Goal: Check status: Check status

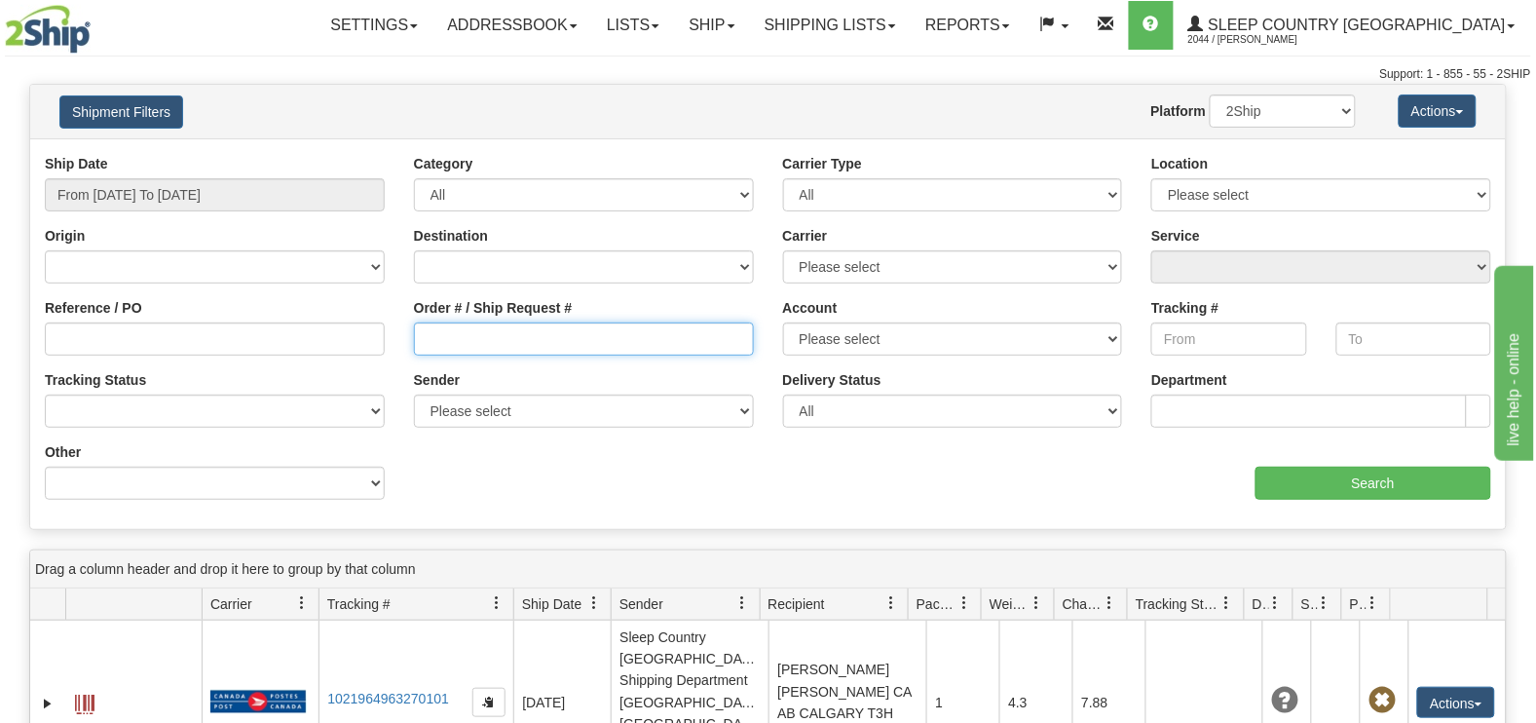
click at [500, 347] on input "Order # / Ship Request #" at bounding box center [584, 338] width 340 height 33
paste input "1049591"
type input "1049591"
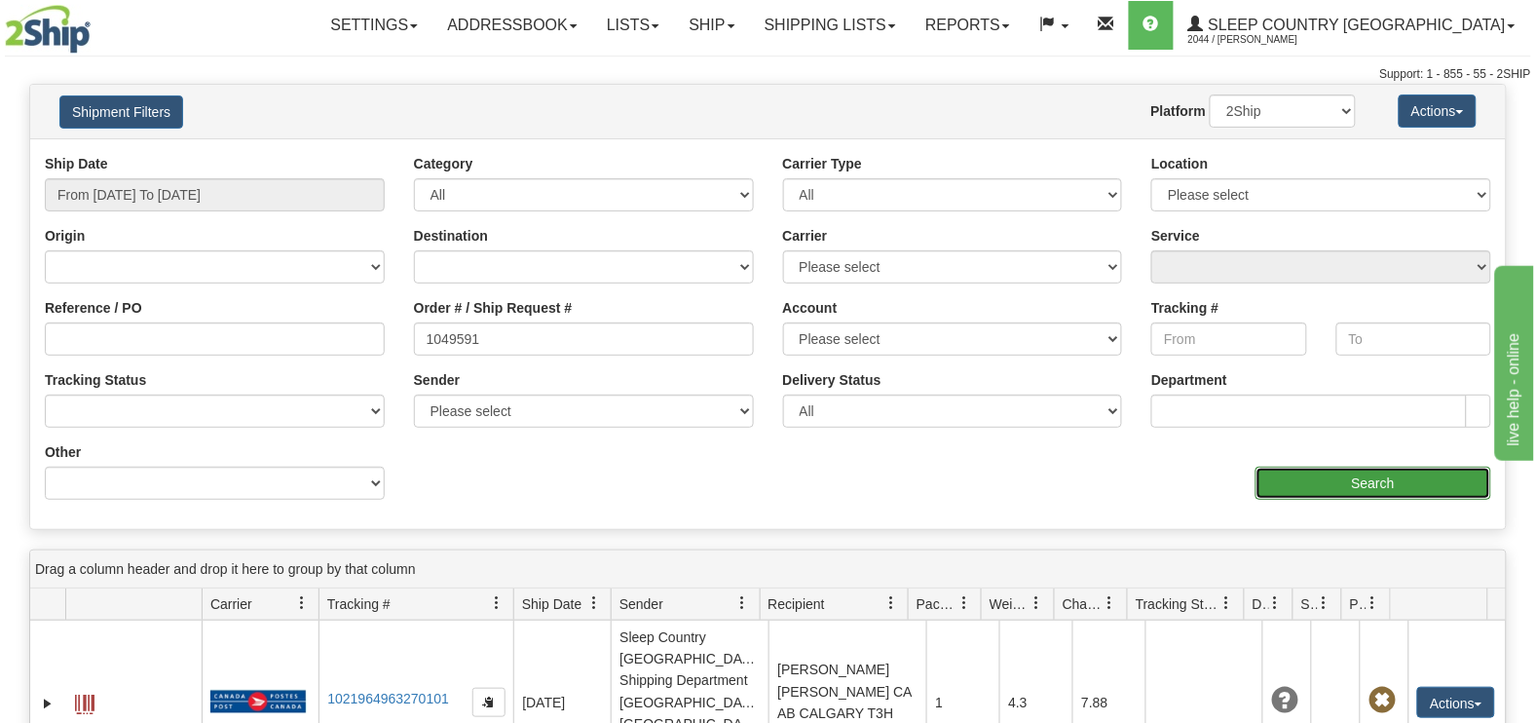
click at [1368, 483] on input "Search" at bounding box center [1374, 483] width 237 height 33
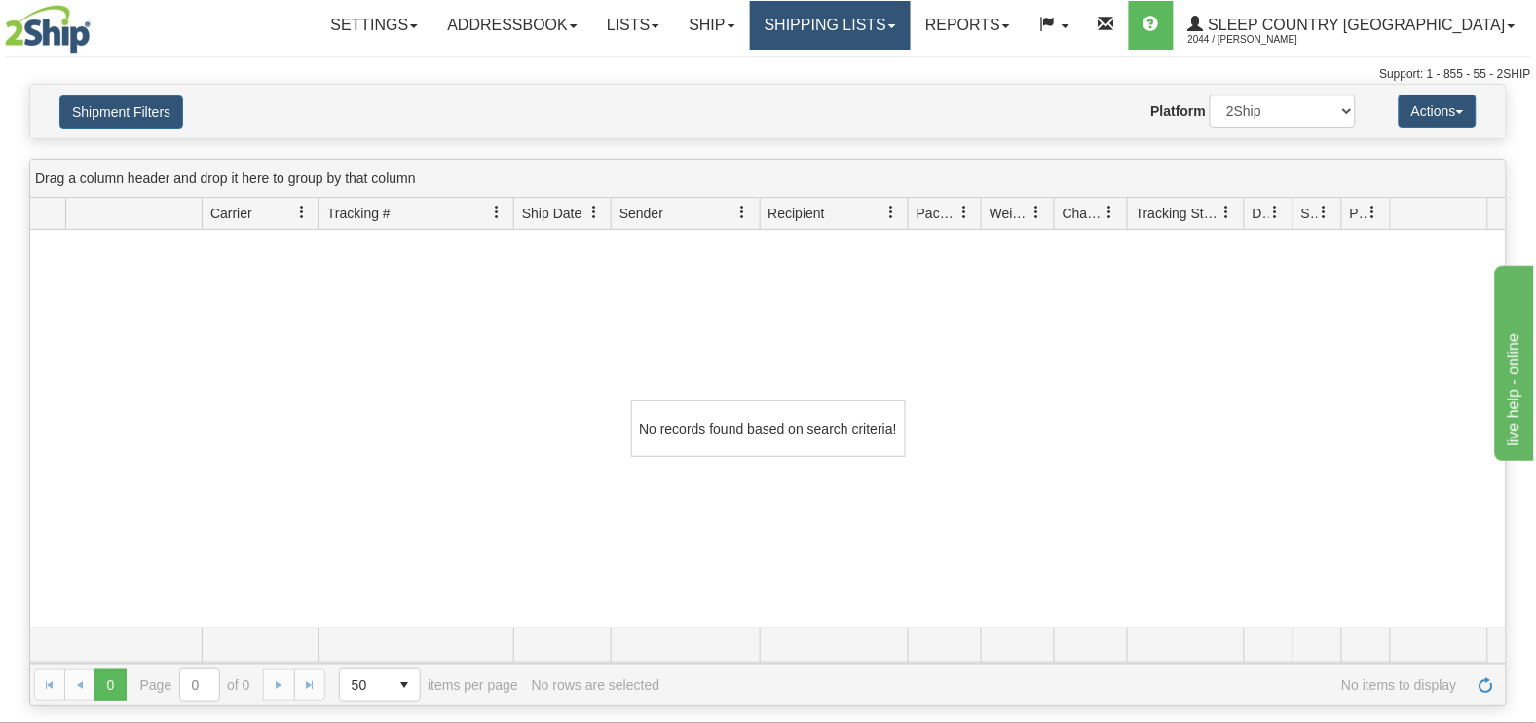
click at [911, 19] on link "Shipping lists" at bounding box center [830, 25] width 161 height 49
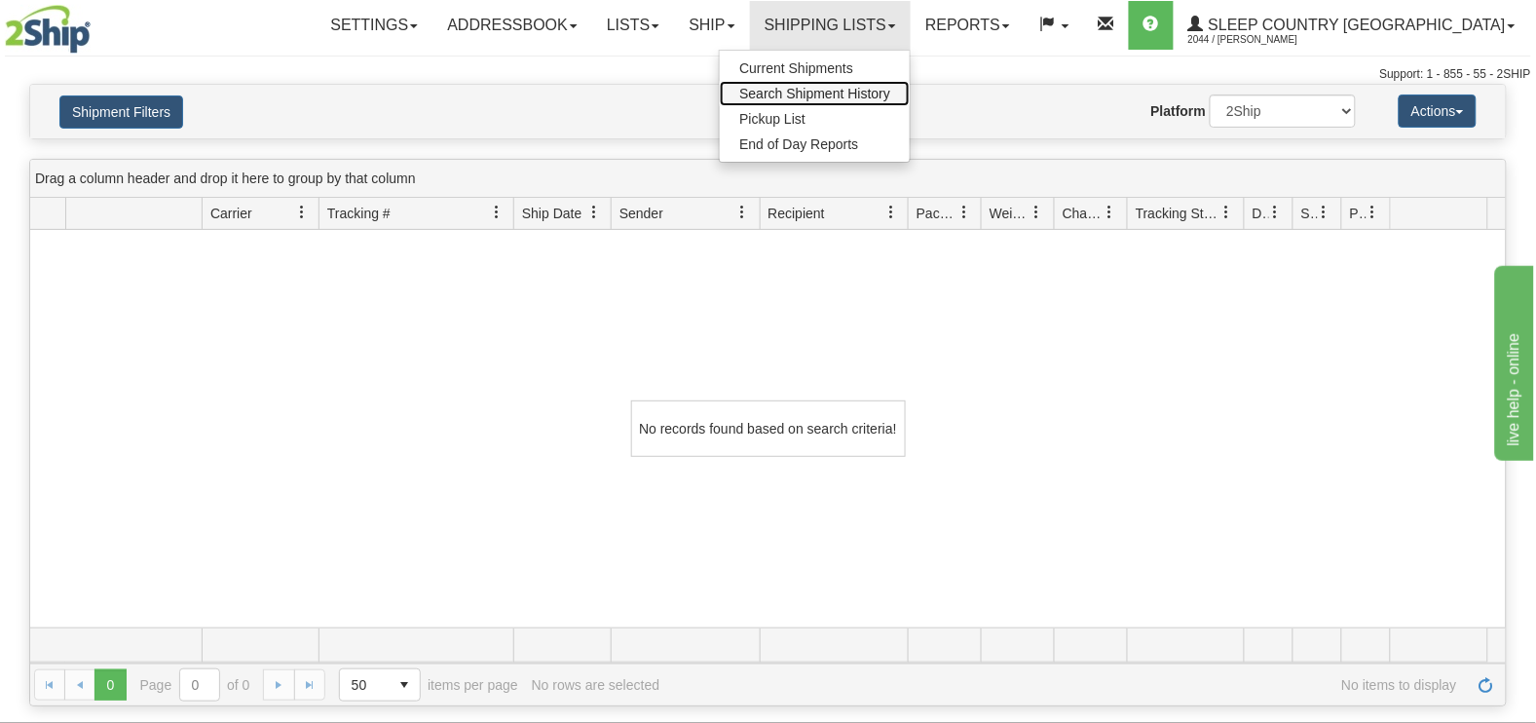
click at [891, 97] on span "Search Shipment History" at bounding box center [814, 94] width 151 height 16
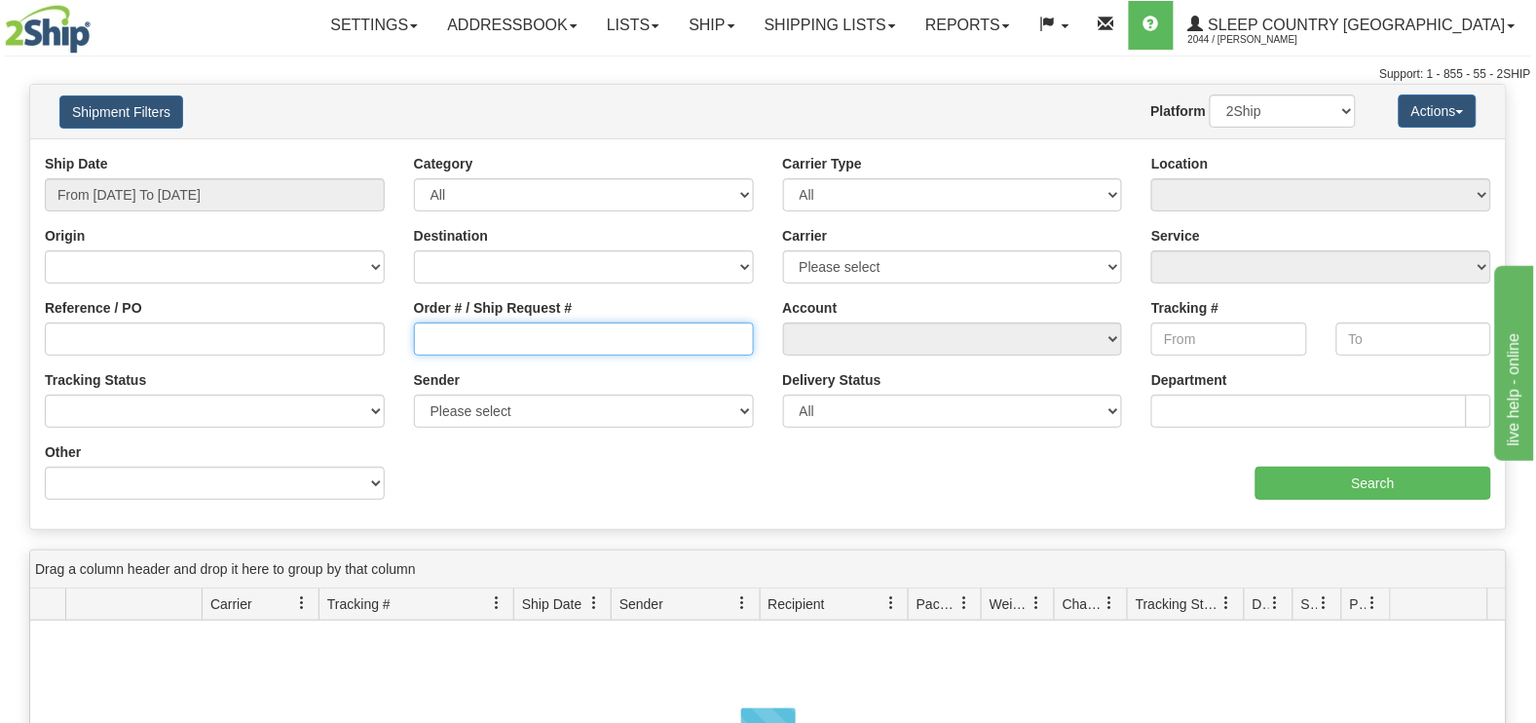
click at [436, 346] on input "Order # / Ship Request #" at bounding box center [584, 338] width 340 height 33
paste input "1049591"
type input "1049591"
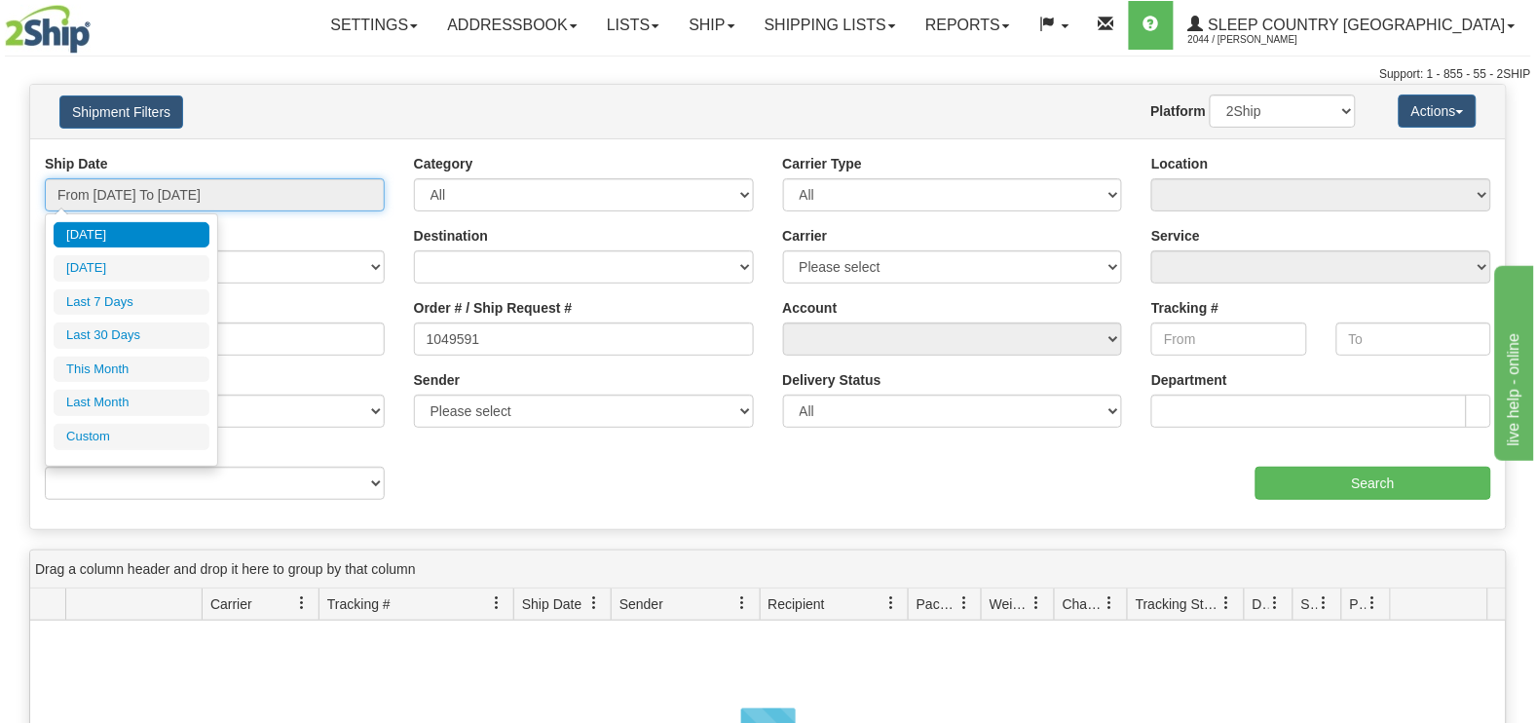
click at [220, 188] on input "From [DATE] To [DATE]" at bounding box center [215, 194] width 340 height 33
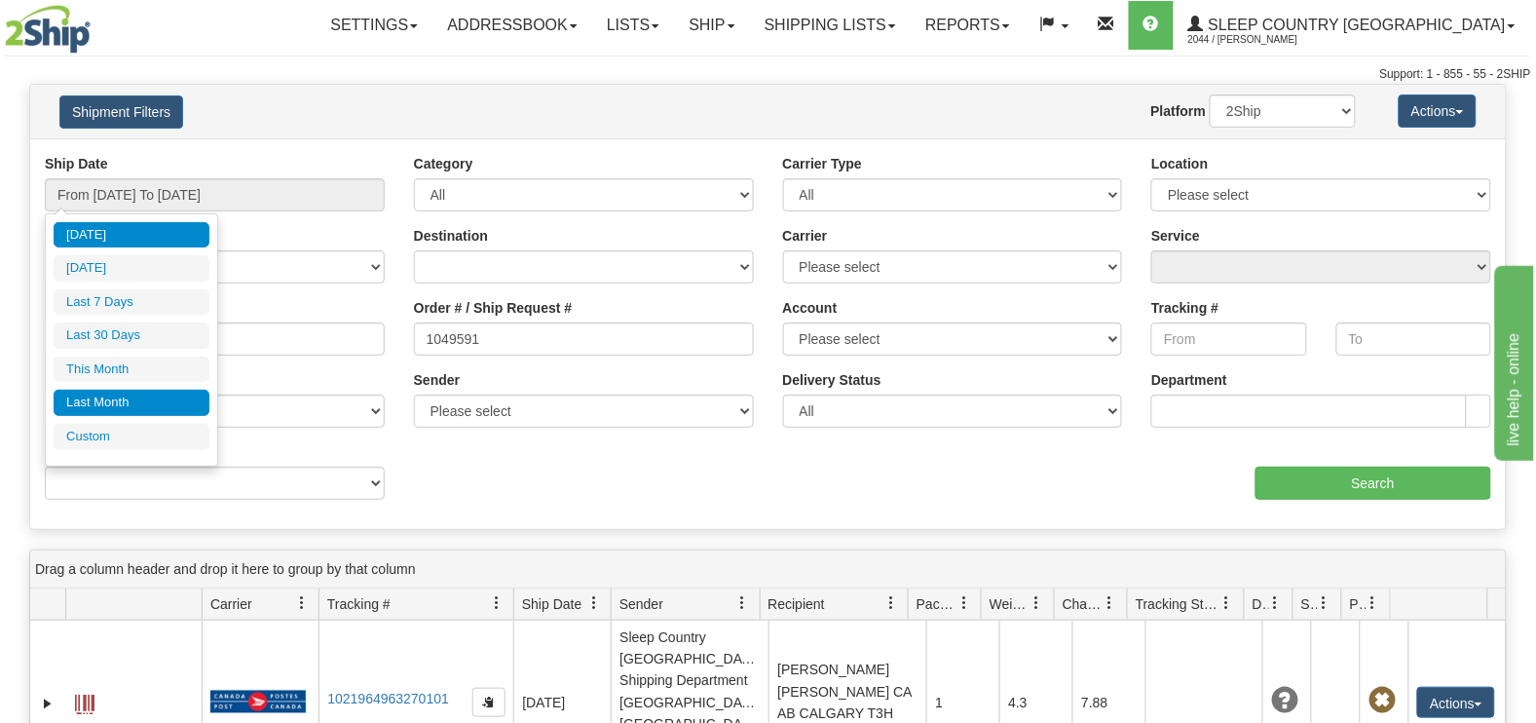
click at [123, 406] on li "Last Month" at bounding box center [132, 403] width 156 height 26
type input "From [DATE] To [DATE]"
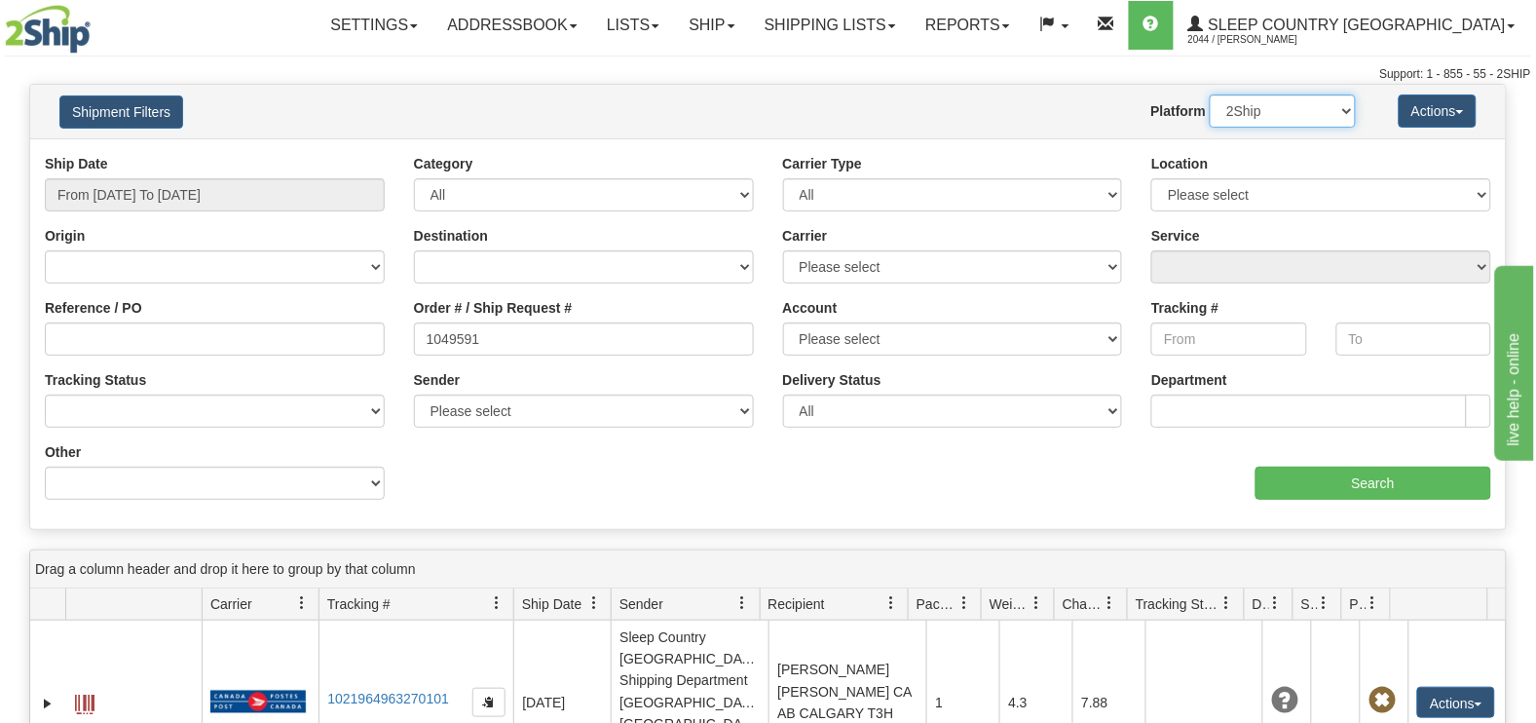
click at [1278, 122] on select "2Ship Imported" at bounding box center [1283, 111] width 146 height 33
select select "1"
click at [1210, 95] on select "2Ship Imported" at bounding box center [1283, 111] width 146 height 33
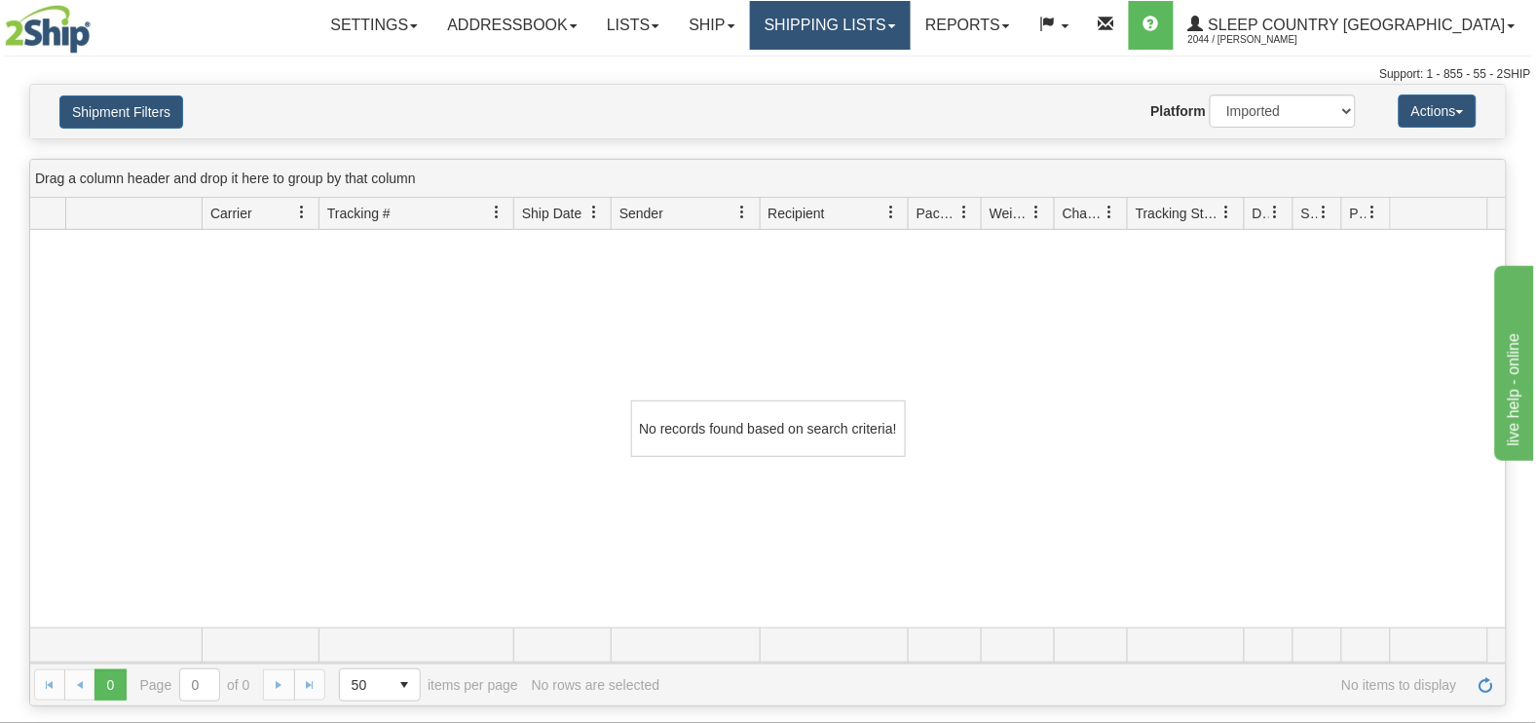
click at [900, 27] on link "Shipping lists" at bounding box center [830, 25] width 161 height 49
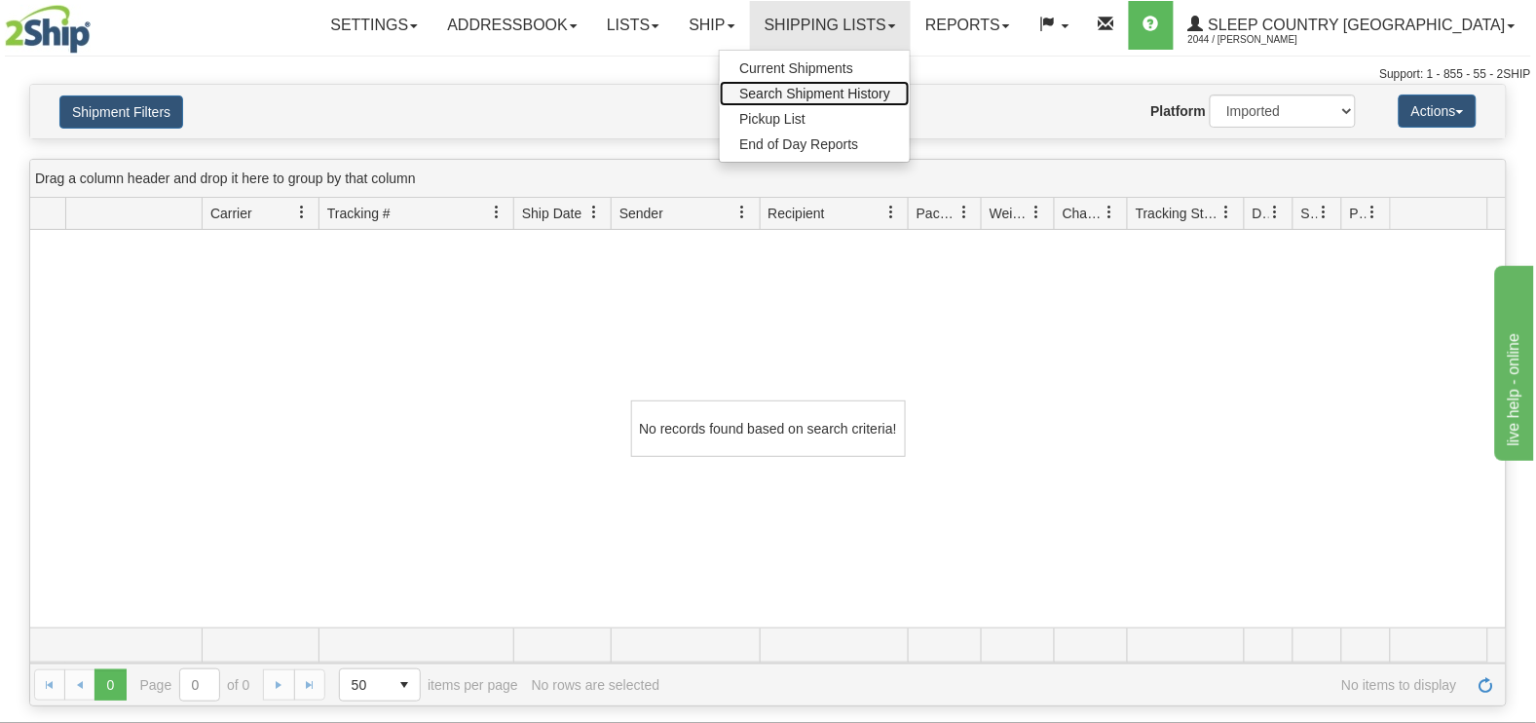
click at [891, 97] on span "Search Shipment History" at bounding box center [814, 94] width 151 height 16
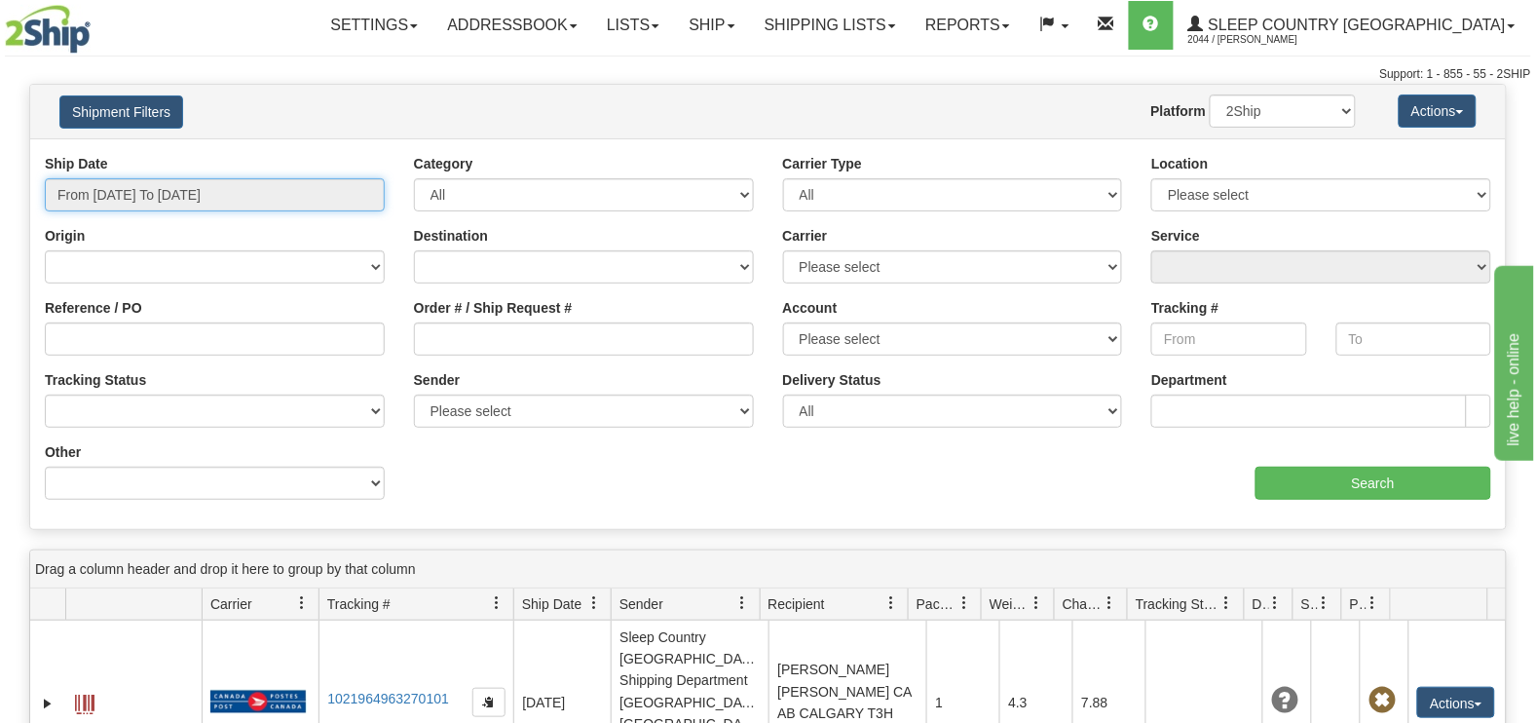
click at [146, 188] on input "From [DATE] To [DATE]" at bounding box center [215, 194] width 340 height 33
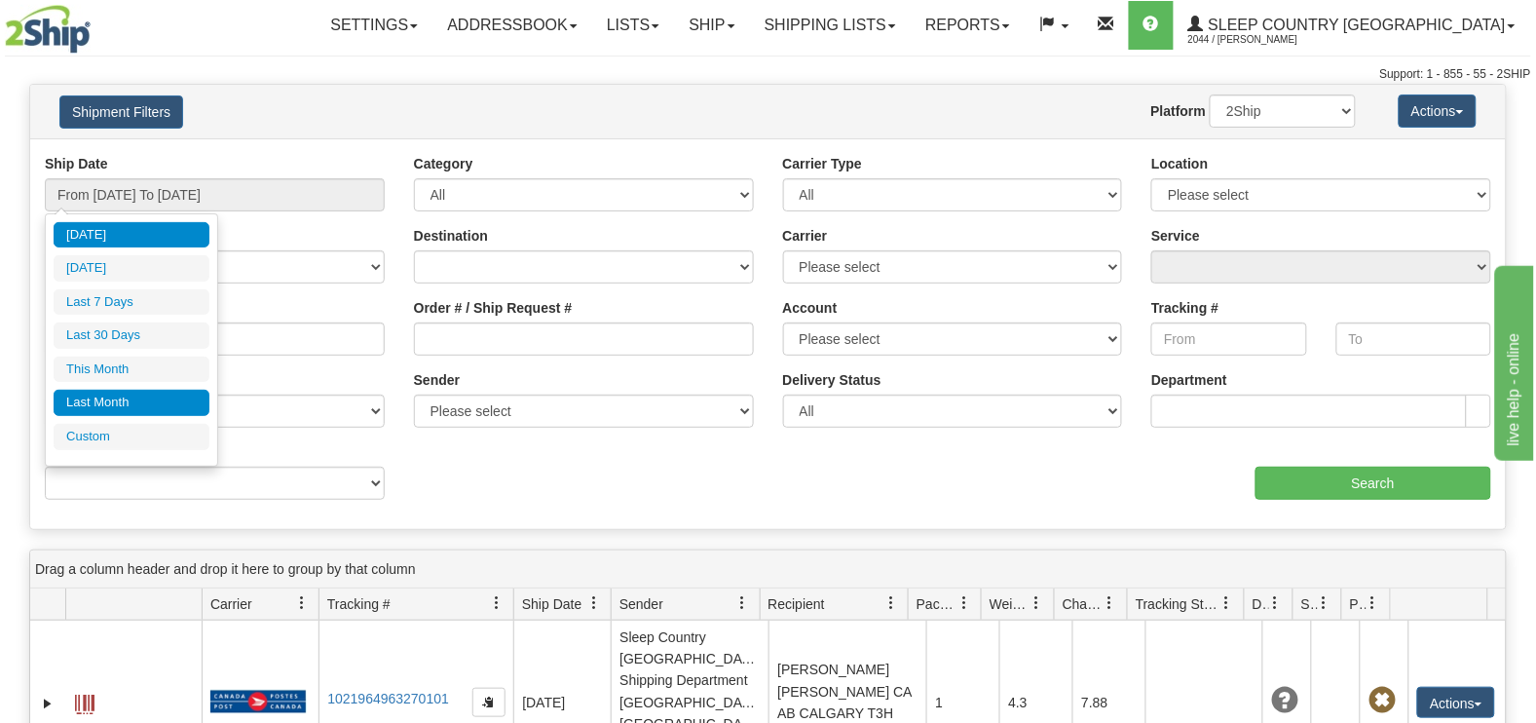
click at [125, 406] on li "Last Month" at bounding box center [132, 403] width 156 height 26
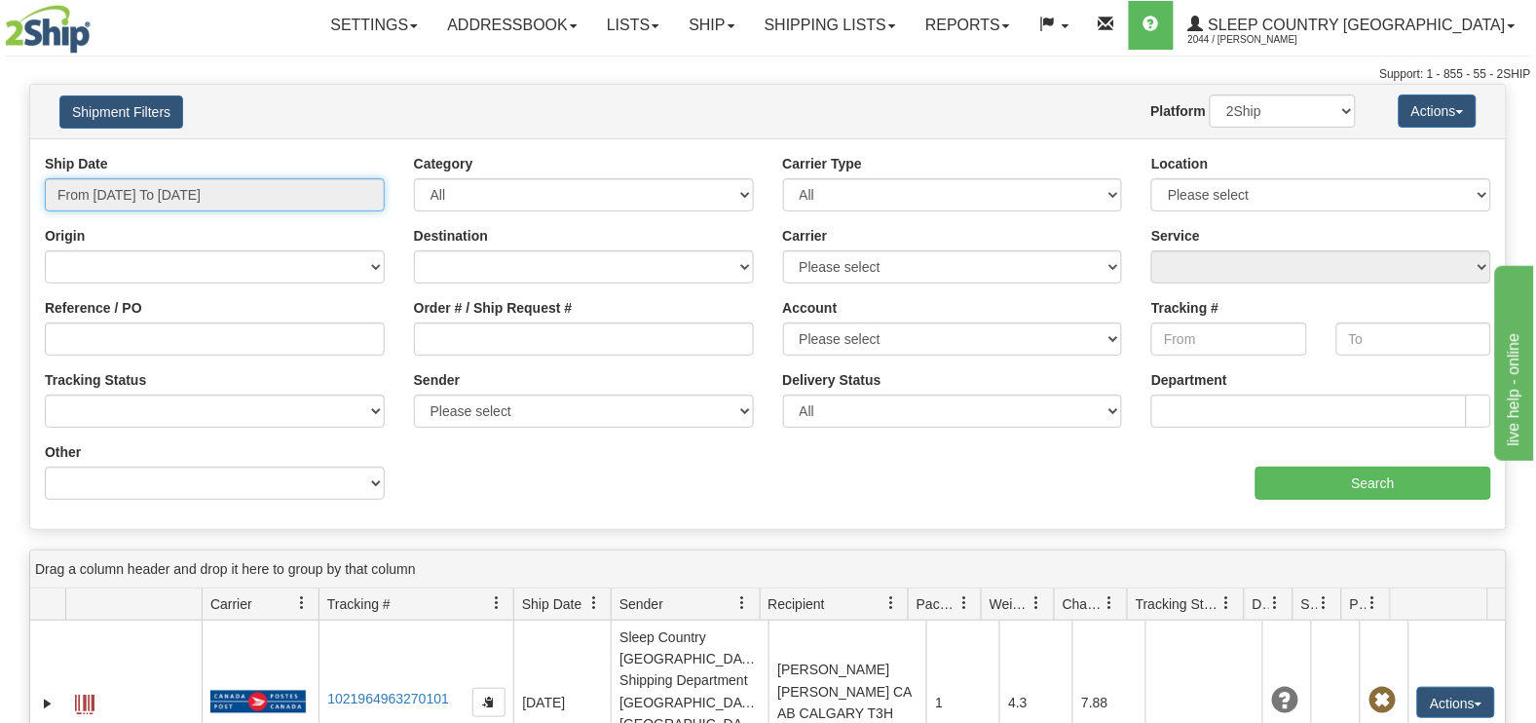
click at [309, 197] on input "From 07/01/2025 To 07/31/2025" at bounding box center [215, 194] width 340 height 33
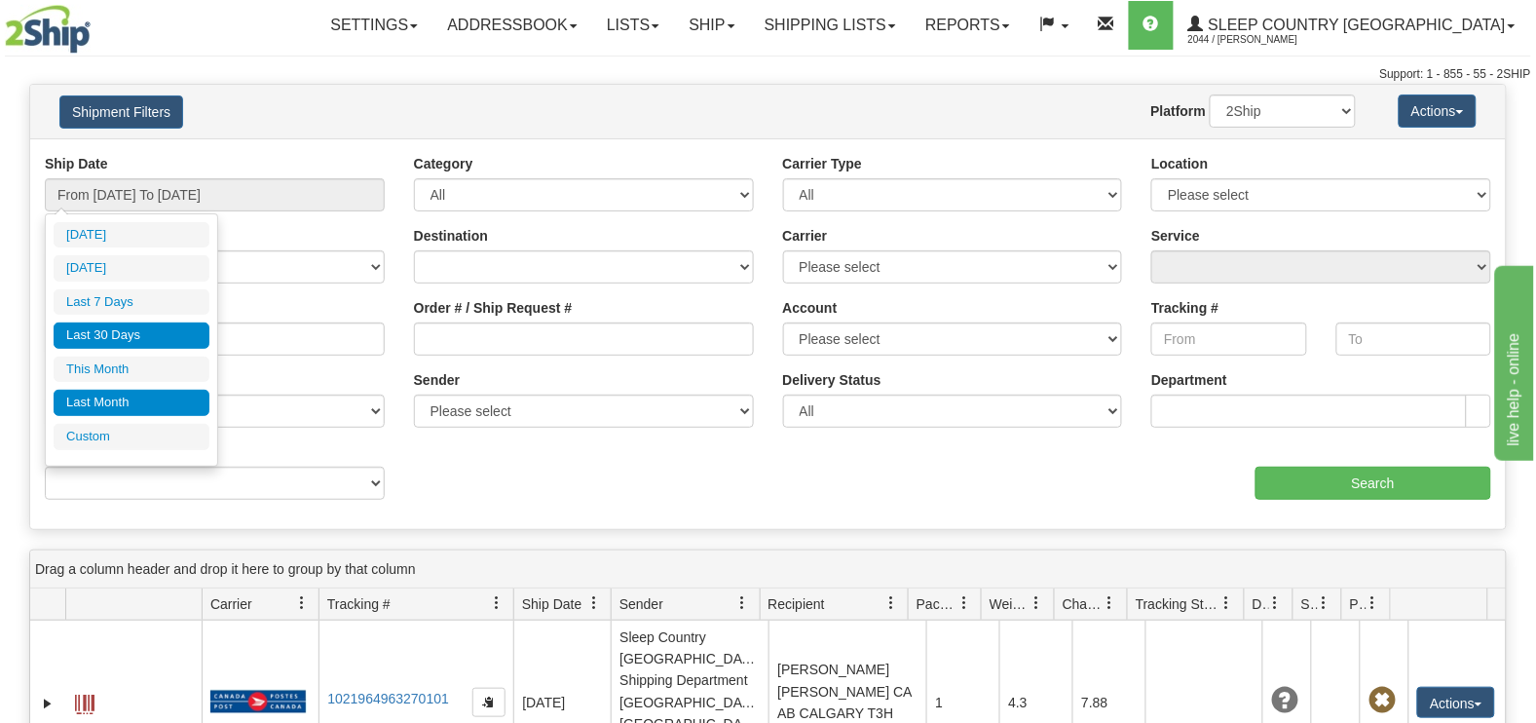
click at [162, 338] on li "Last 30 Days" at bounding box center [132, 335] width 156 height 26
type input "From [DATE] To [DATE]"
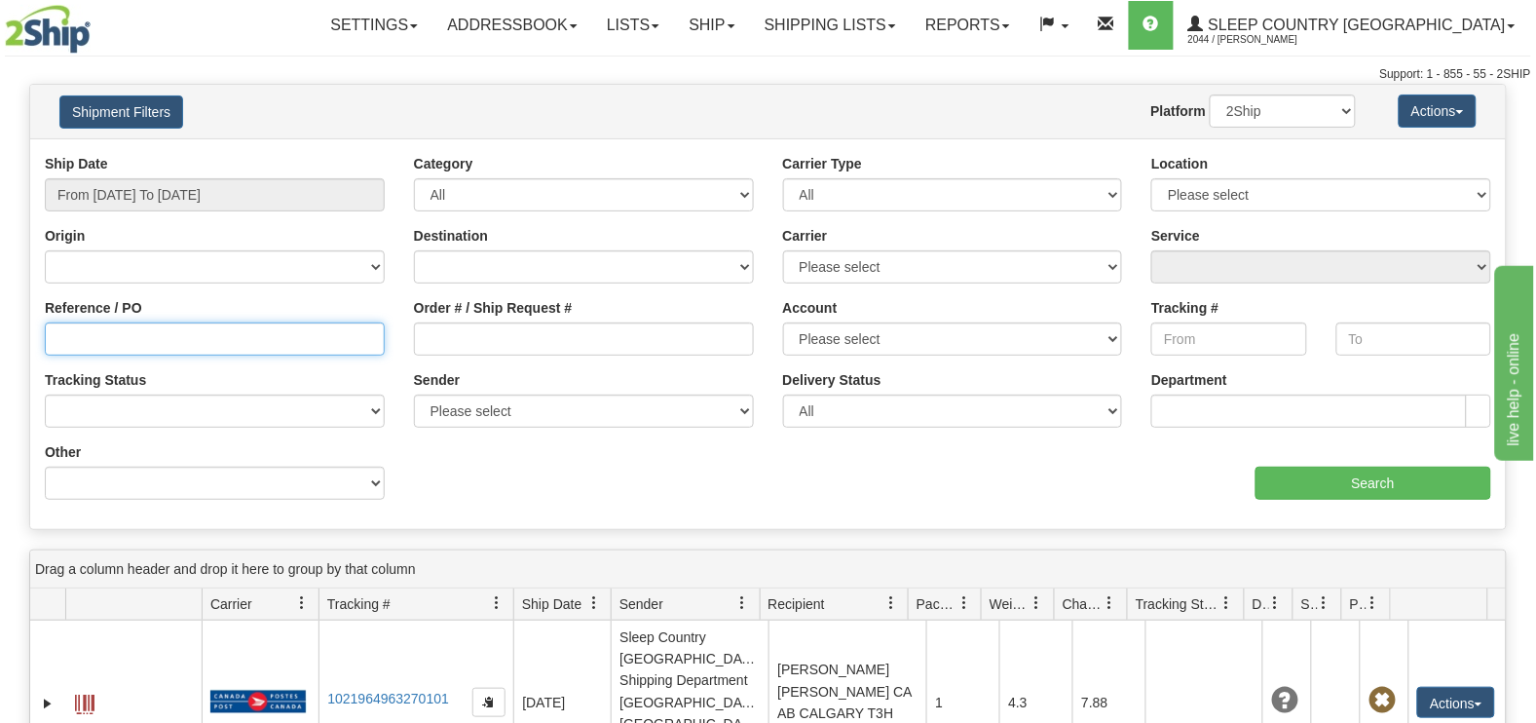
click at [159, 343] on input "Reference / PO" at bounding box center [215, 338] width 340 height 33
paste input "1478359"
type input "1478359"
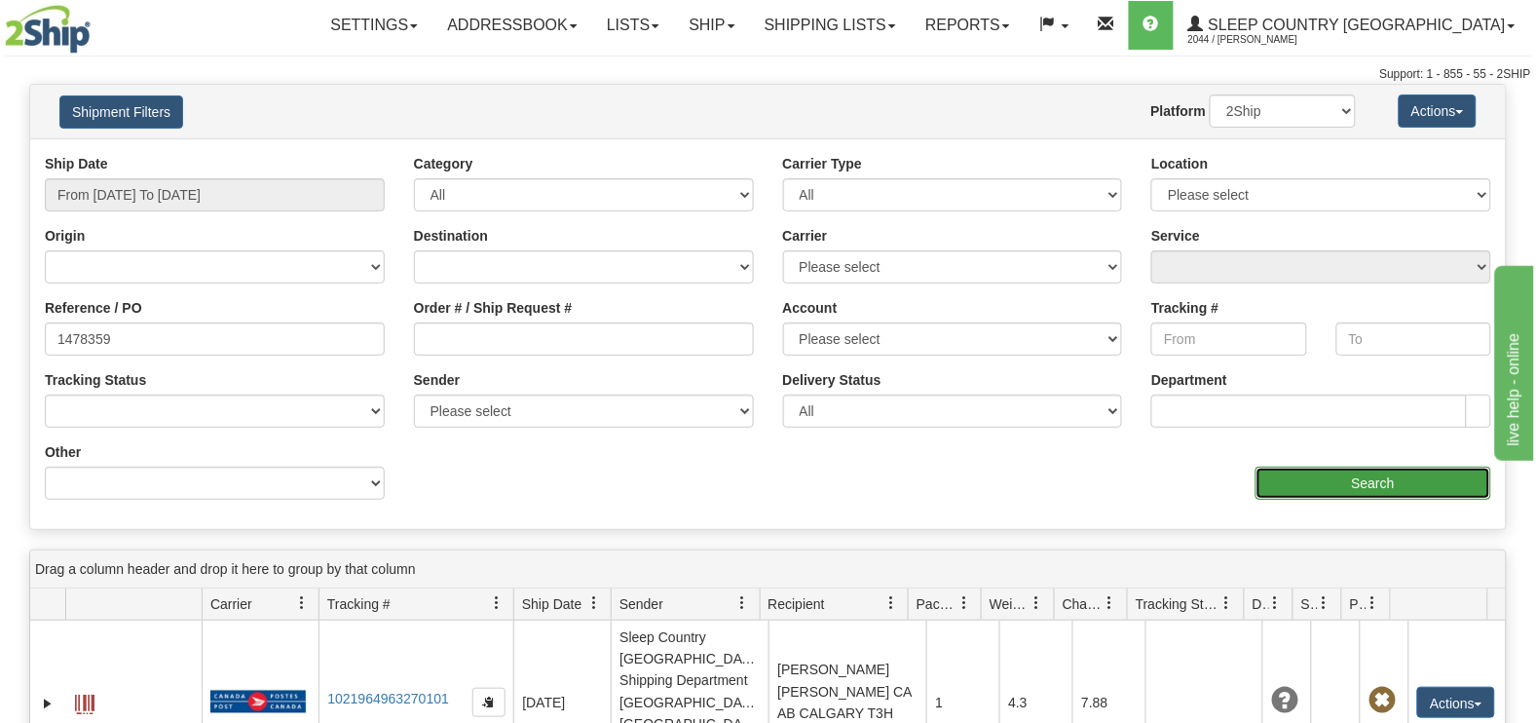
click at [1340, 479] on input "Search" at bounding box center [1374, 483] width 237 height 33
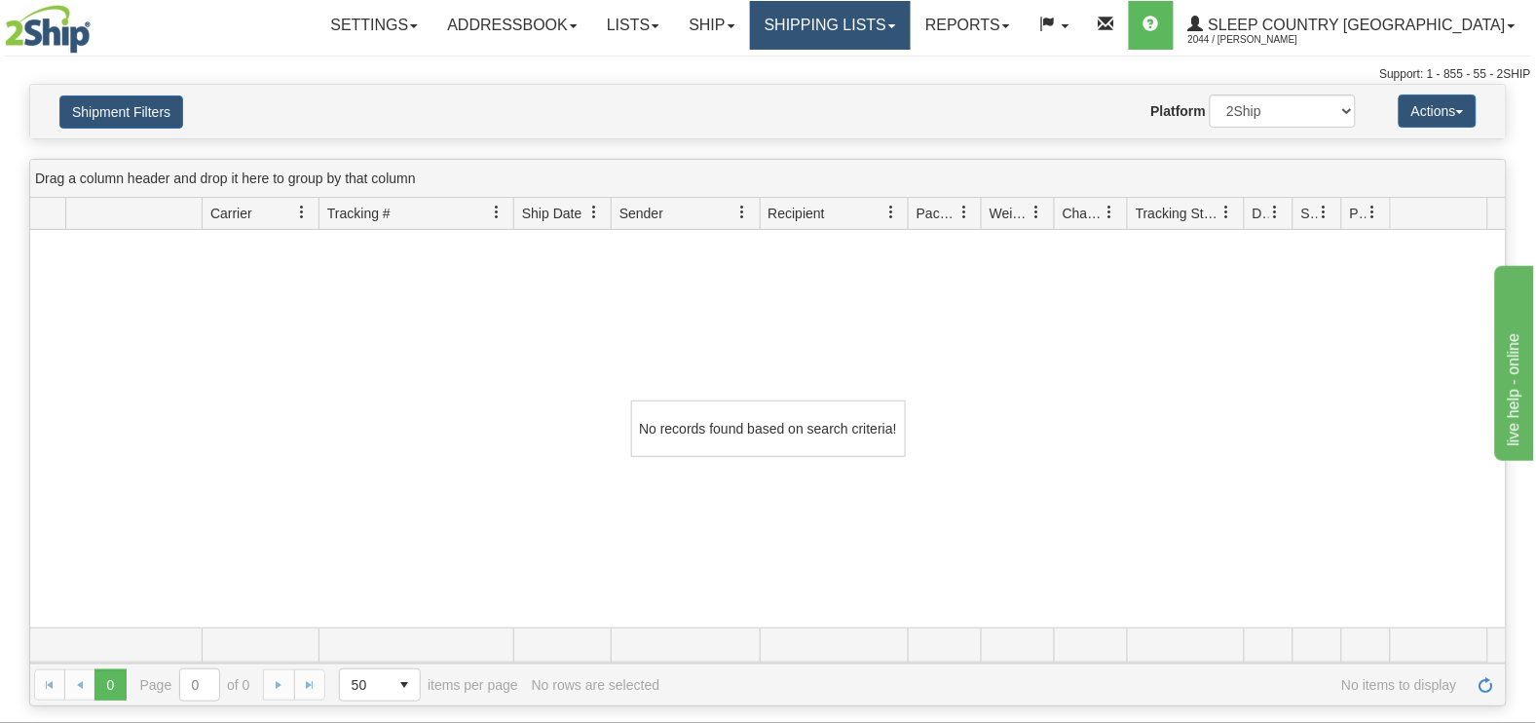
click at [911, 33] on link "Shipping lists" at bounding box center [830, 25] width 161 height 49
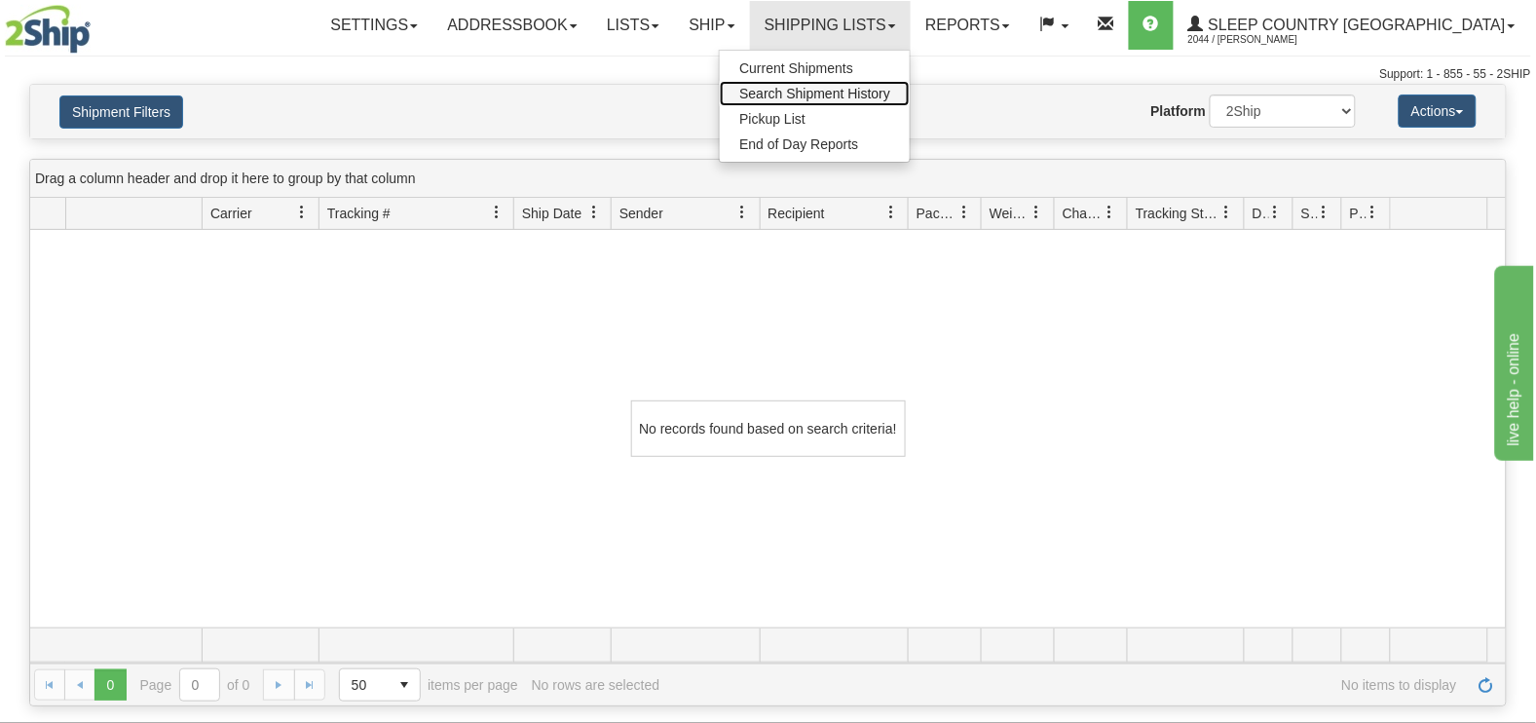
click at [891, 95] on span "Search Shipment History" at bounding box center [814, 94] width 151 height 16
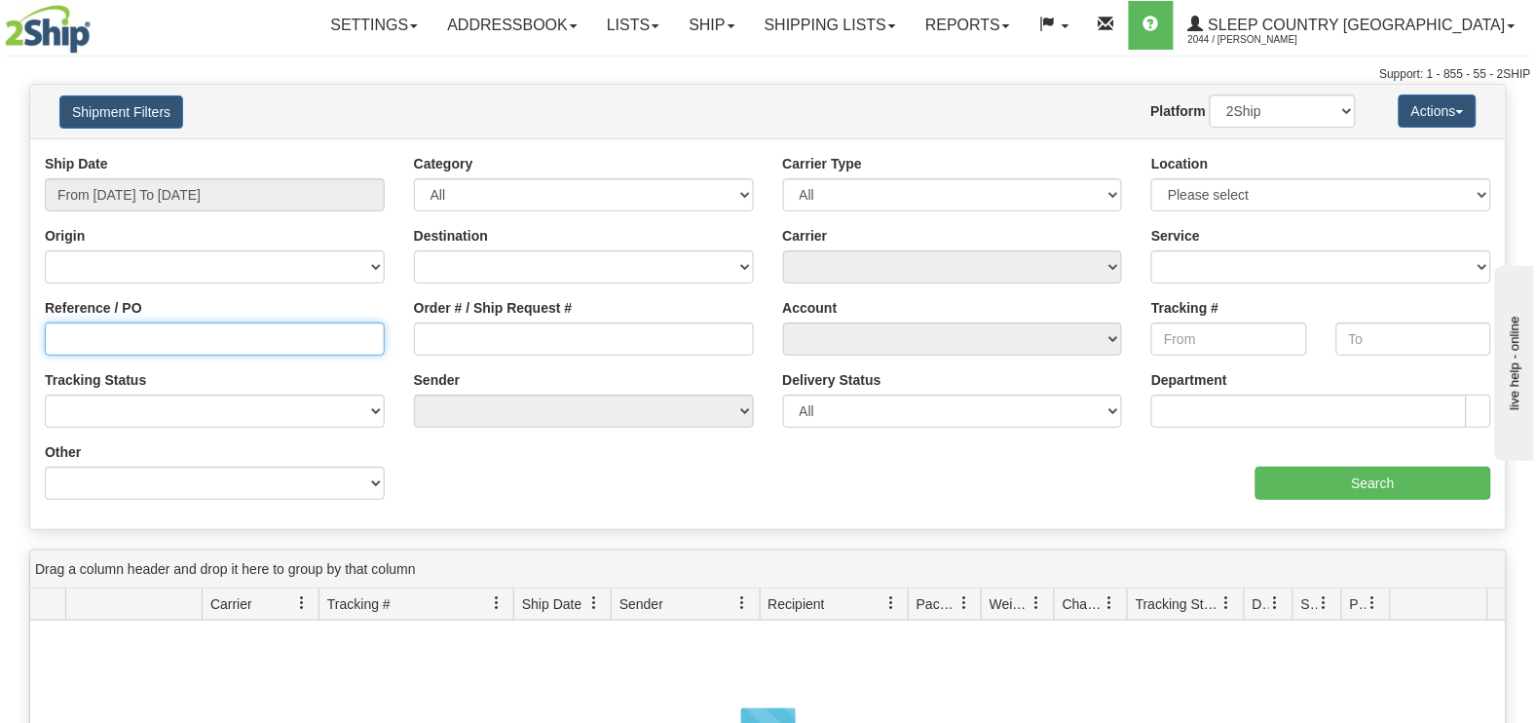
click at [154, 332] on input "Reference / PO" at bounding box center [215, 338] width 340 height 33
paste input "1478359"
type input "1478359"
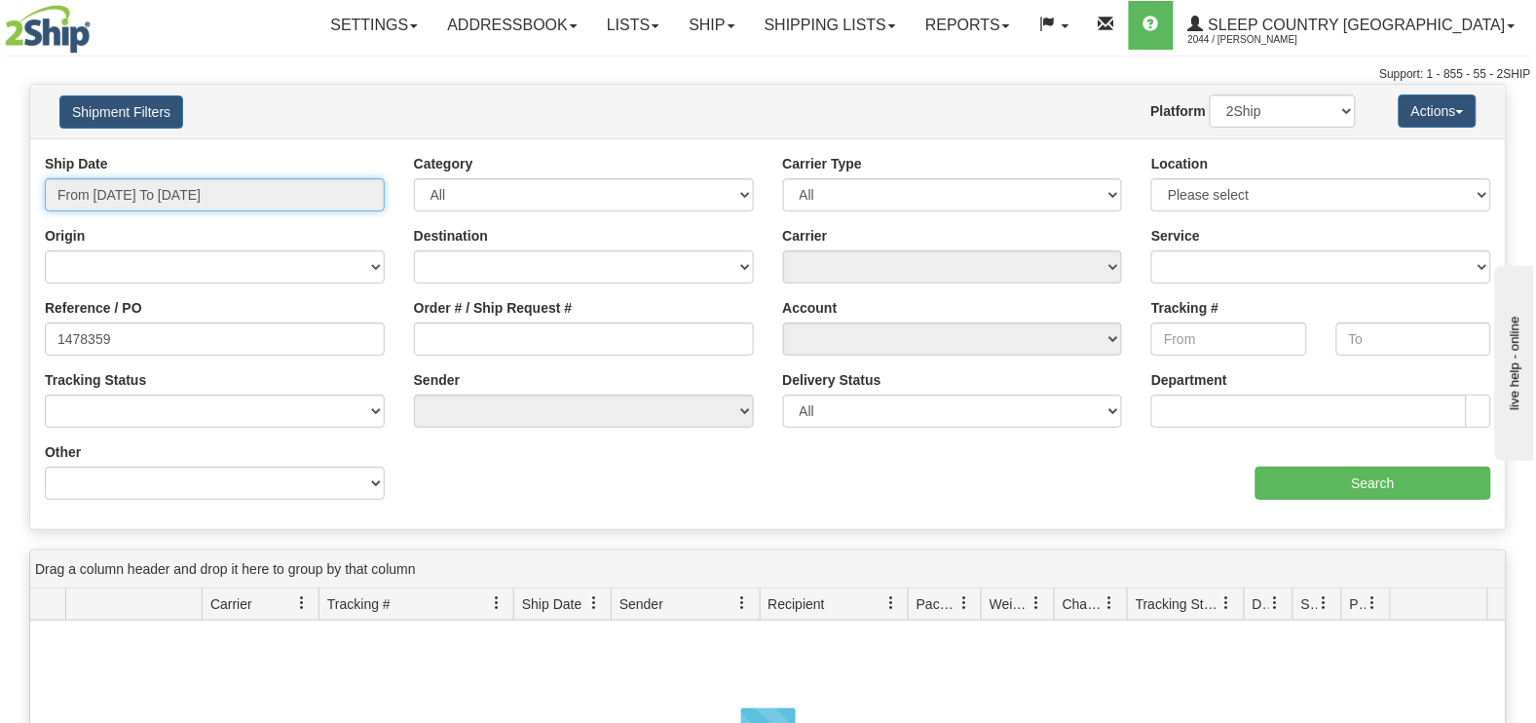
click at [182, 187] on input "From [DATE] To [DATE]" at bounding box center [215, 194] width 340 height 33
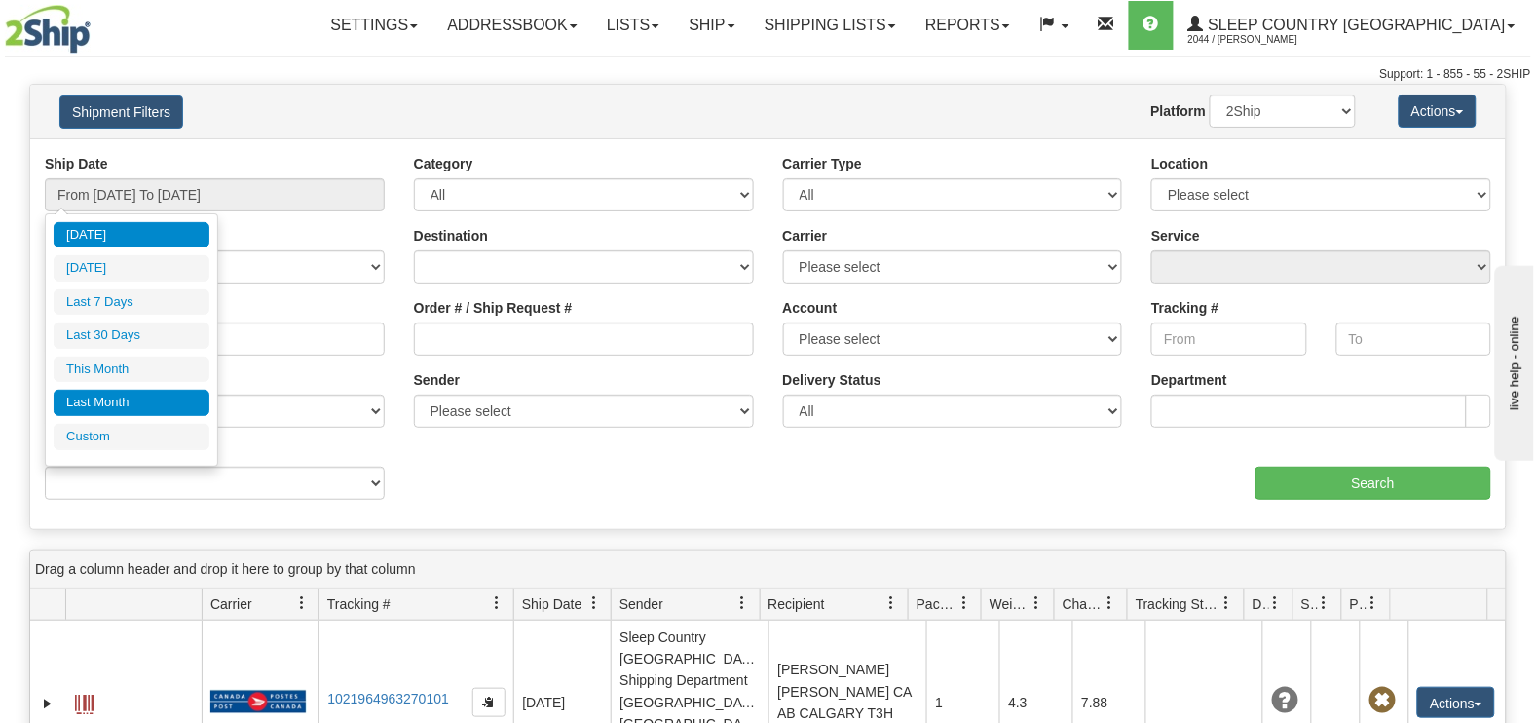
click at [120, 406] on li "Last Month" at bounding box center [132, 403] width 156 height 26
type input "From [DATE] To [DATE]"
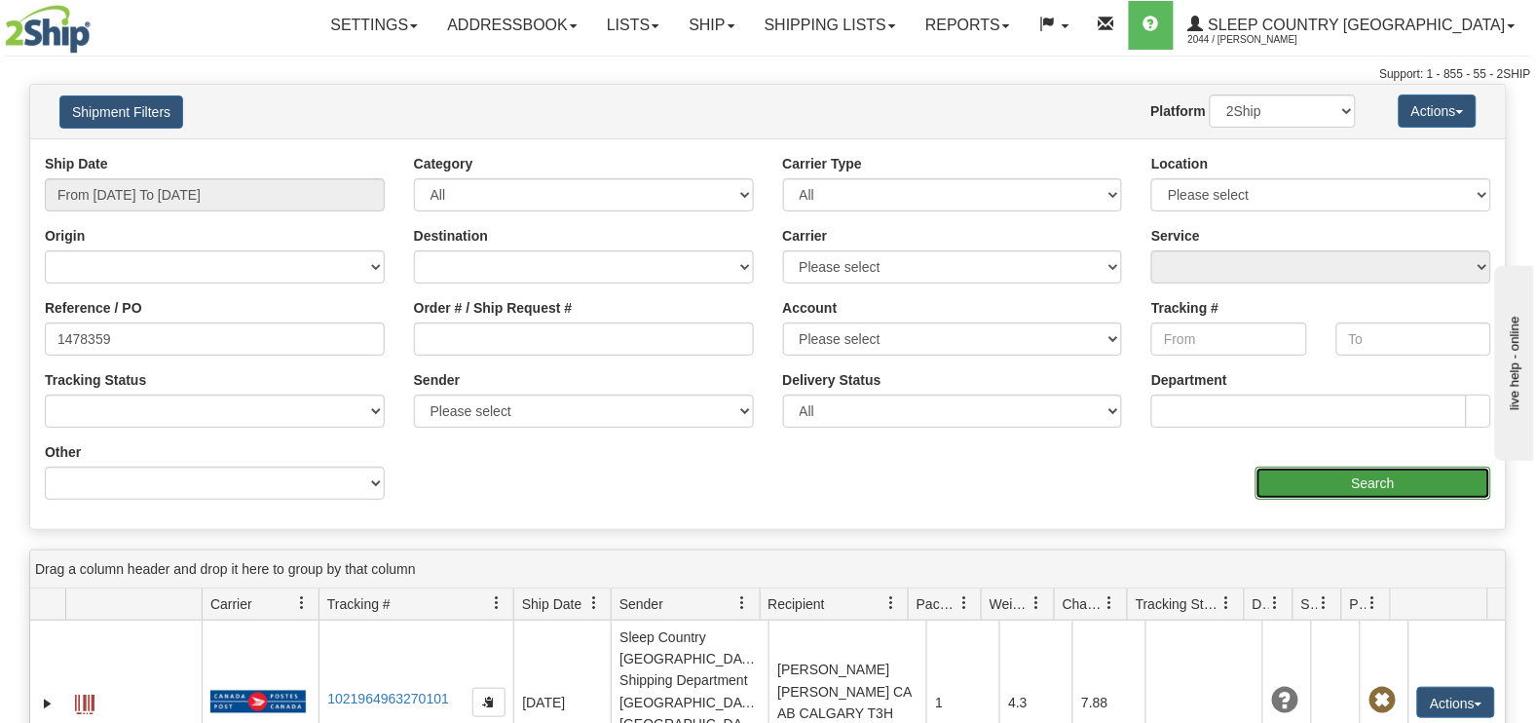
click at [1354, 479] on input "Search" at bounding box center [1374, 483] width 237 height 33
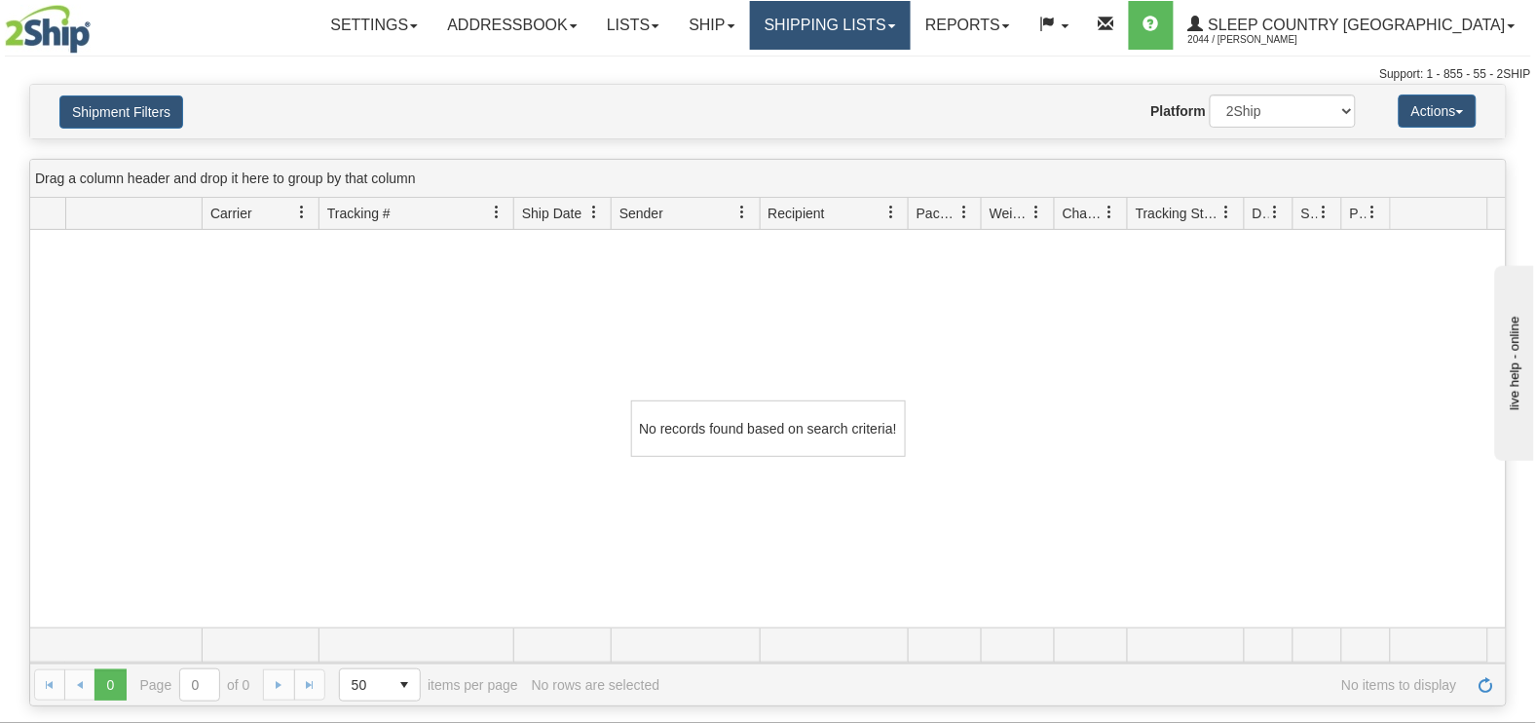
click at [911, 22] on link "Shipping lists" at bounding box center [830, 25] width 161 height 49
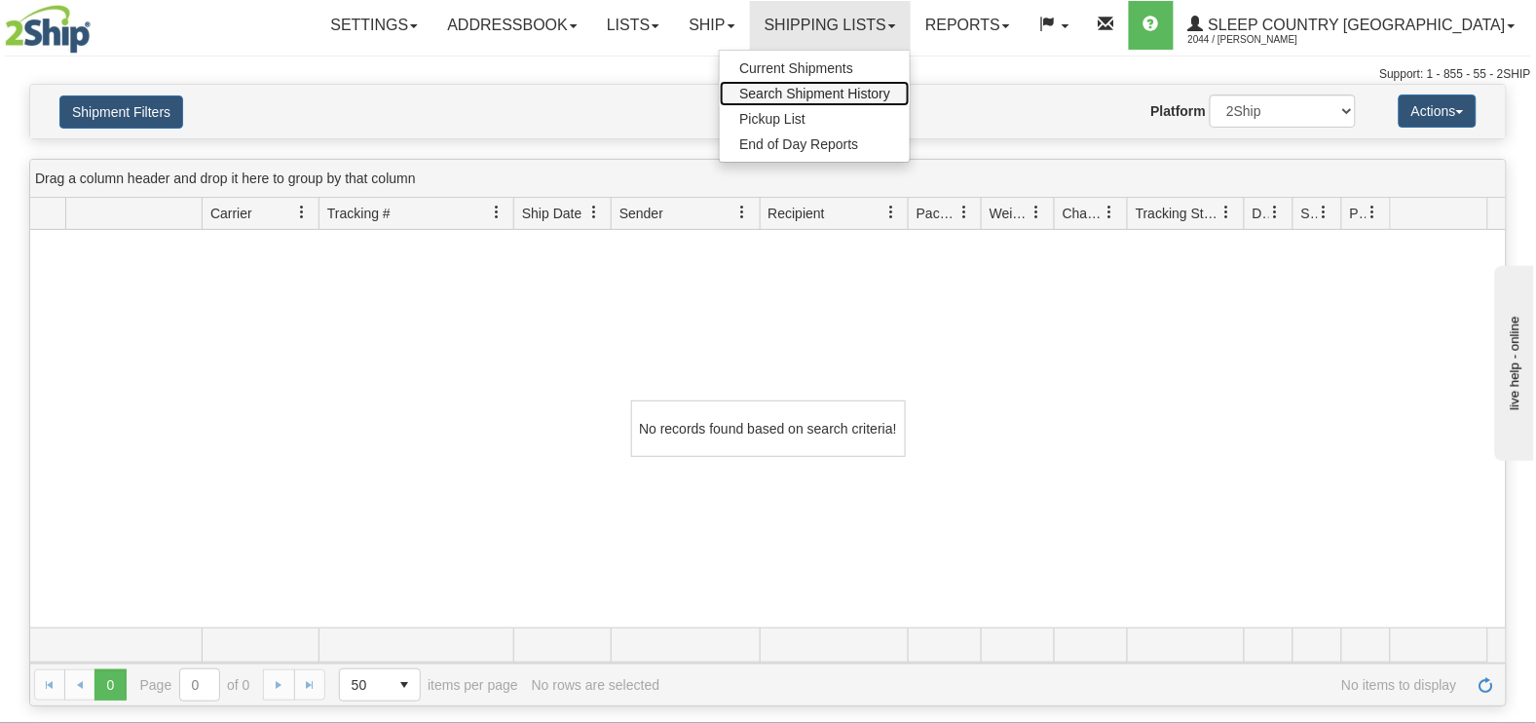
click at [891, 94] on span "Search Shipment History" at bounding box center [814, 94] width 151 height 16
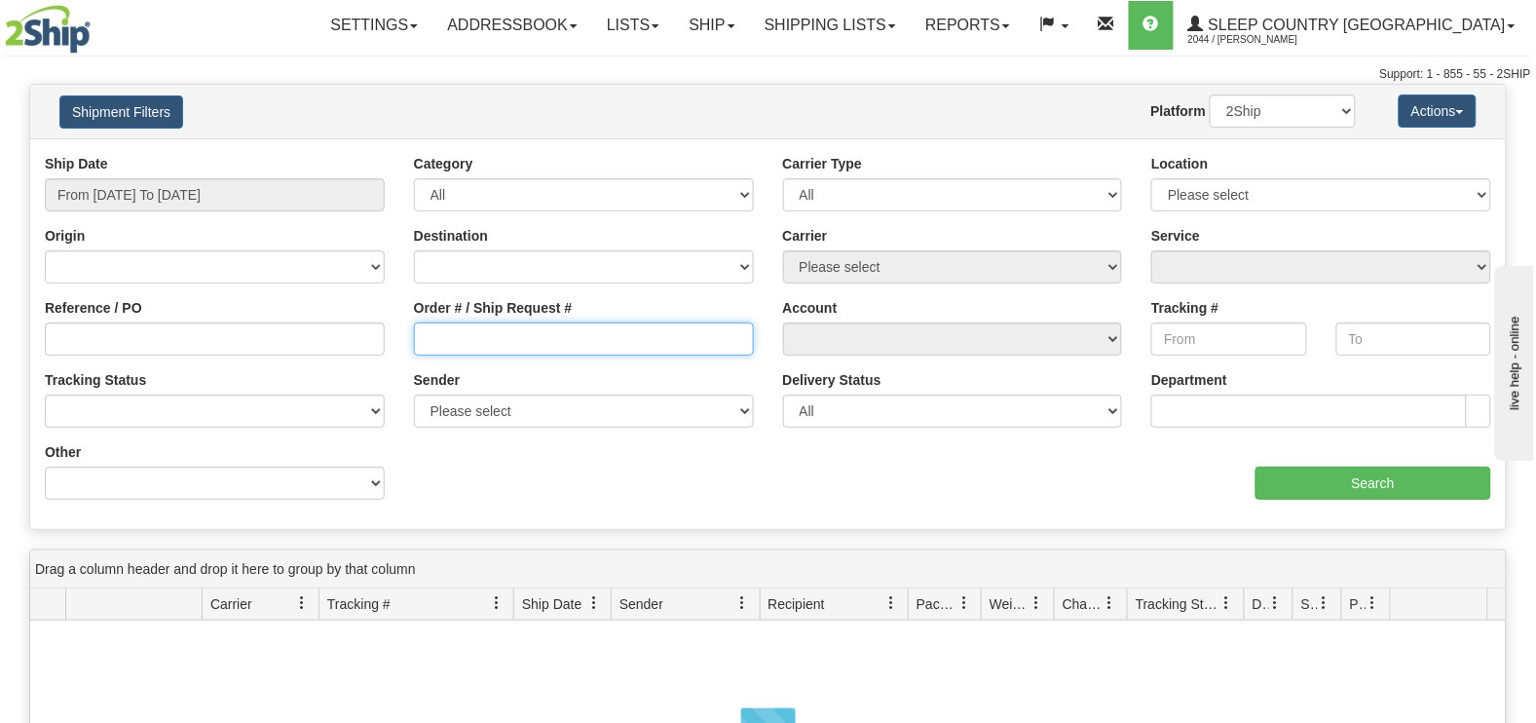
click at [491, 335] on input "Order # / Ship Request #" at bounding box center [584, 338] width 340 height 33
paste input "1478359"
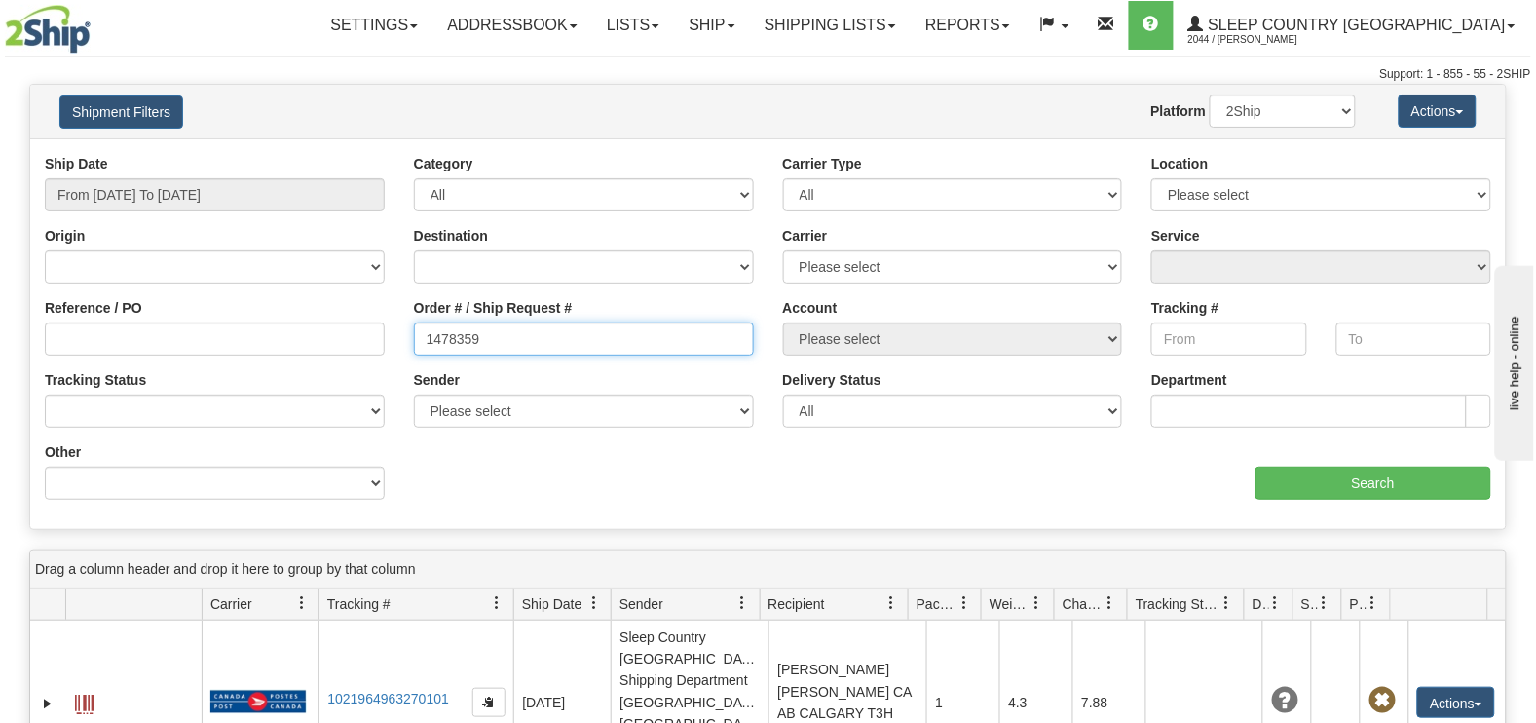
type input "1478359"
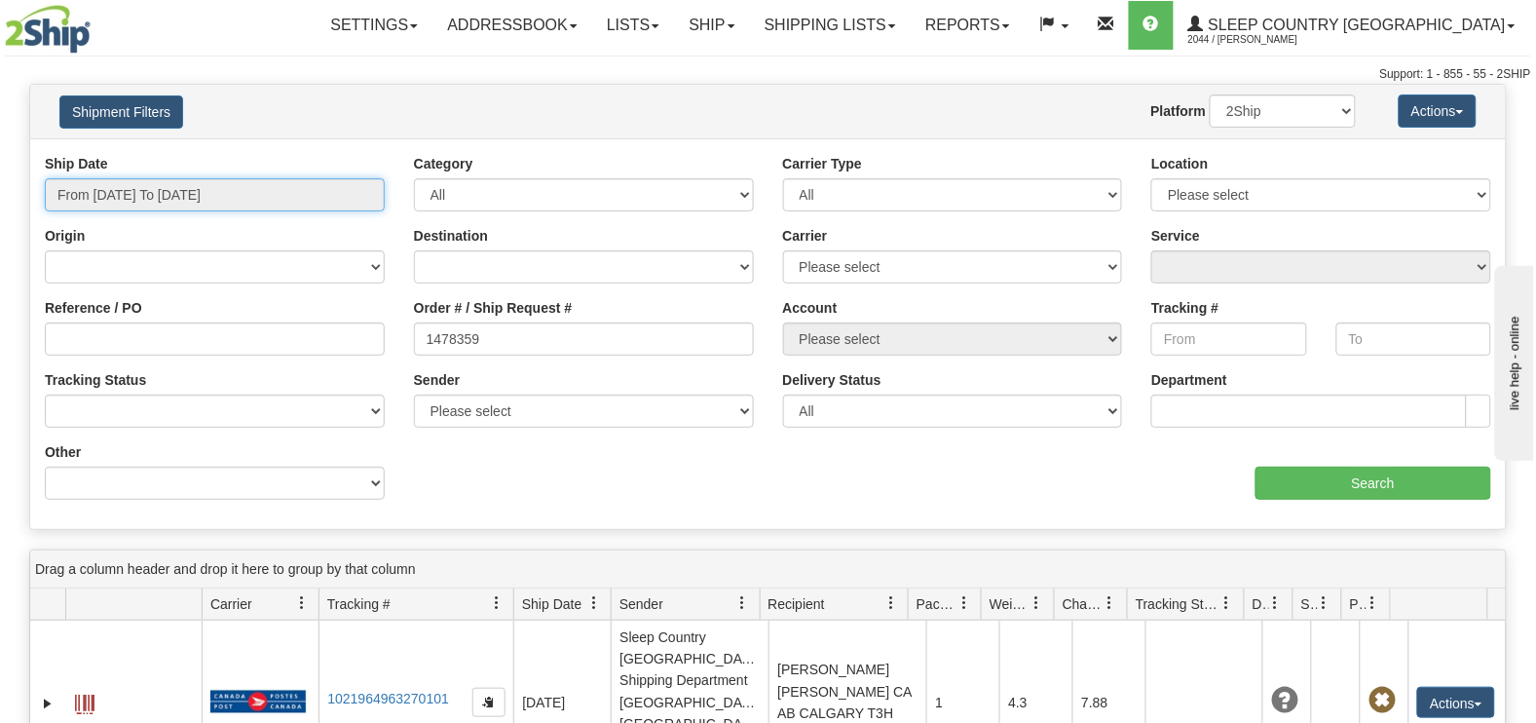
click at [176, 189] on input "From [DATE] To [DATE]" at bounding box center [215, 194] width 340 height 33
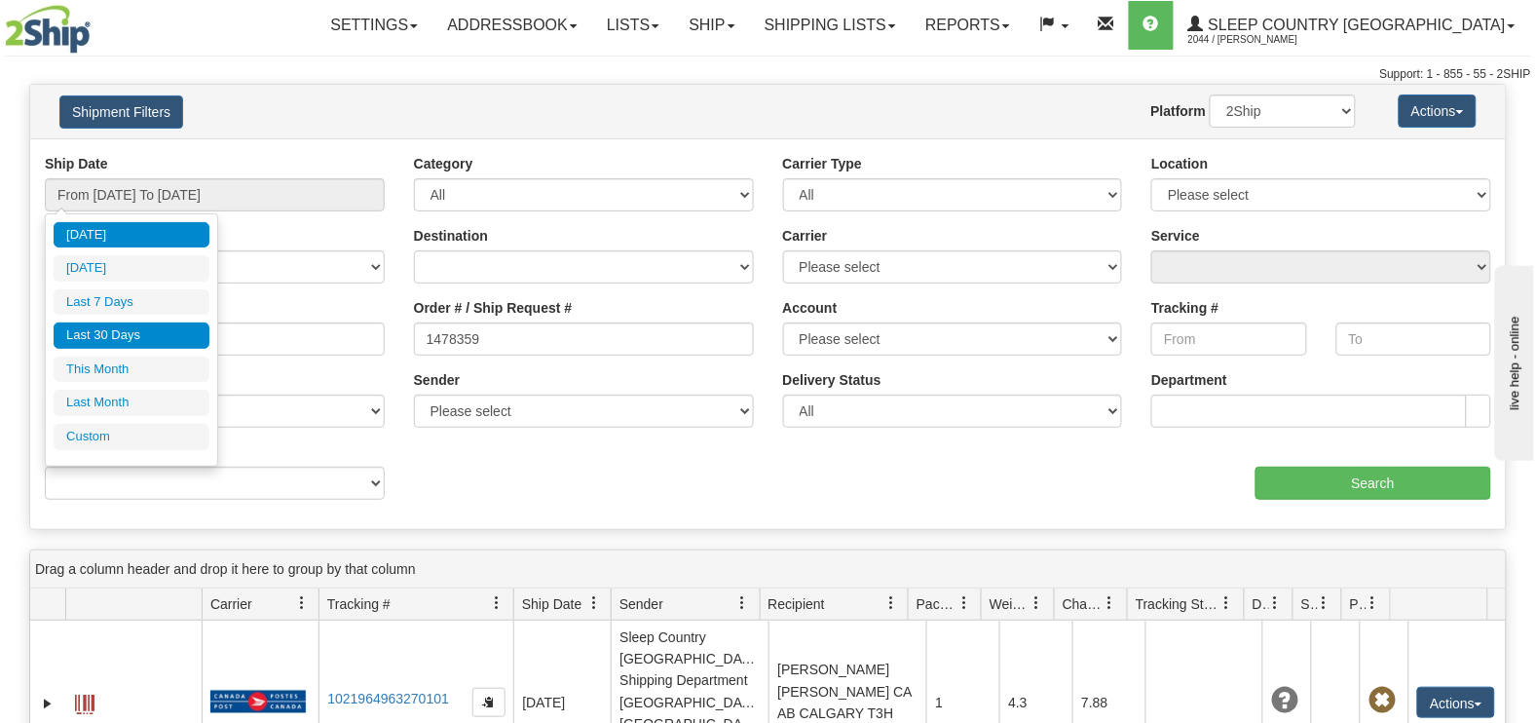
click at [114, 334] on li "Last 30 Days" at bounding box center [132, 335] width 156 height 26
type input "From 07/28/2025 To 08/26/2025"
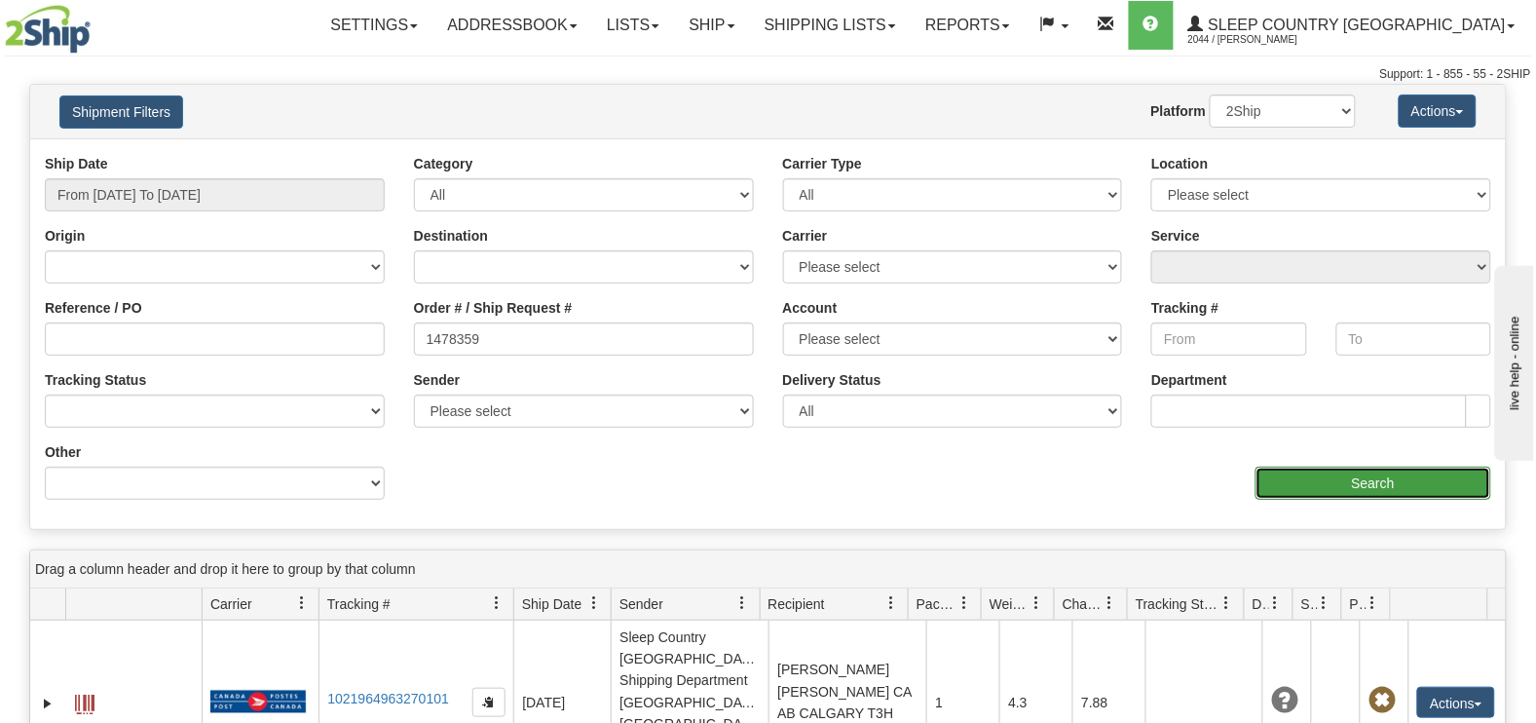
click at [1408, 474] on input "Search" at bounding box center [1374, 483] width 237 height 33
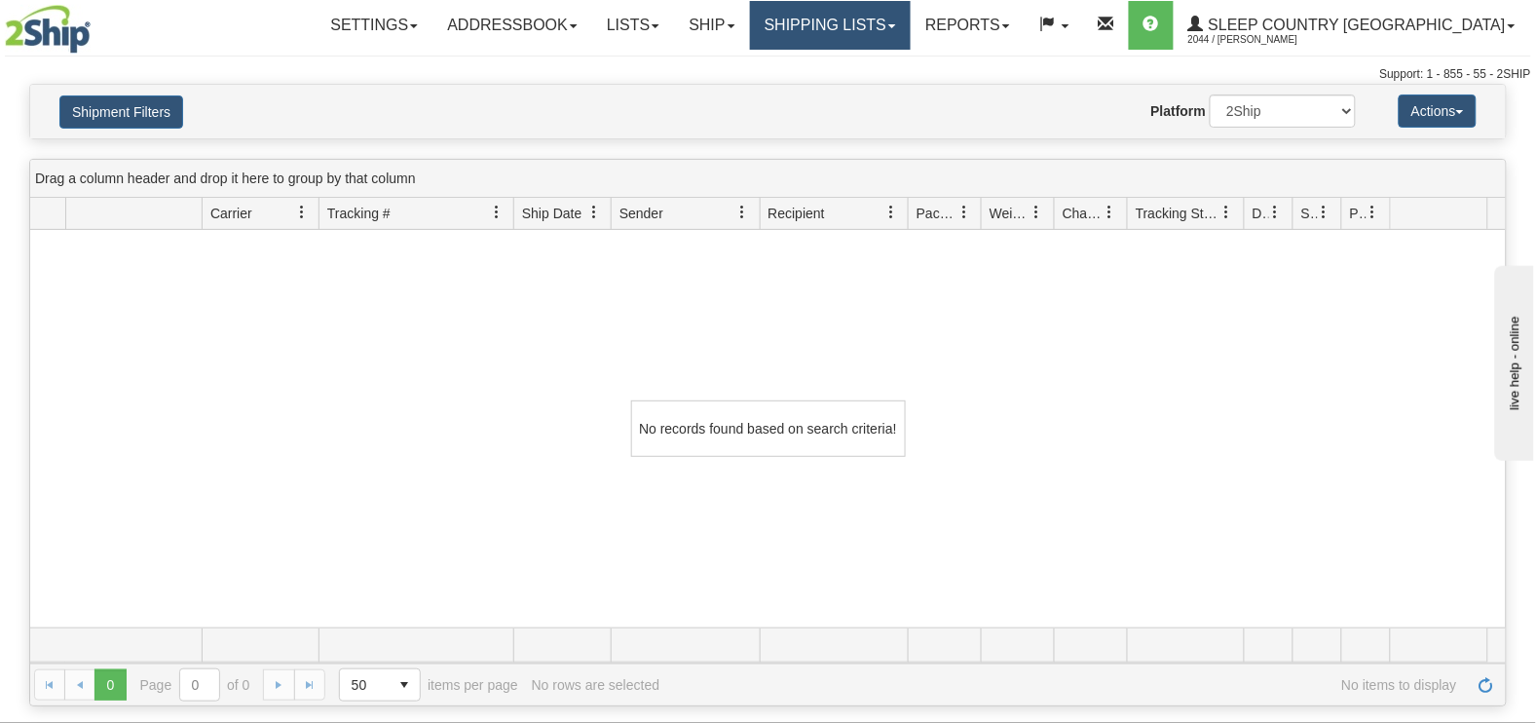
click at [911, 31] on link "Shipping lists" at bounding box center [830, 25] width 161 height 49
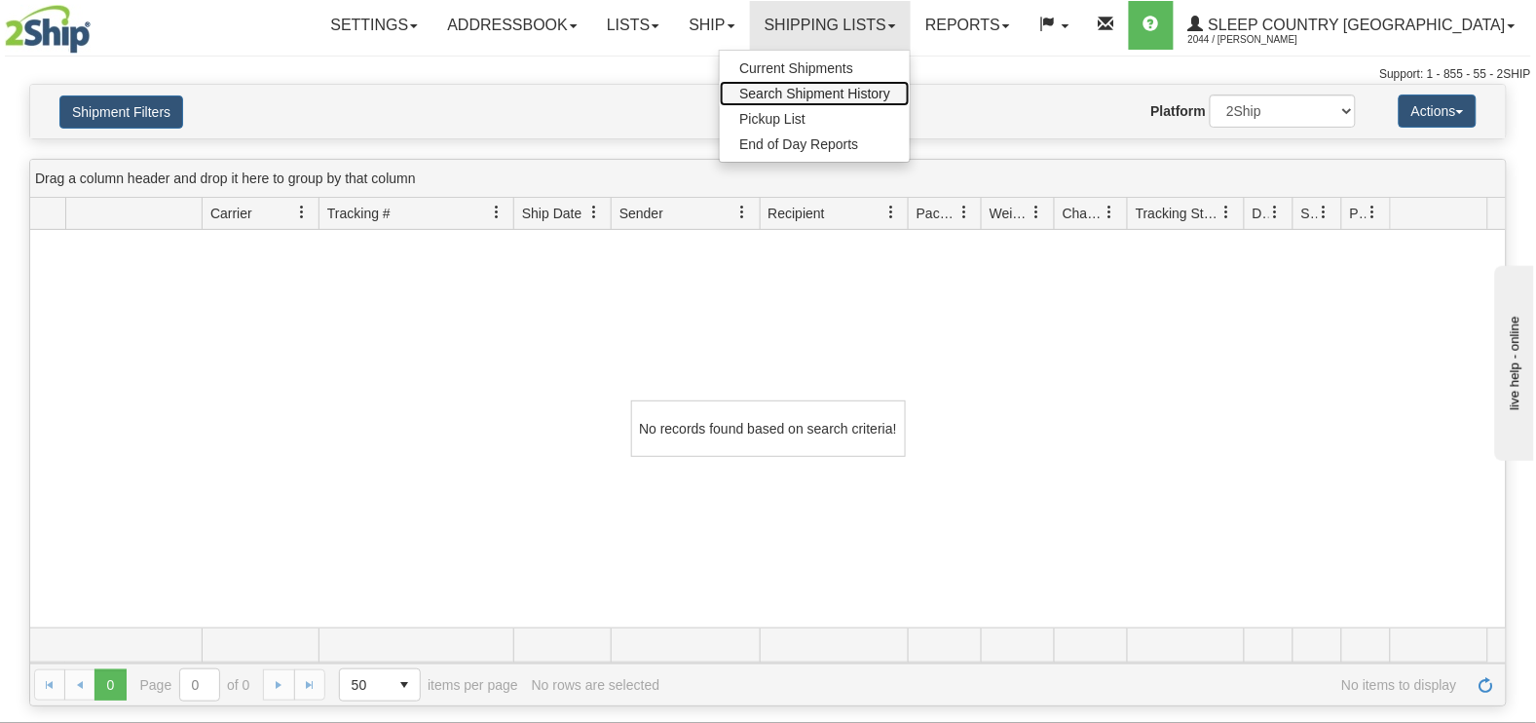
click at [891, 92] on span "Search Shipment History" at bounding box center [814, 94] width 151 height 16
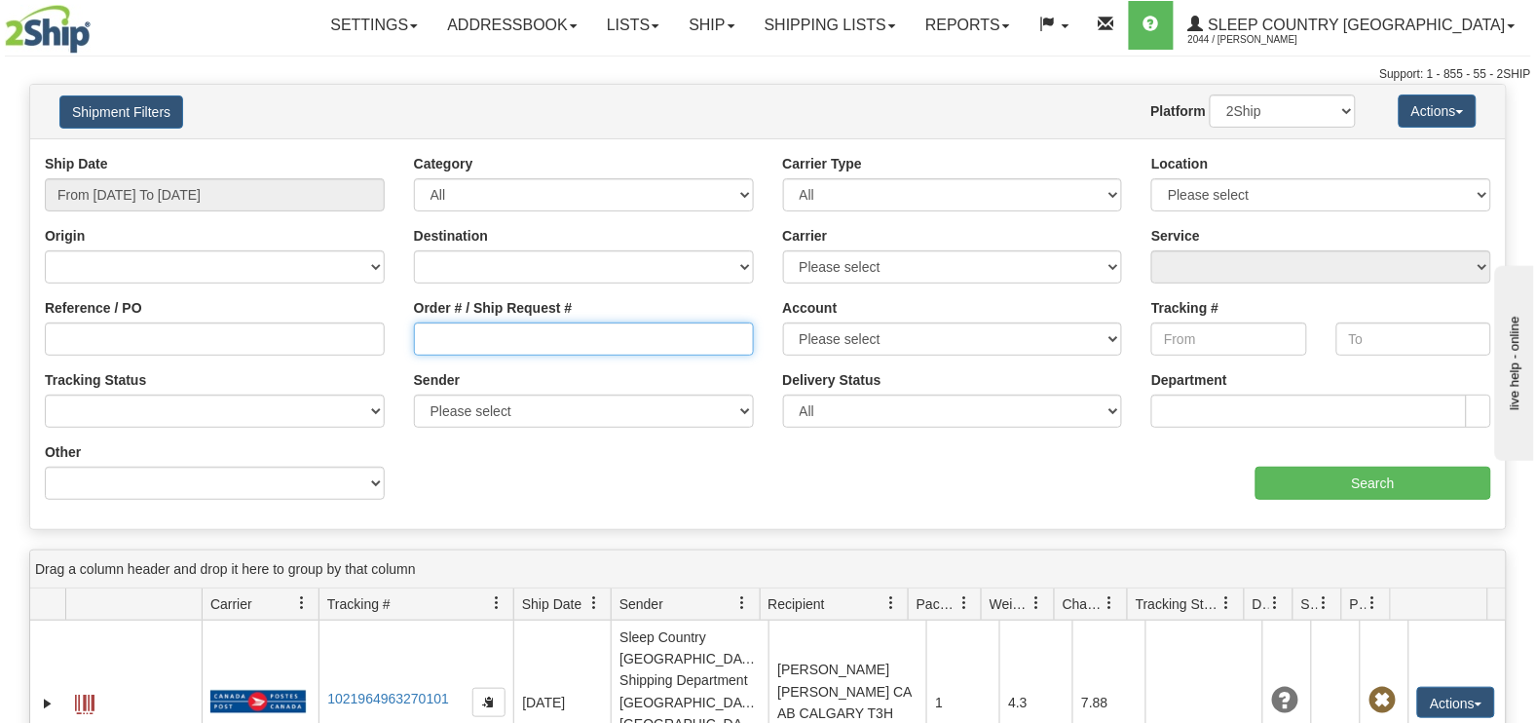
click at [422, 345] on input "Order # / Ship Request #" at bounding box center [584, 338] width 340 height 33
paste input "1478359"
type input "1478359"
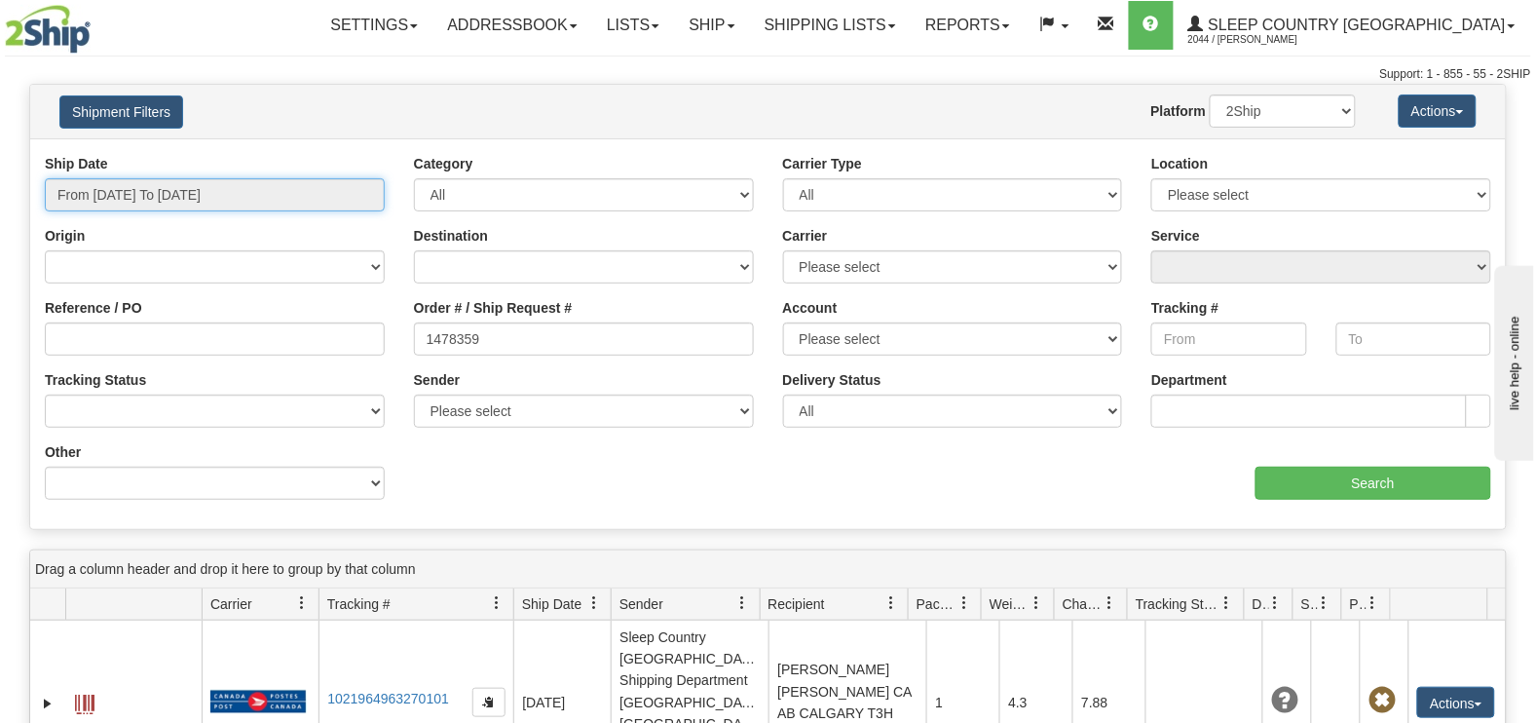
click at [160, 195] on input "From [DATE] To [DATE]" at bounding box center [215, 194] width 340 height 33
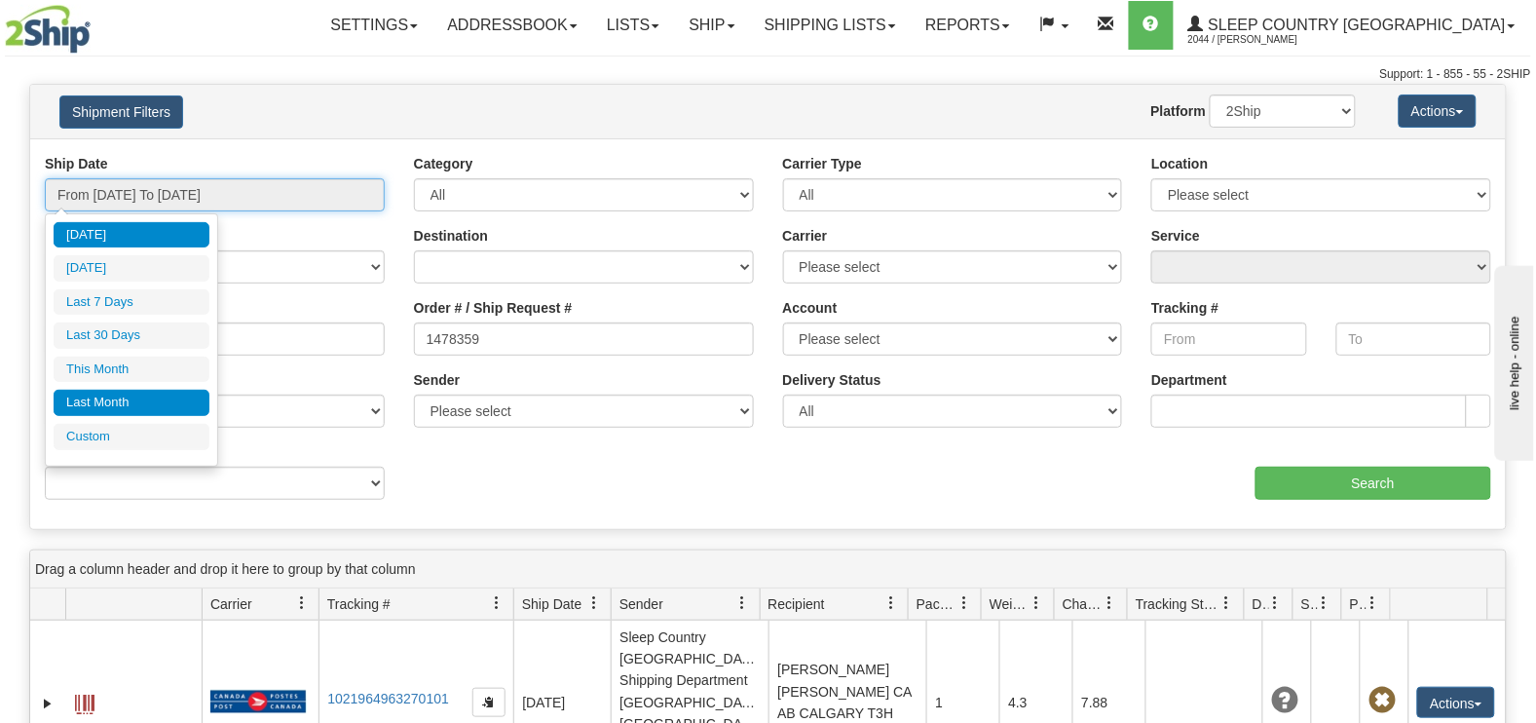
type input "[DATE]"
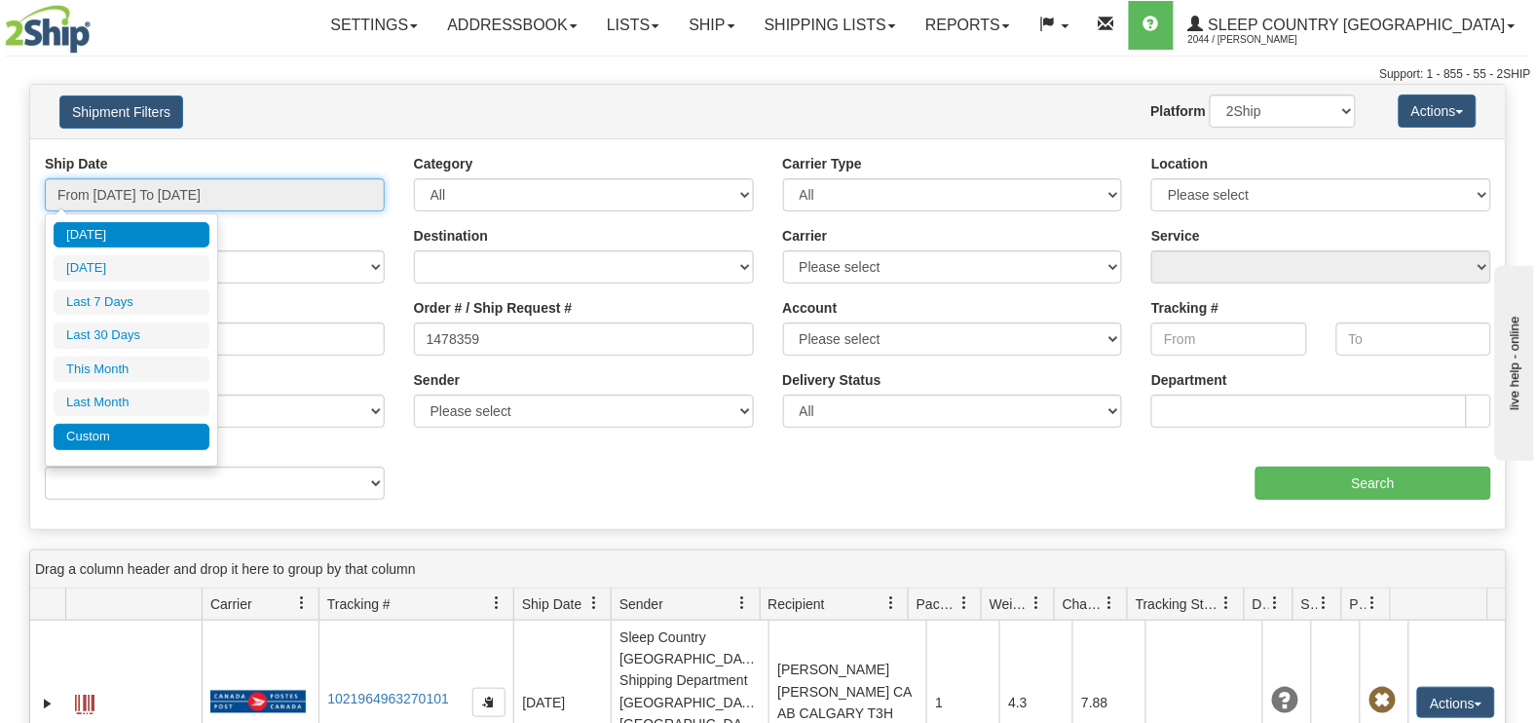
type input "[DATE]"
click at [103, 436] on li "Custom" at bounding box center [132, 437] width 156 height 26
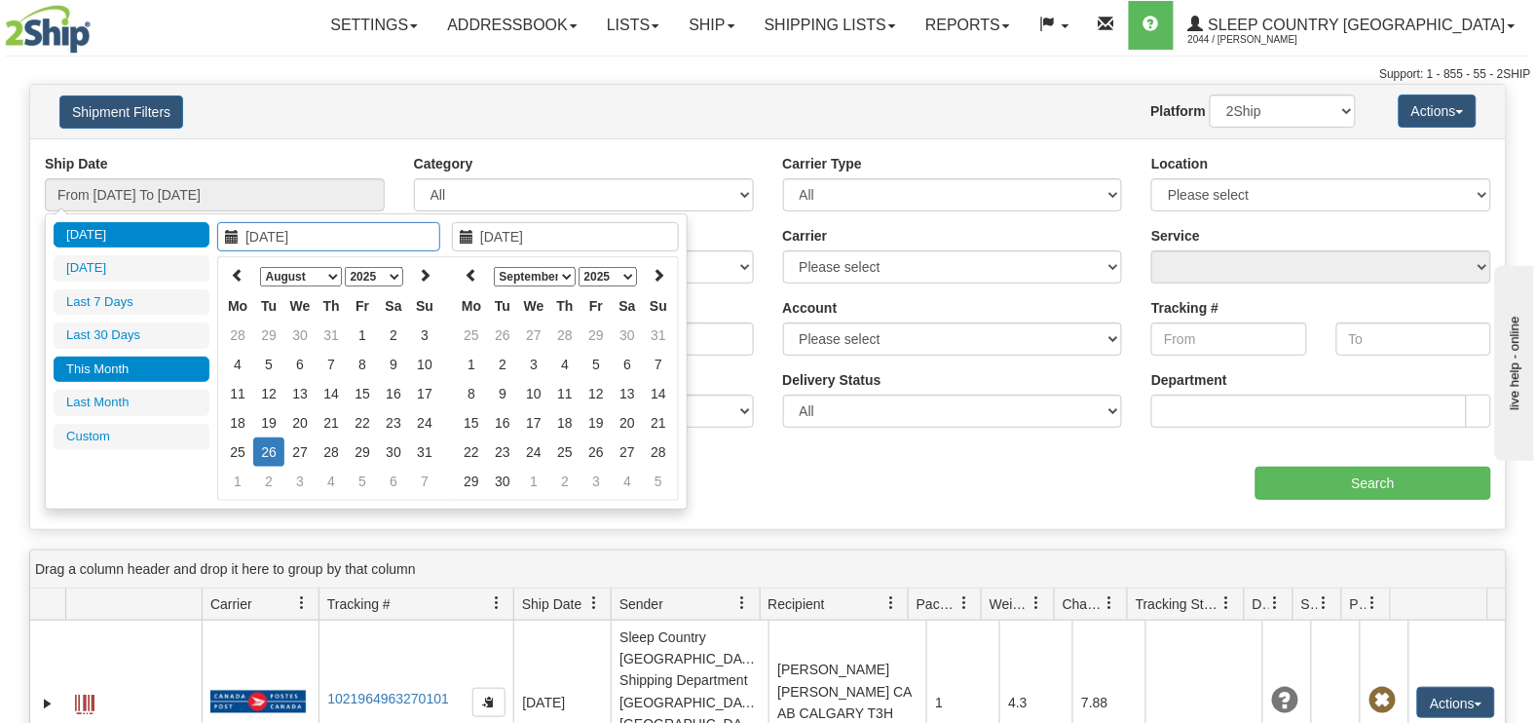
type input "[DATE]"
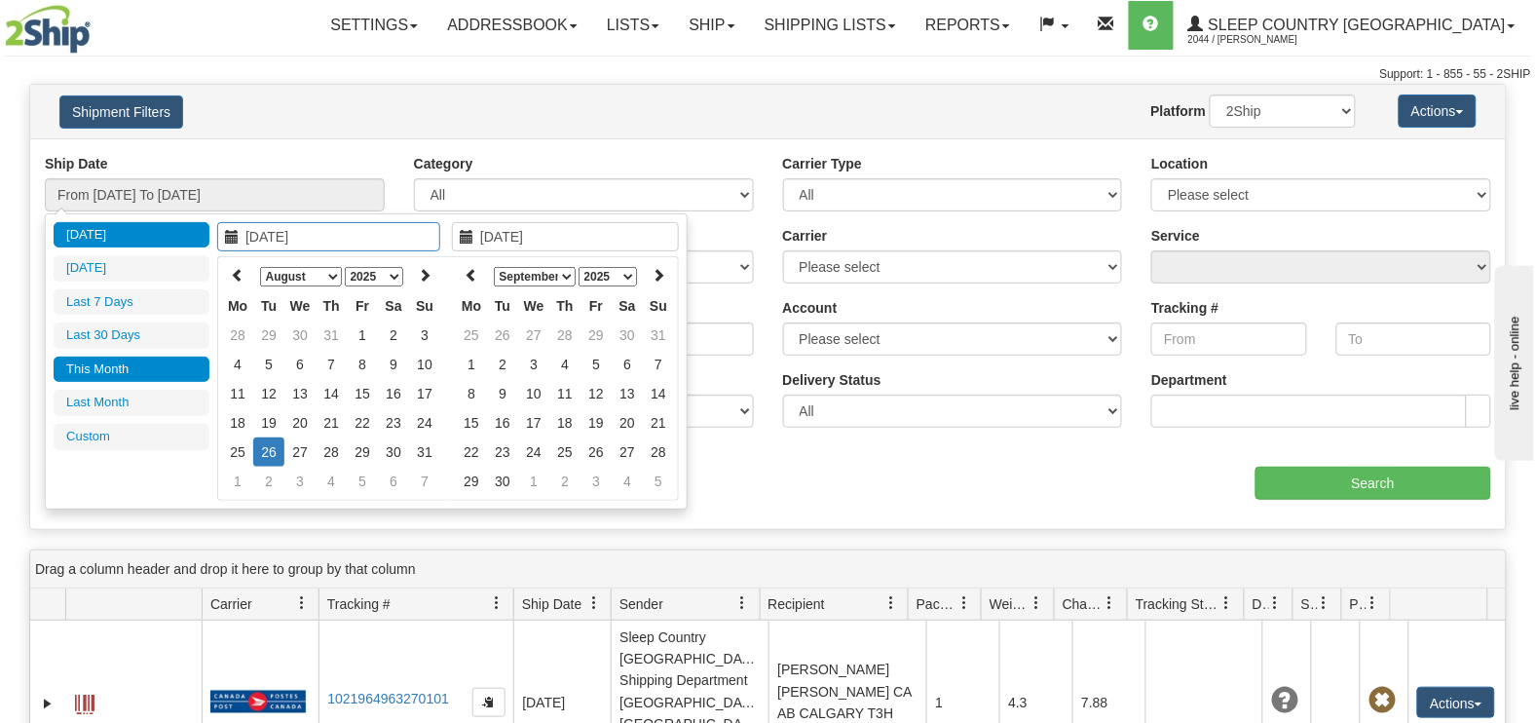
type input "[DATE]"
click at [240, 274] on icon at bounding box center [238, 275] width 14 height 14
type input "[DATE]"
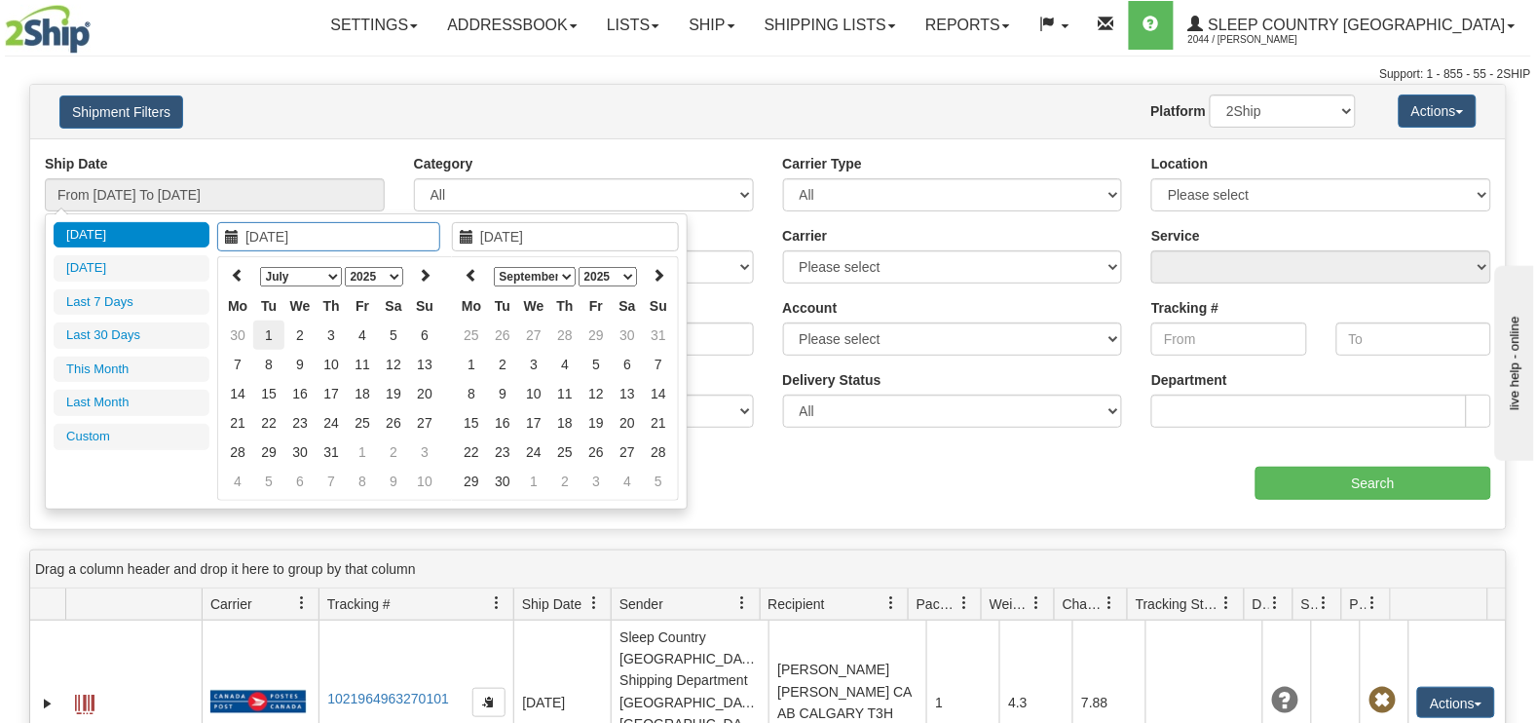
click at [267, 331] on td "1" at bounding box center [268, 335] width 31 height 29
click at [474, 268] on icon at bounding box center [472, 275] width 14 height 14
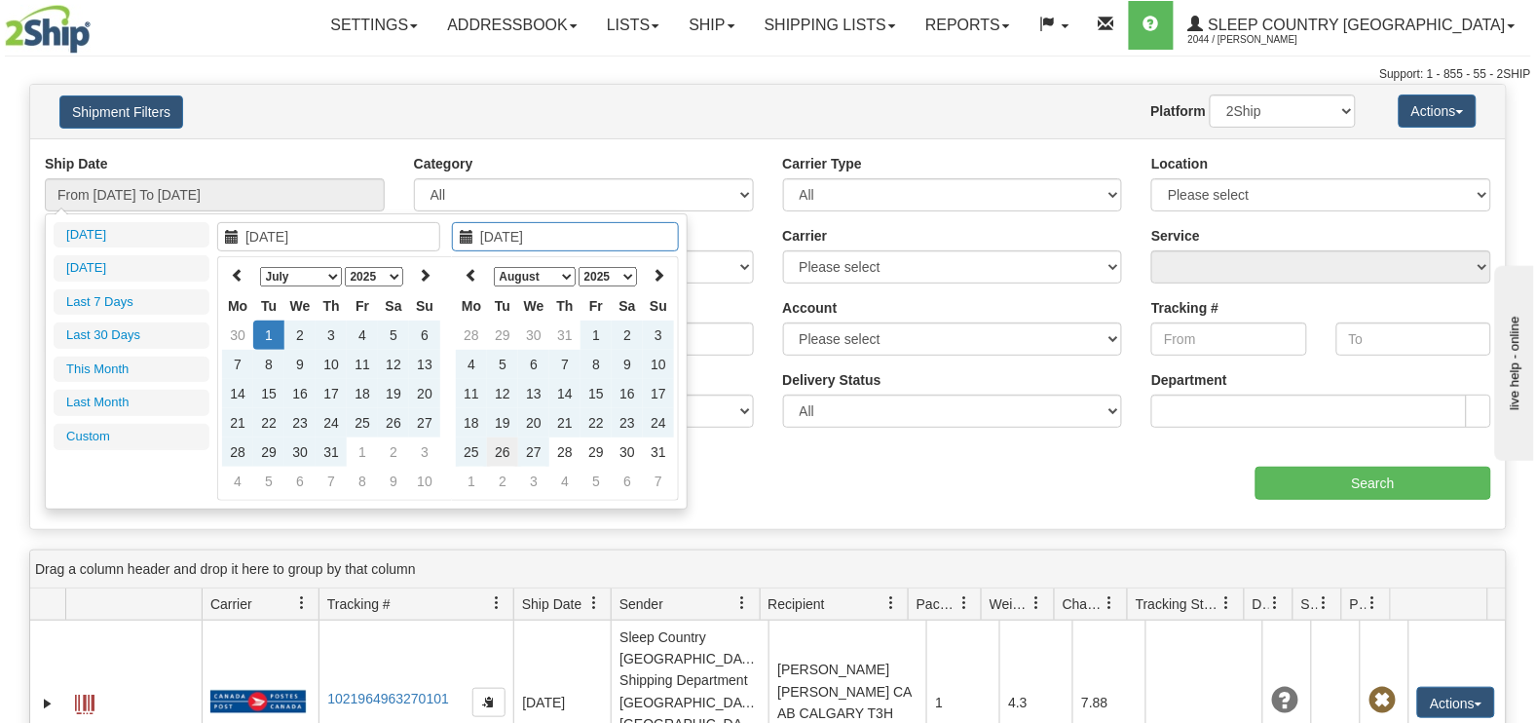
type input "[DATE]"
click at [505, 446] on td "26" at bounding box center [502, 451] width 31 height 29
type input "From 07/01/2025 To 08/26/2025"
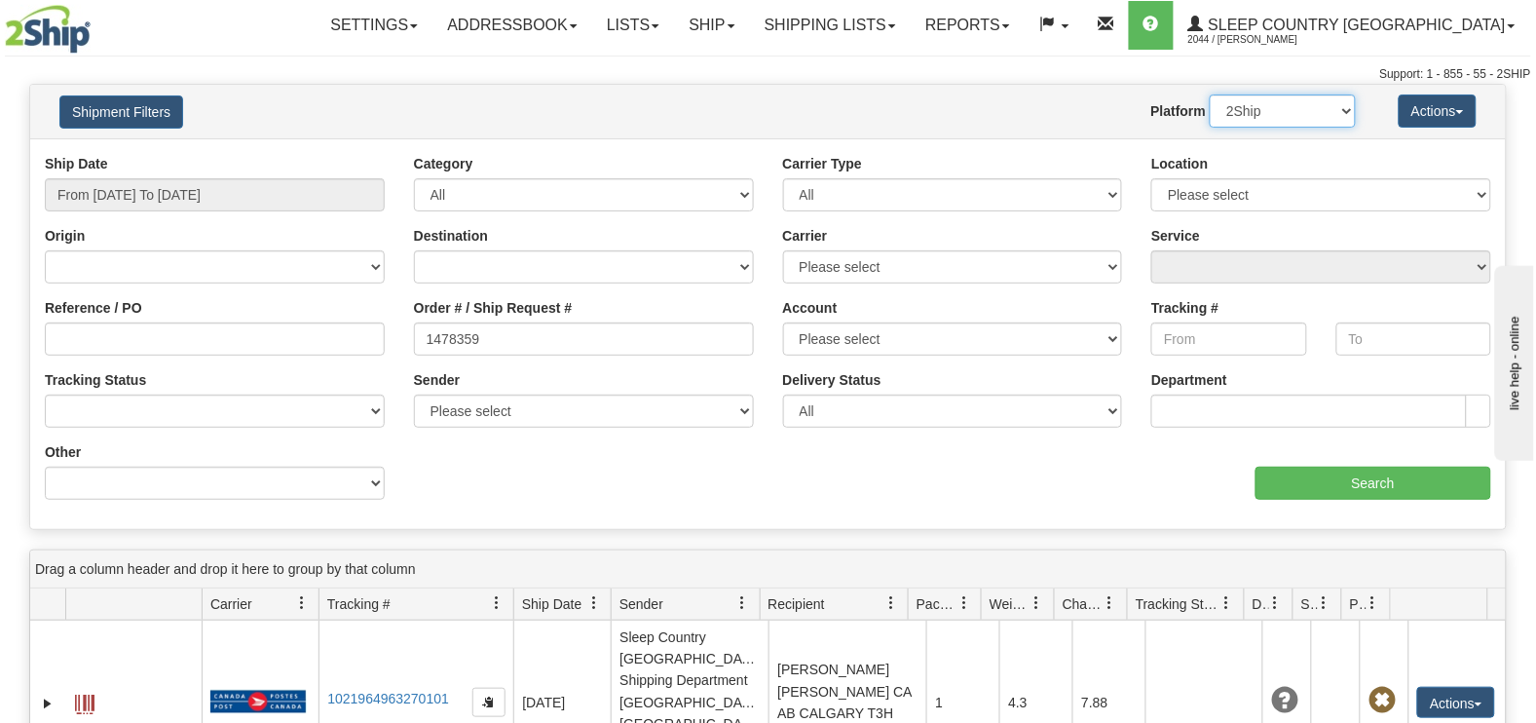
click at [1261, 118] on select "2Ship Imported" at bounding box center [1283, 111] width 146 height 33
select select "1"
click at [1210, 95] on select "2Ship Imported" at bounding box center [1283, 111] width 146 height 33
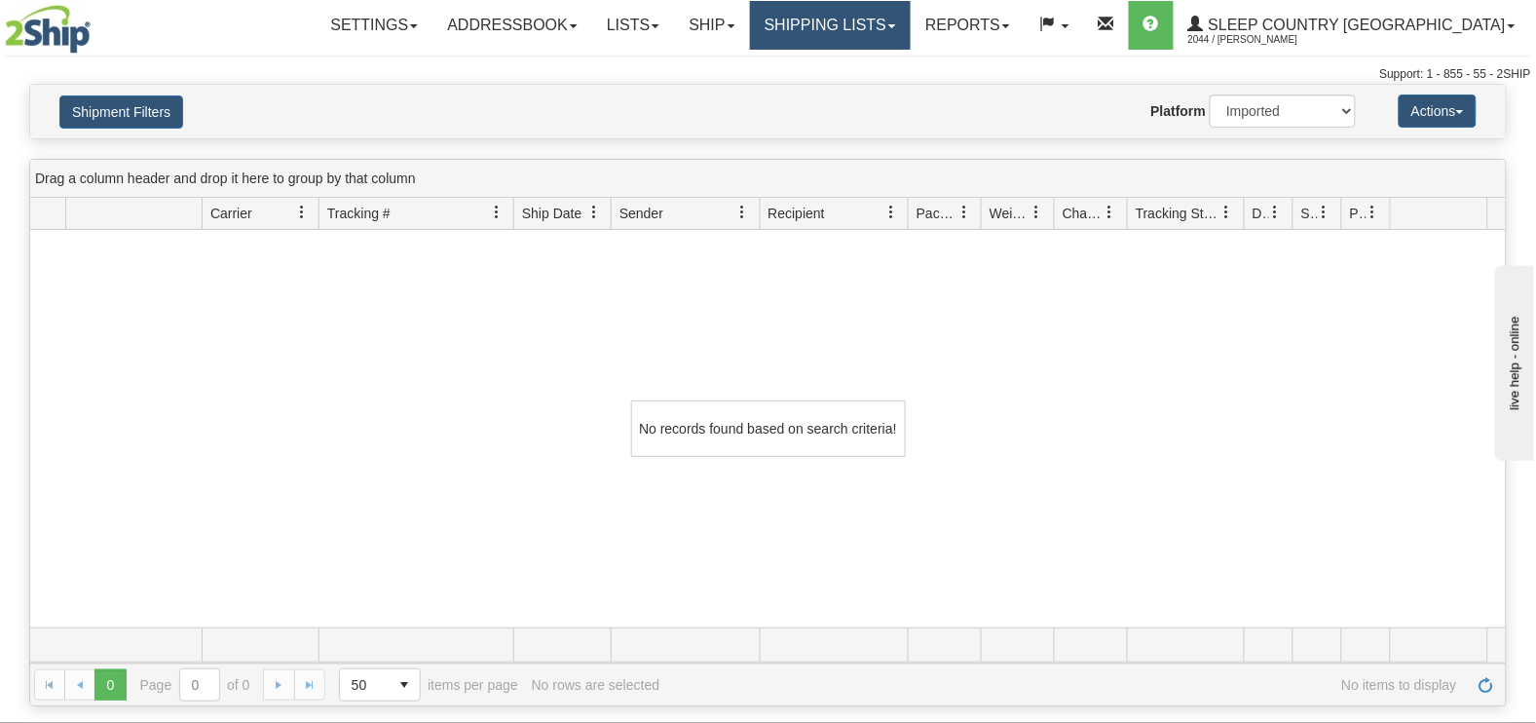
click at [900, 18] on link "Shipping lists" at bounding box center [830, 25] width 161 height 49
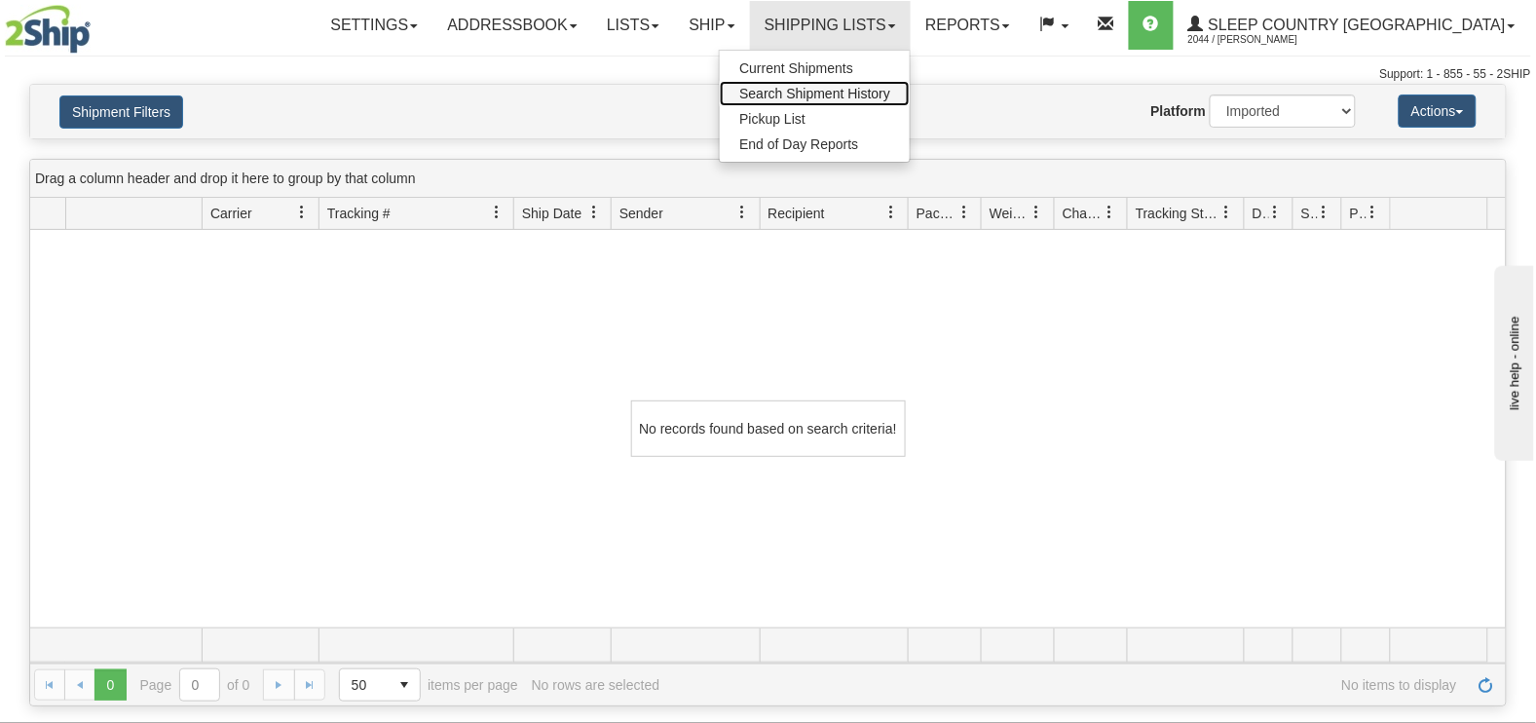
click at [891, 90] on span "Search Shipment History" at bounding box center [814, 94] width 151 height 16
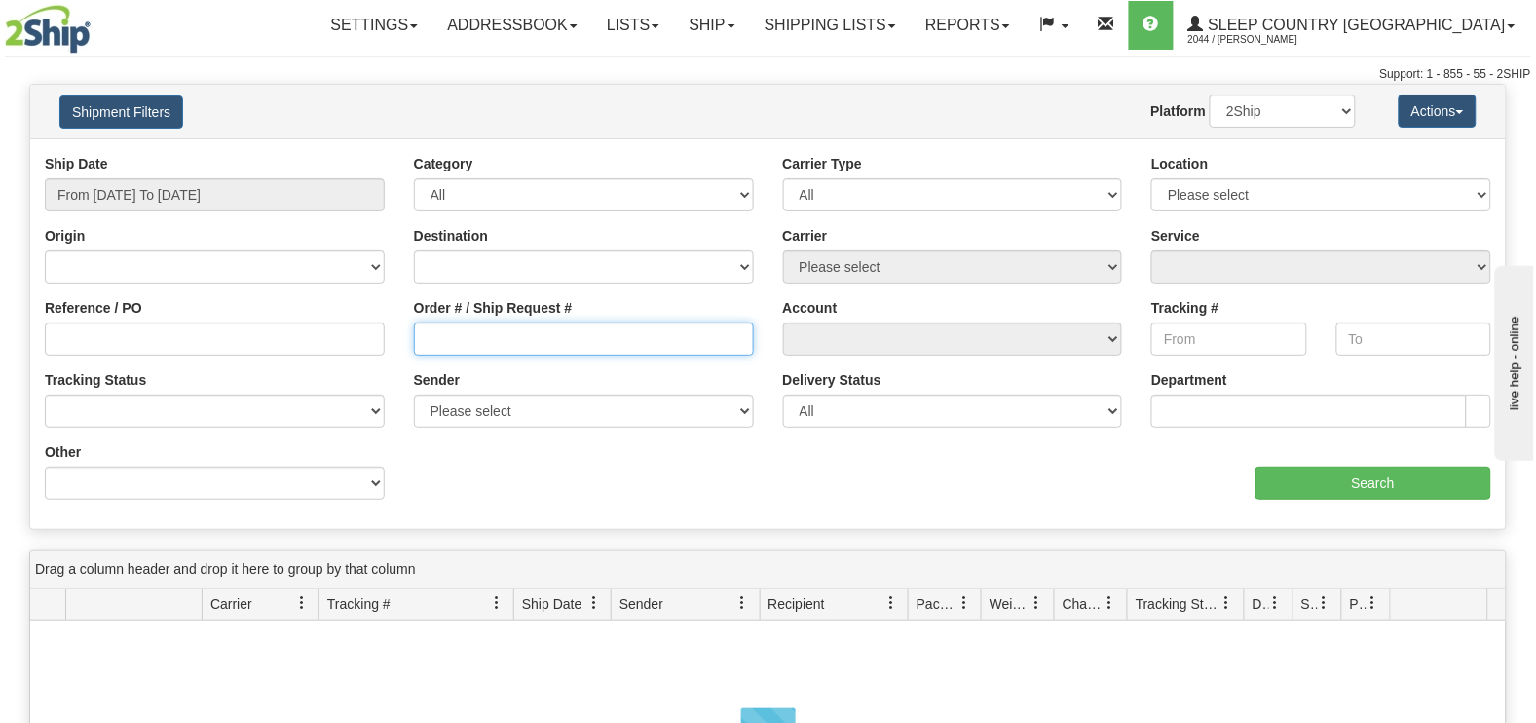
click at [445, 332] on input "Order # / Ship Request #" at bounding box center [584, 338] width 340 height 33
paste input "1478359"
type input "1478359"
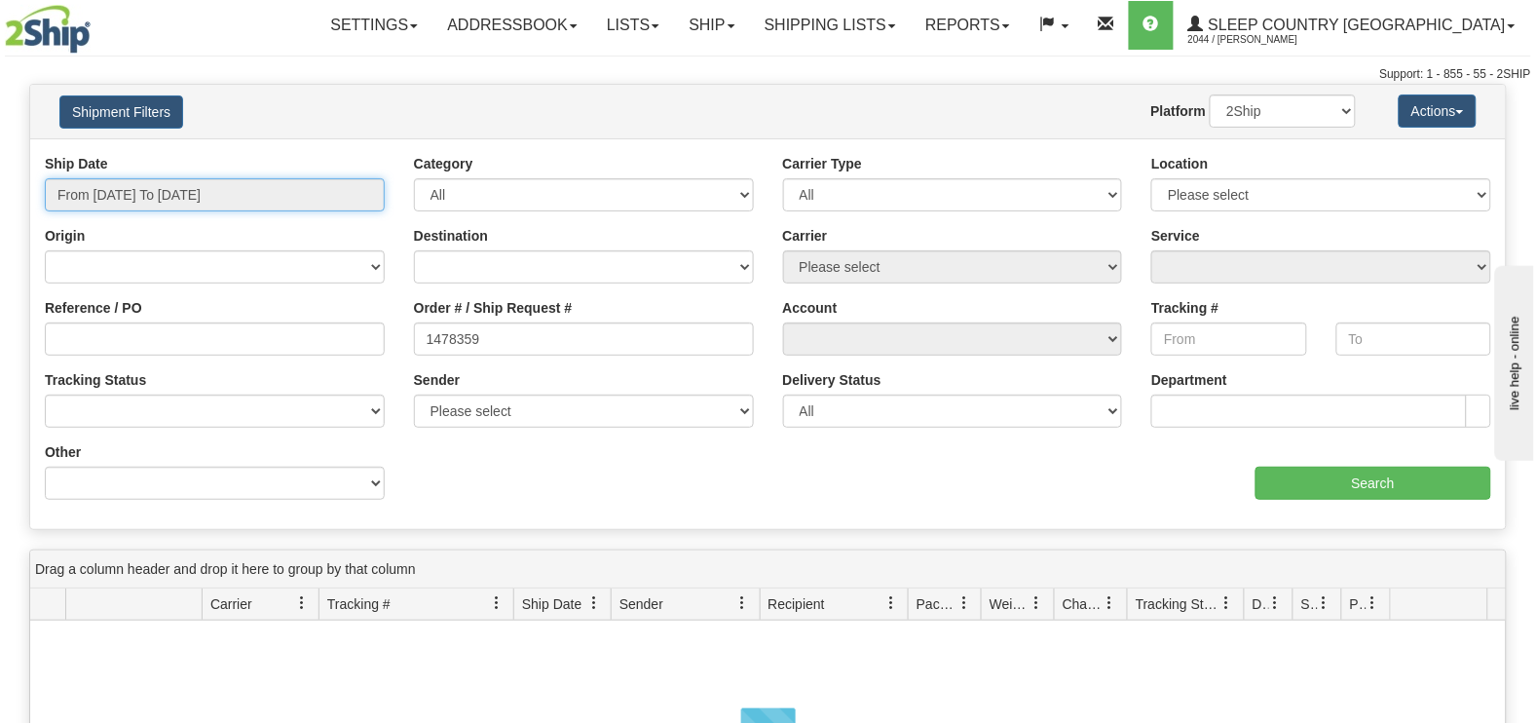
click at [208, 190] on input "From [DATE] To [DATE]" at bounding box center [215, 194] width 340 height 33
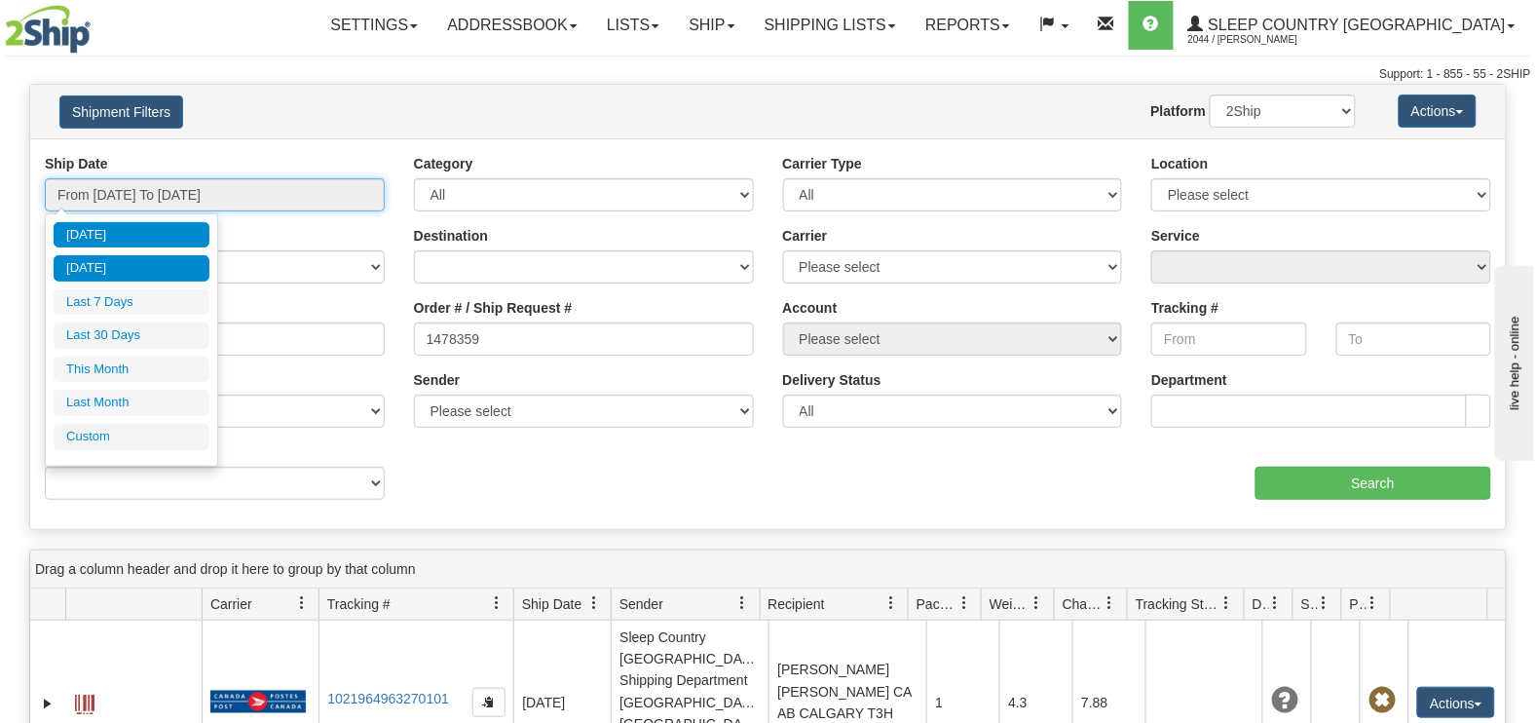
type input "[DATE]"
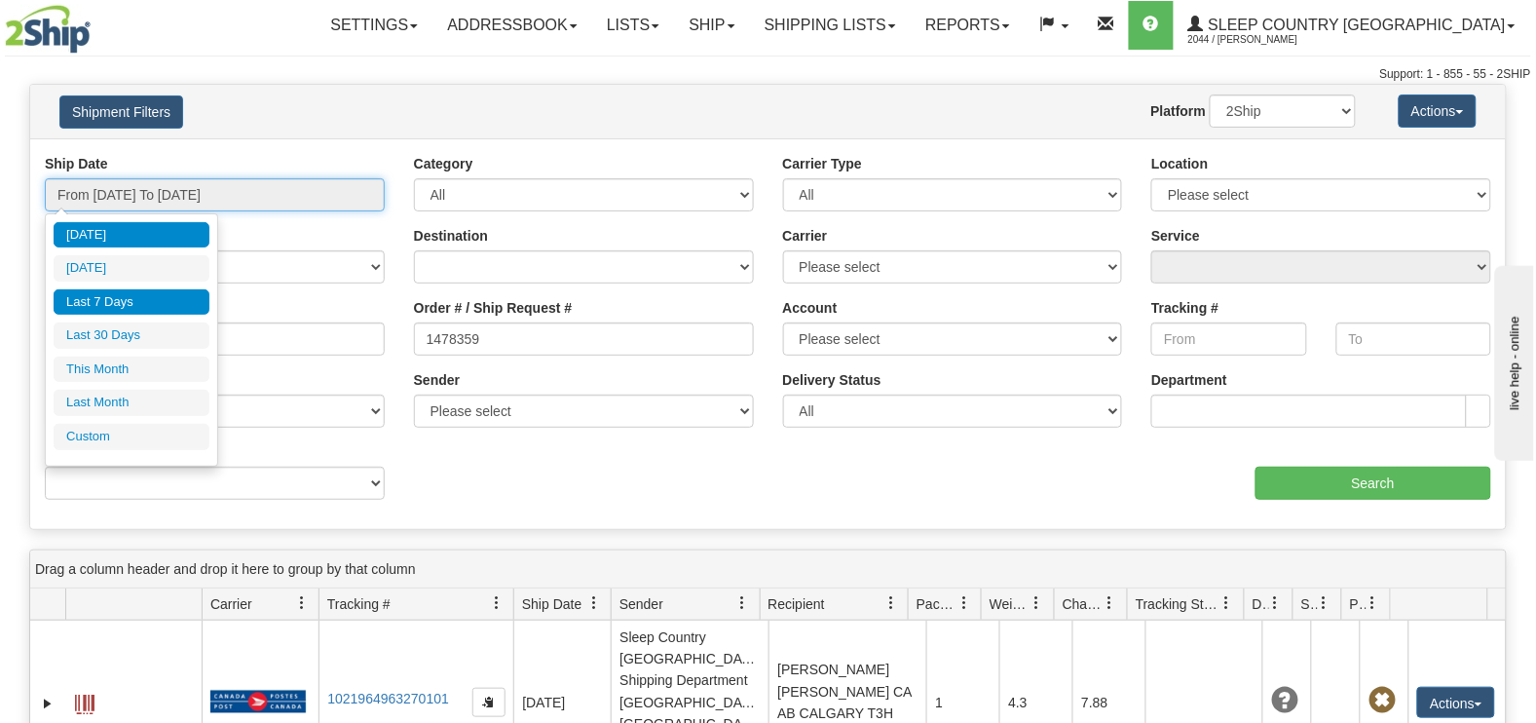
type input "[DATE]"
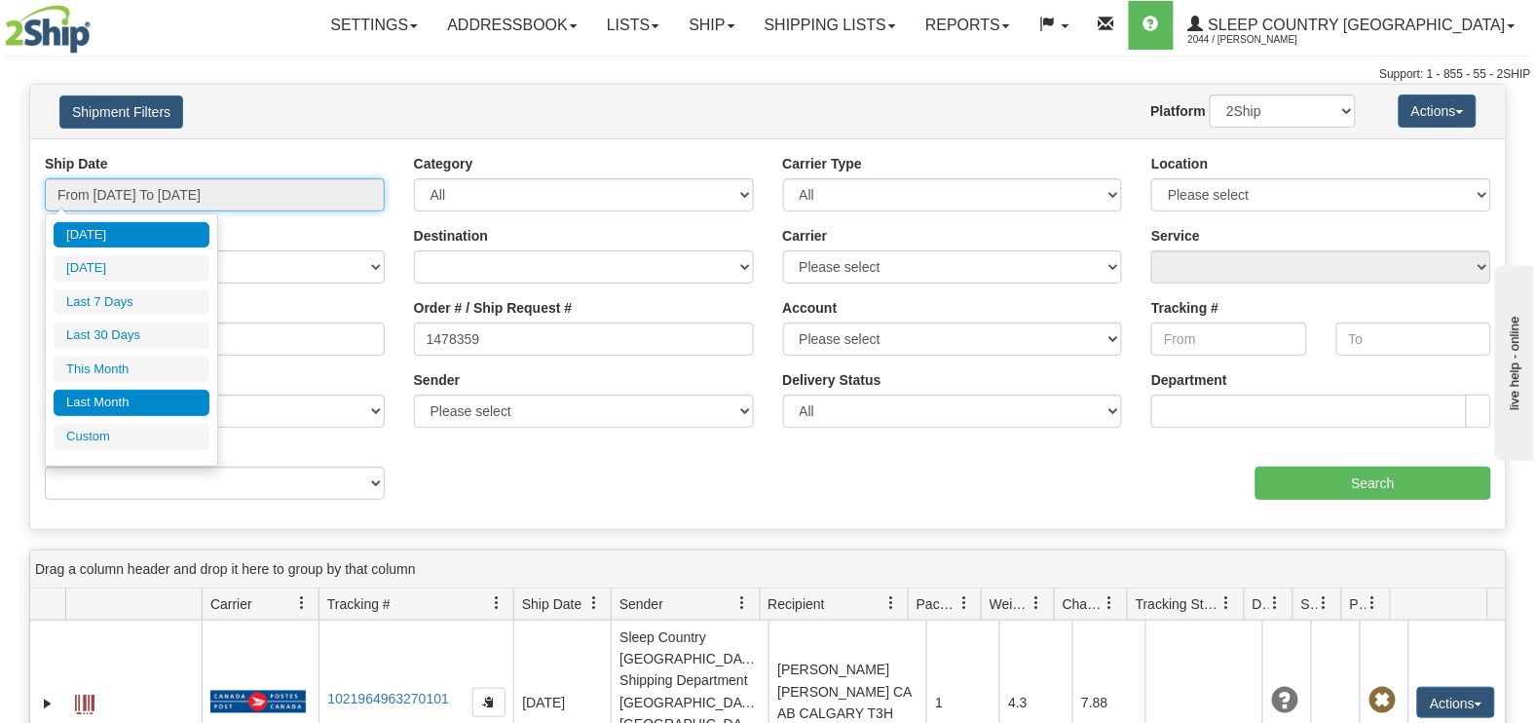
type input "[DATE]"
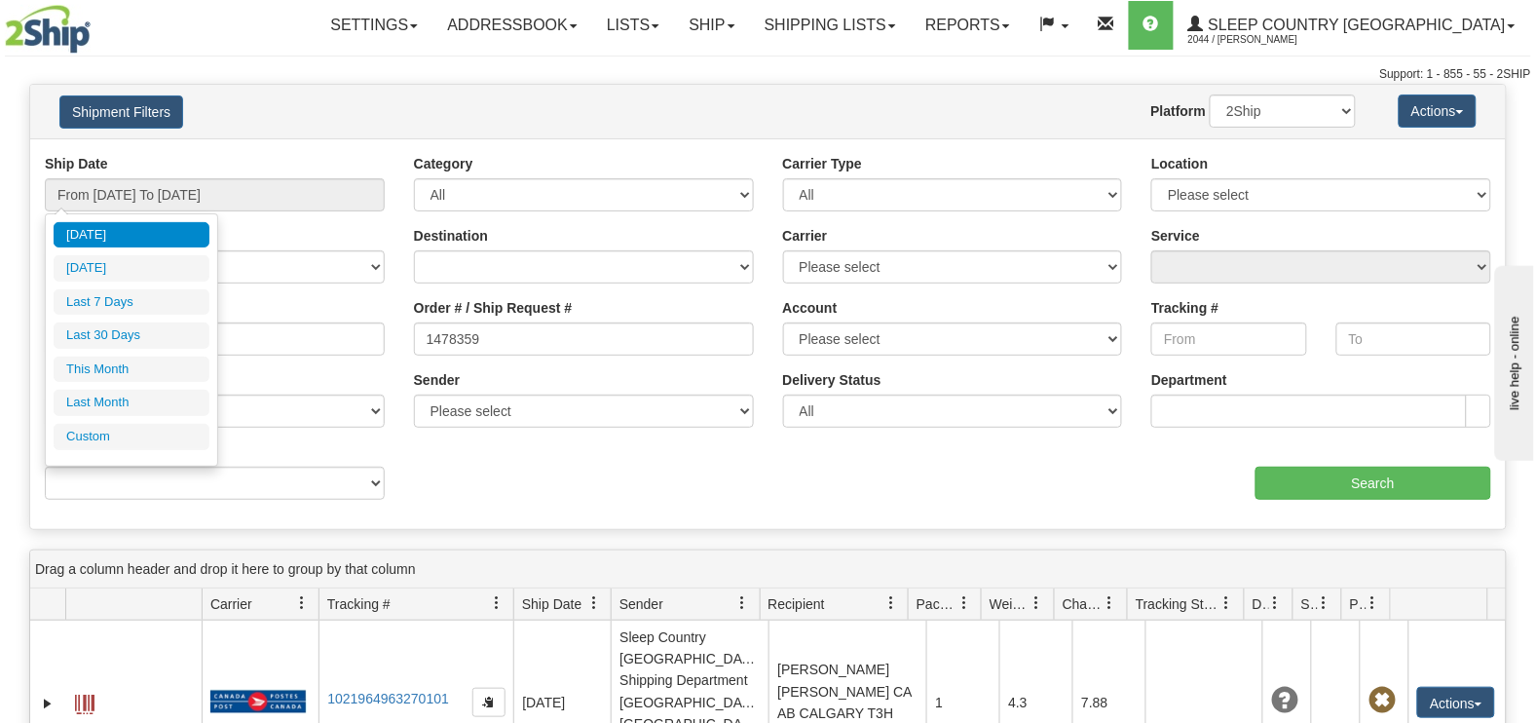
drag, startPoint x: 108, startPoint y: 434, endPoint x: 212, endPoint y: 385, distance: 115.1
click at [109, 434] on li "Custom" at bounding box center [132, 437] width 156 height 26
type input "[DATE]"
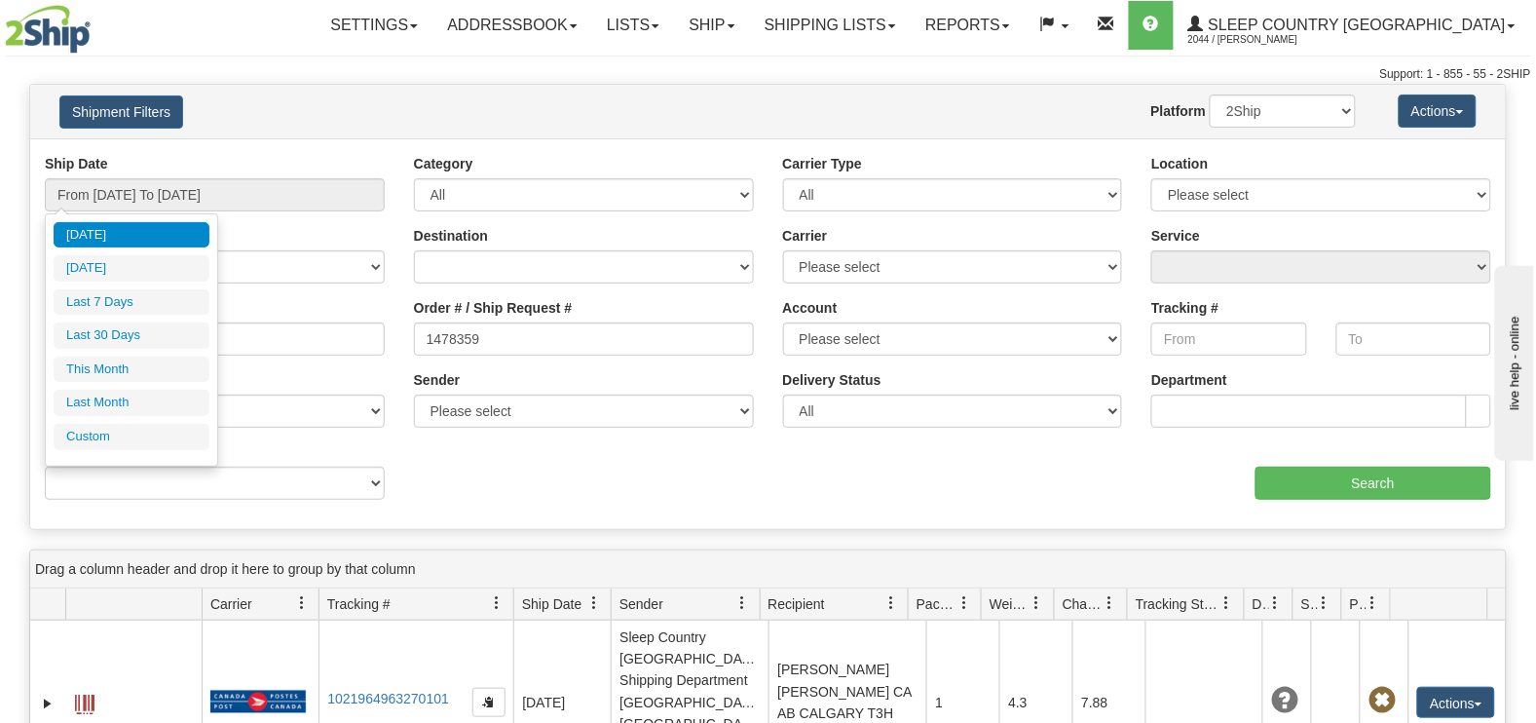
type input "[DATE]"
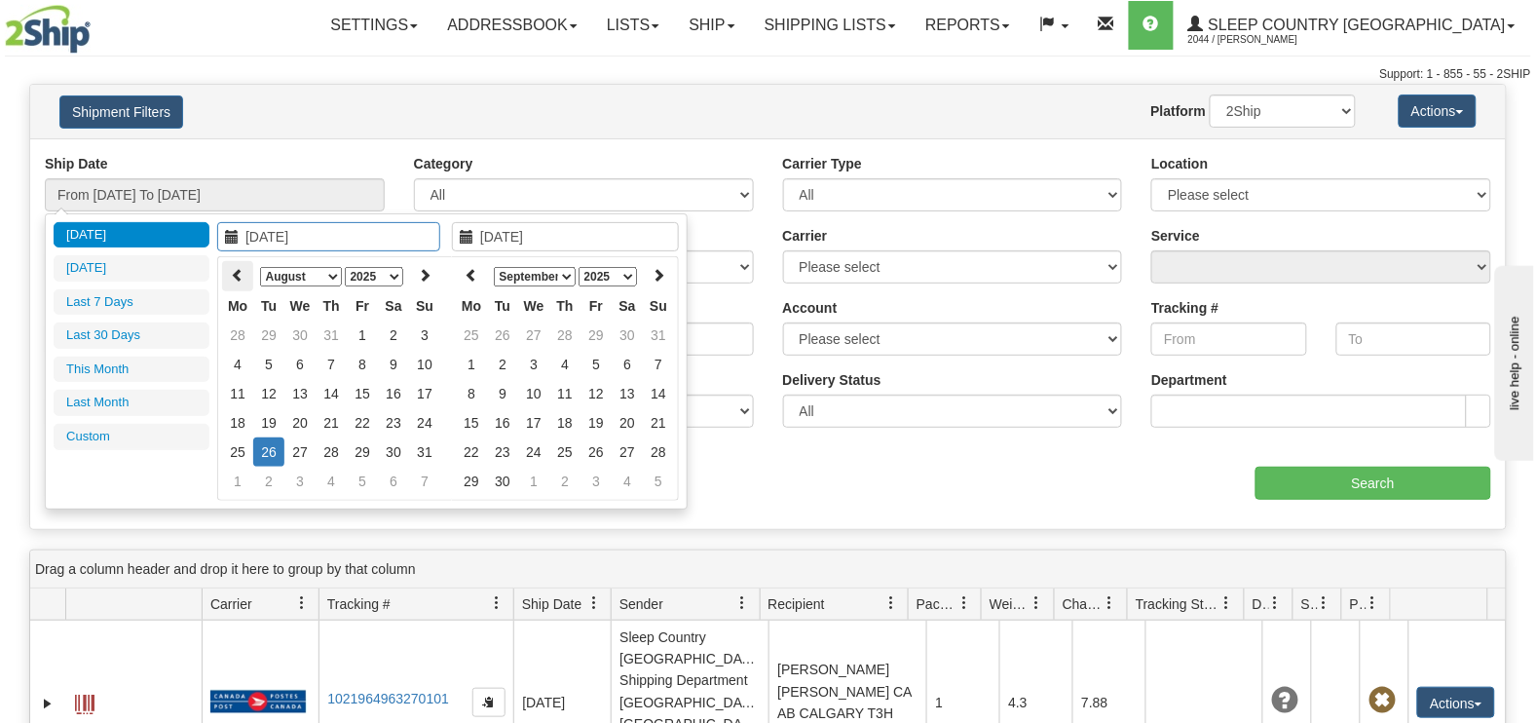
click at [239, 270] on icon at bounding box center [238, 275] width 14 height 14
type input "[DATE]"
click at [270, 321] on td "1" at bounding box center [268, 335] width 31 height 29
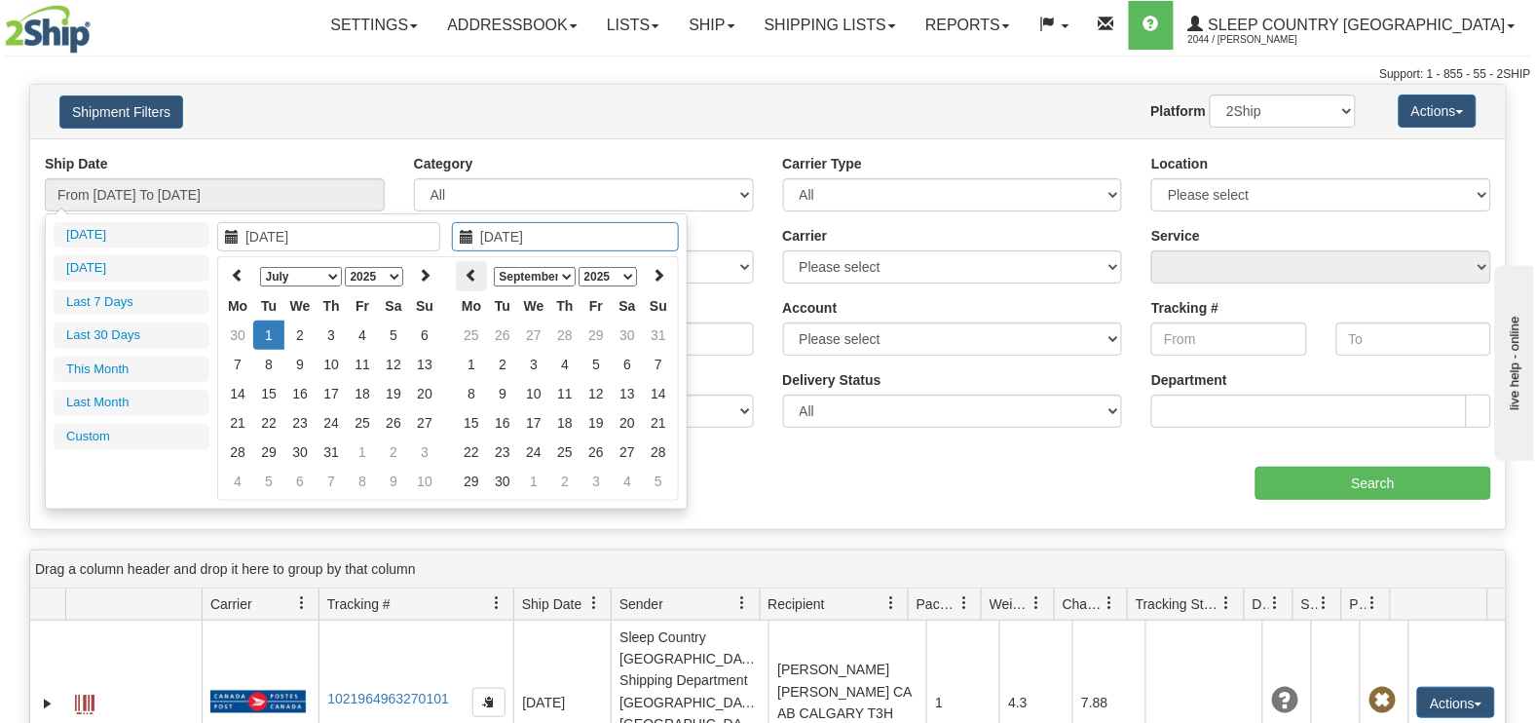
click at [462, 269] on th at bounding box center [471, 276] width 31 height 30
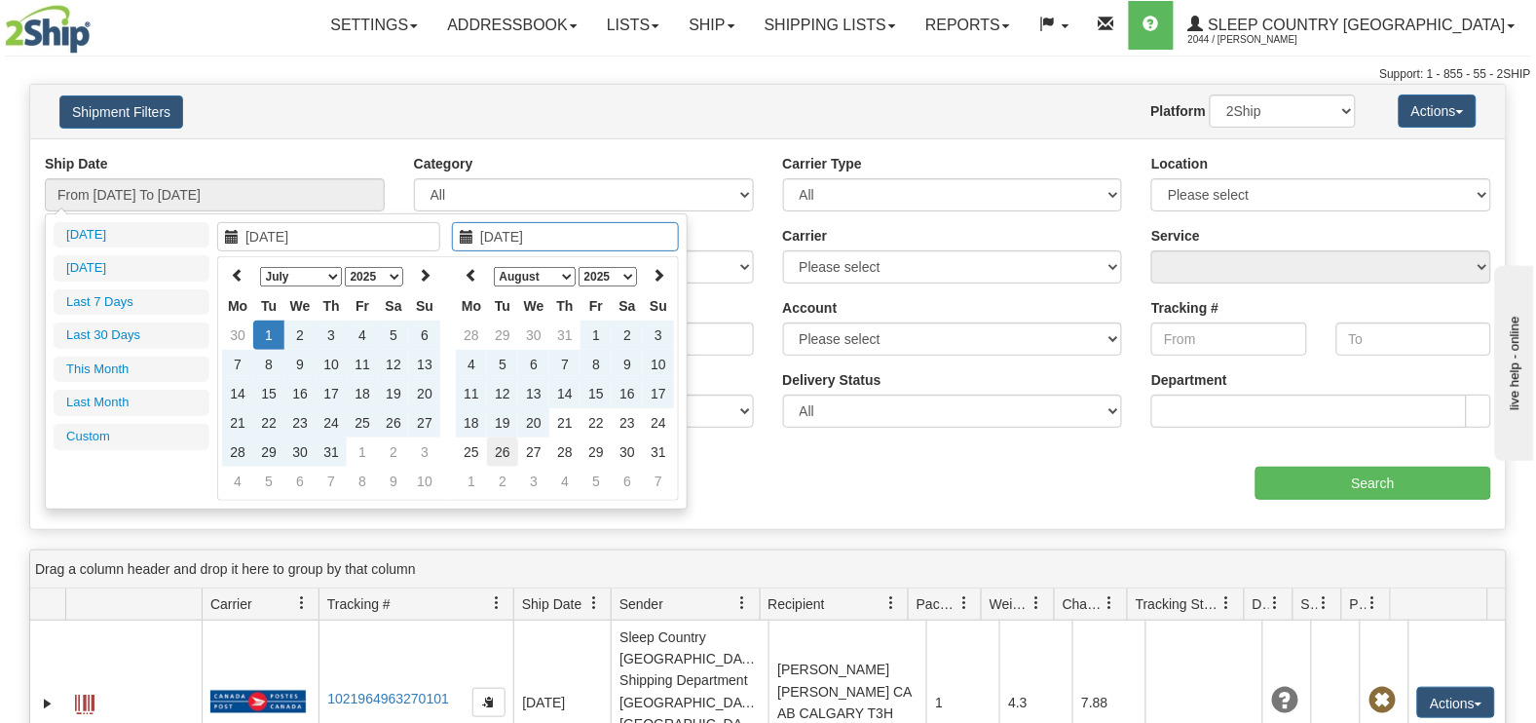
type input "[DATE]"
click at [508, 441] on td "26" at bounding box center [502, 451] width 31 height 29
type input "From 07/01/2025 To 08/26/2025"
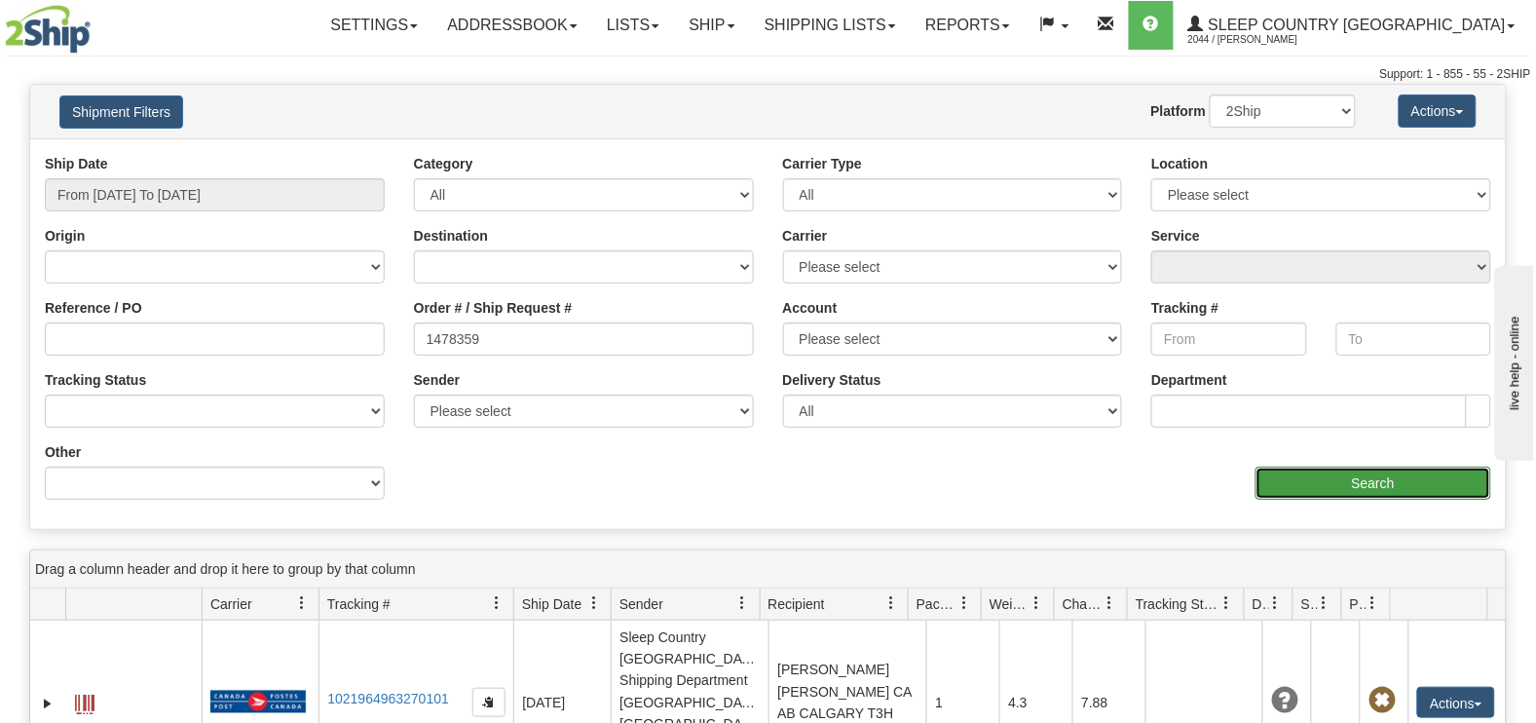
click at [1280, 485] on input "Search" at bounding box center [1374, 483] width 237 height 33
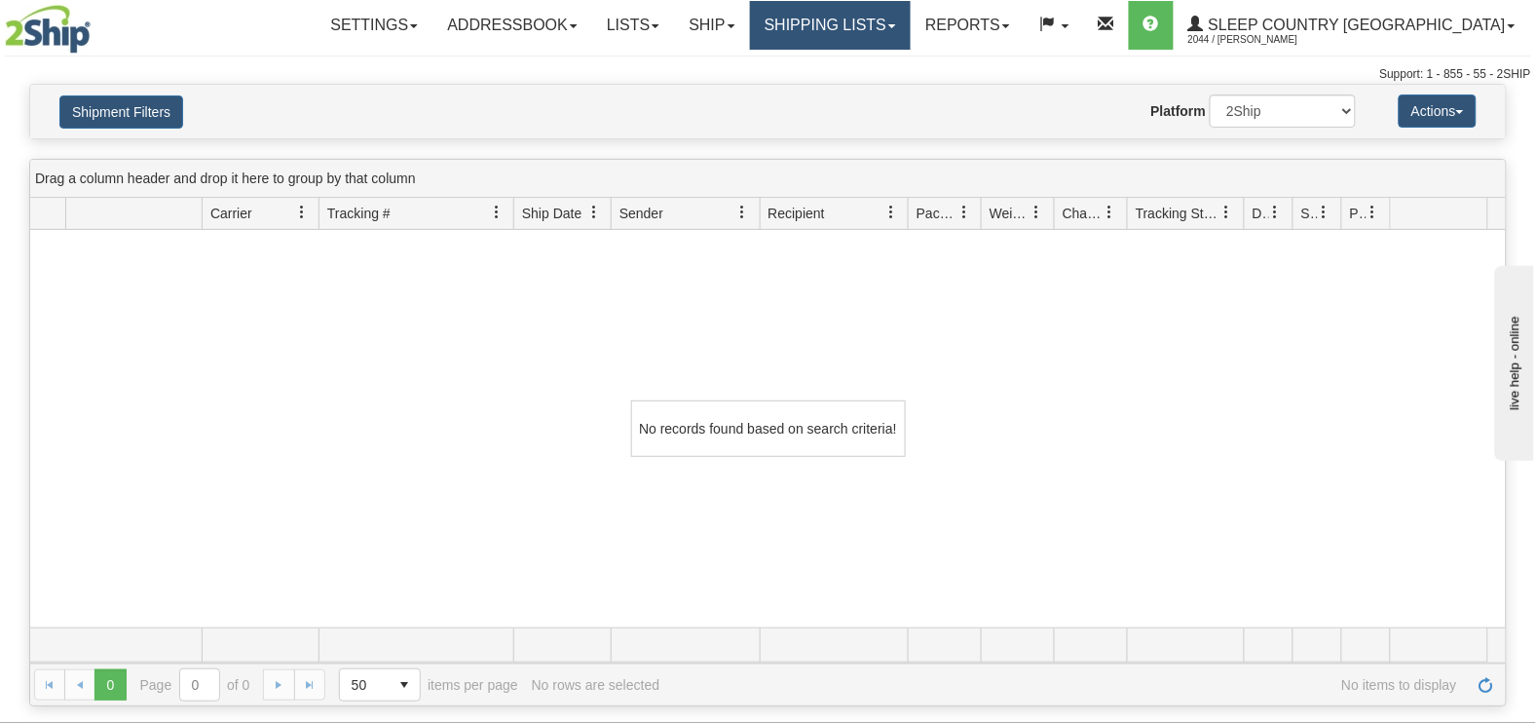
click at [911, 21] on link "Shipping lists" at bounding box center [830, 25] width 161 height 49
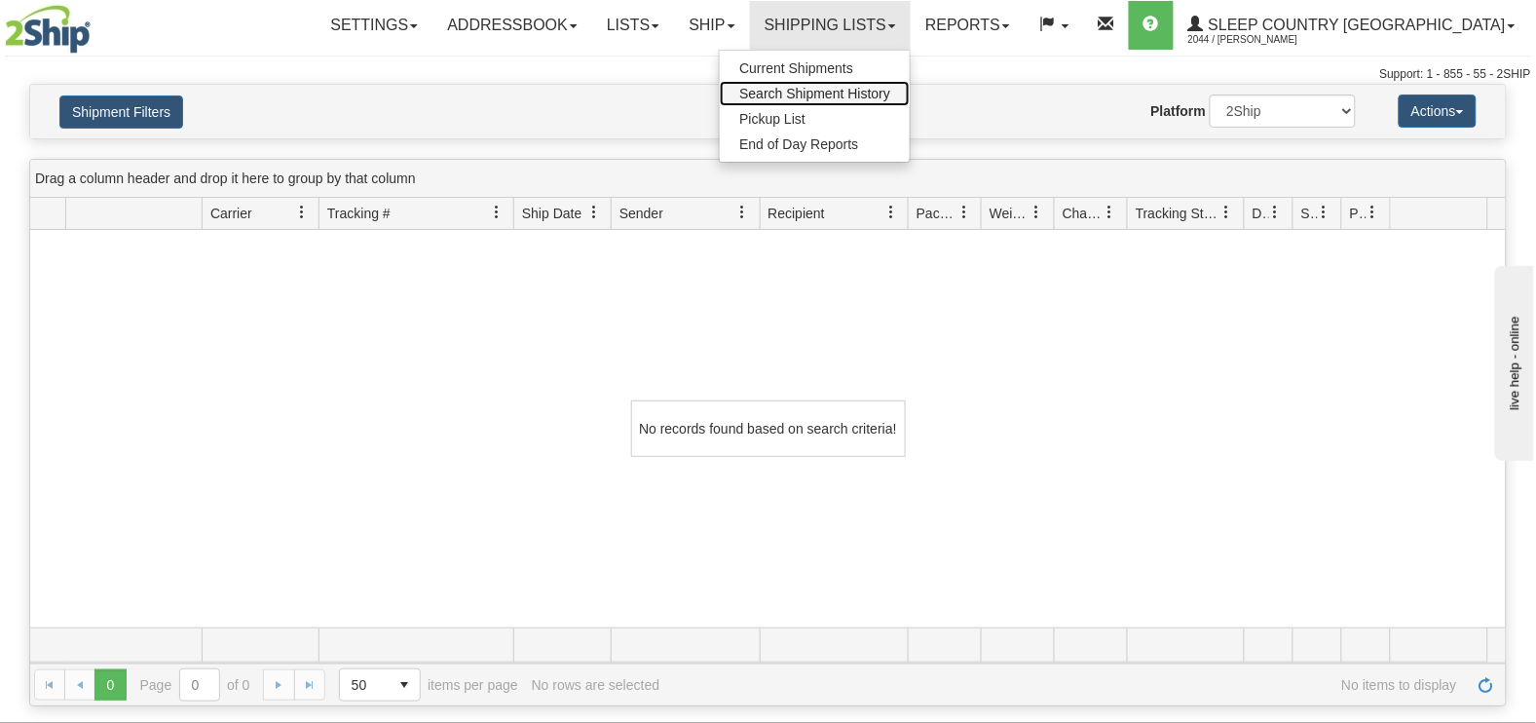
click at [891, 88] on span "Search Shipment History" at bounding box center [814, 94] width 151 height 16
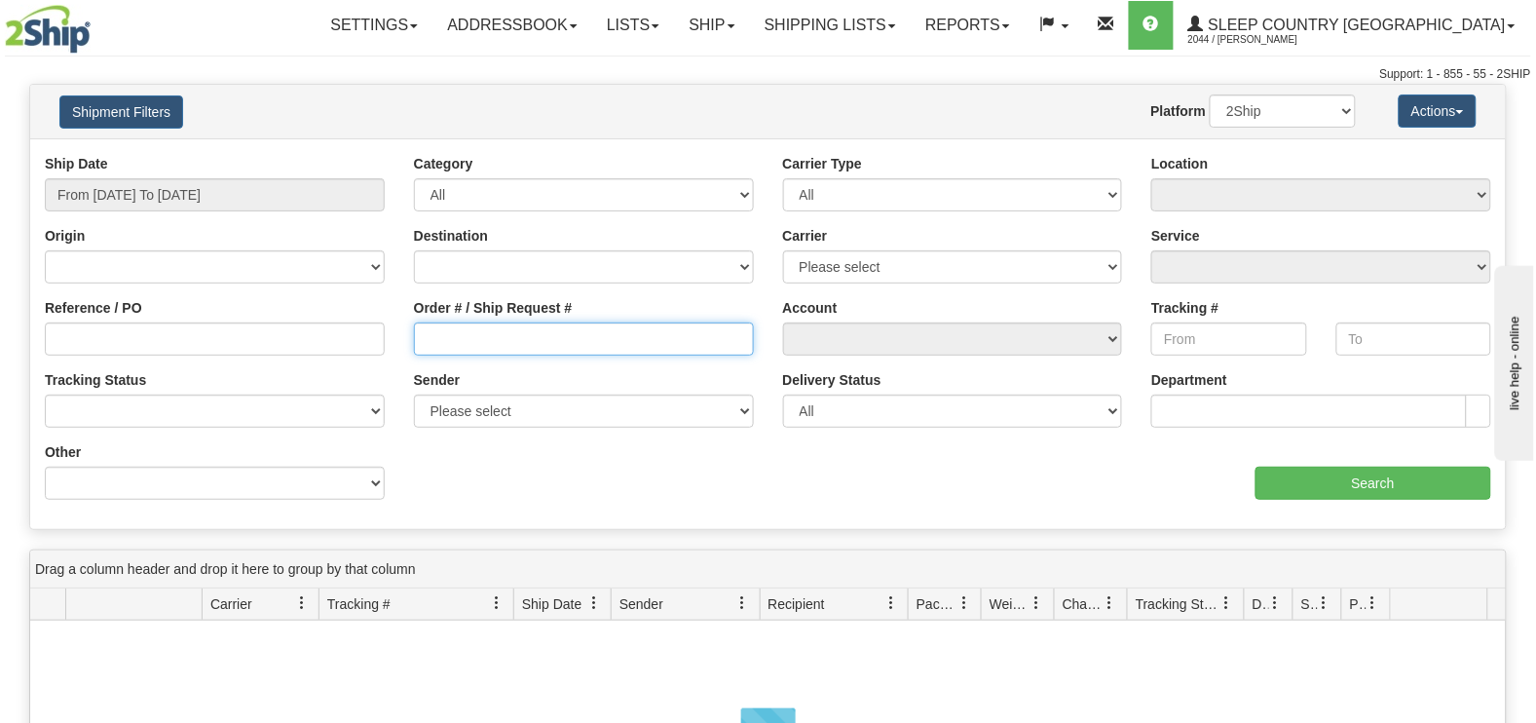
click at [440, 336] on input "Order # / Ship Request #" at bounding box center [584, 338] width 340 height 33
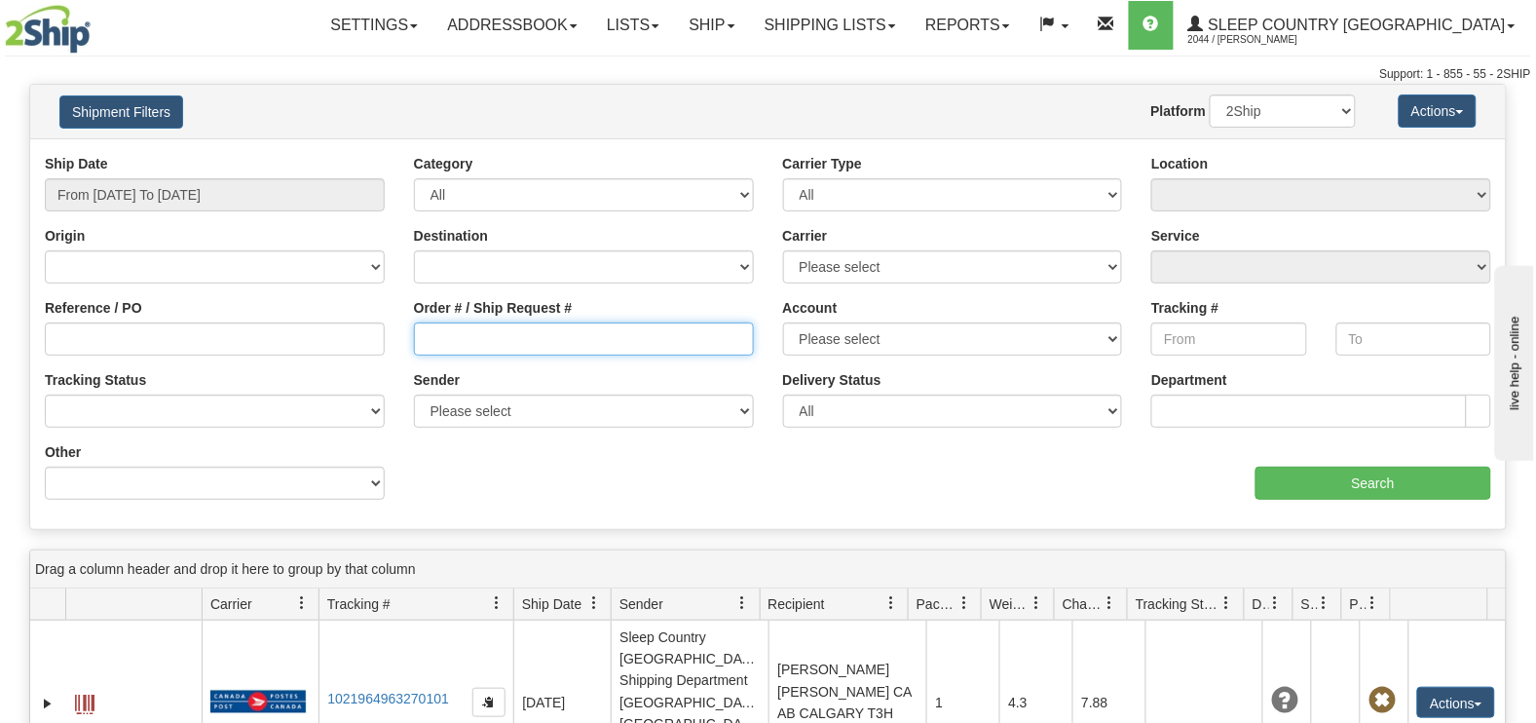
paste input "1478359"
type input "1478359"
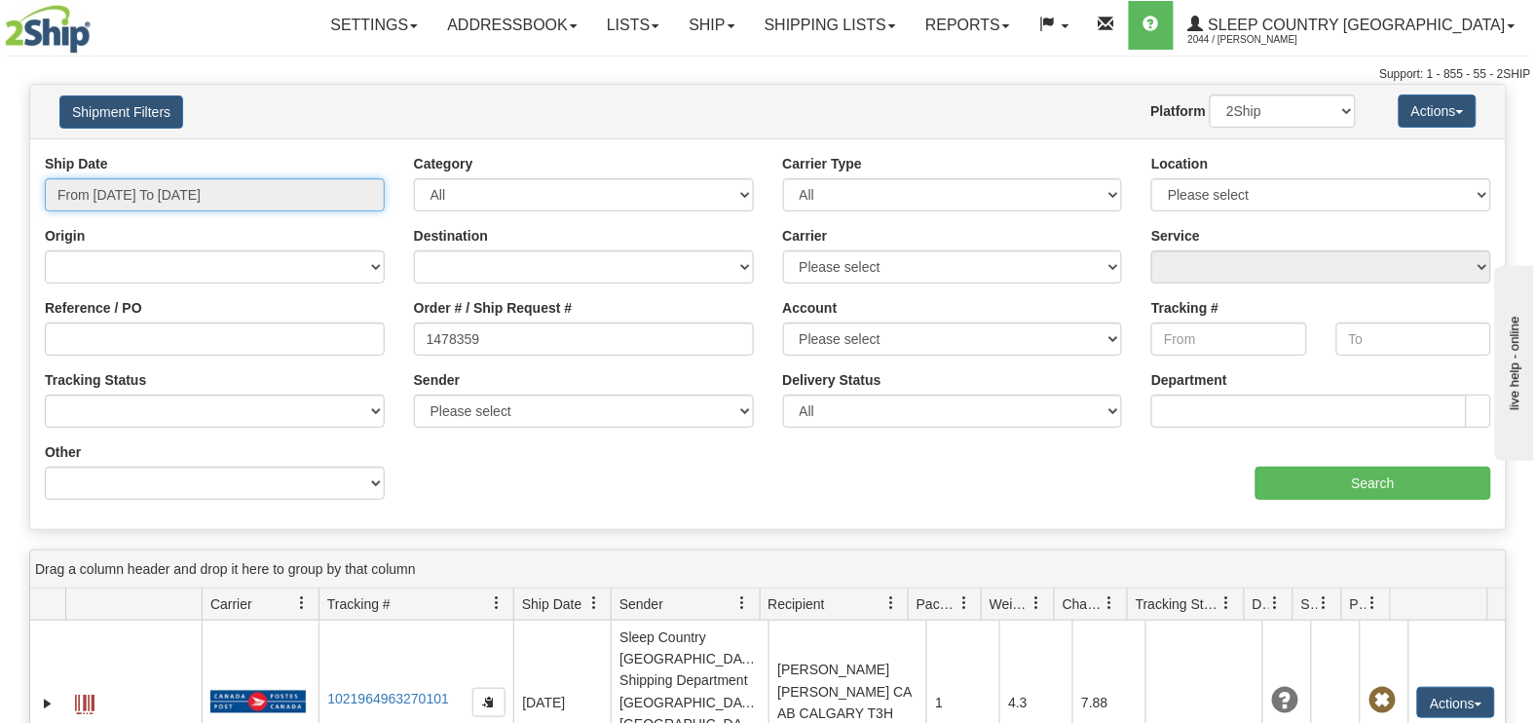
type input "[DATE]"
click at [171, 195] on input "From [DATE] To [DATE]" at bounding box center [215, 194] width 340 height 33
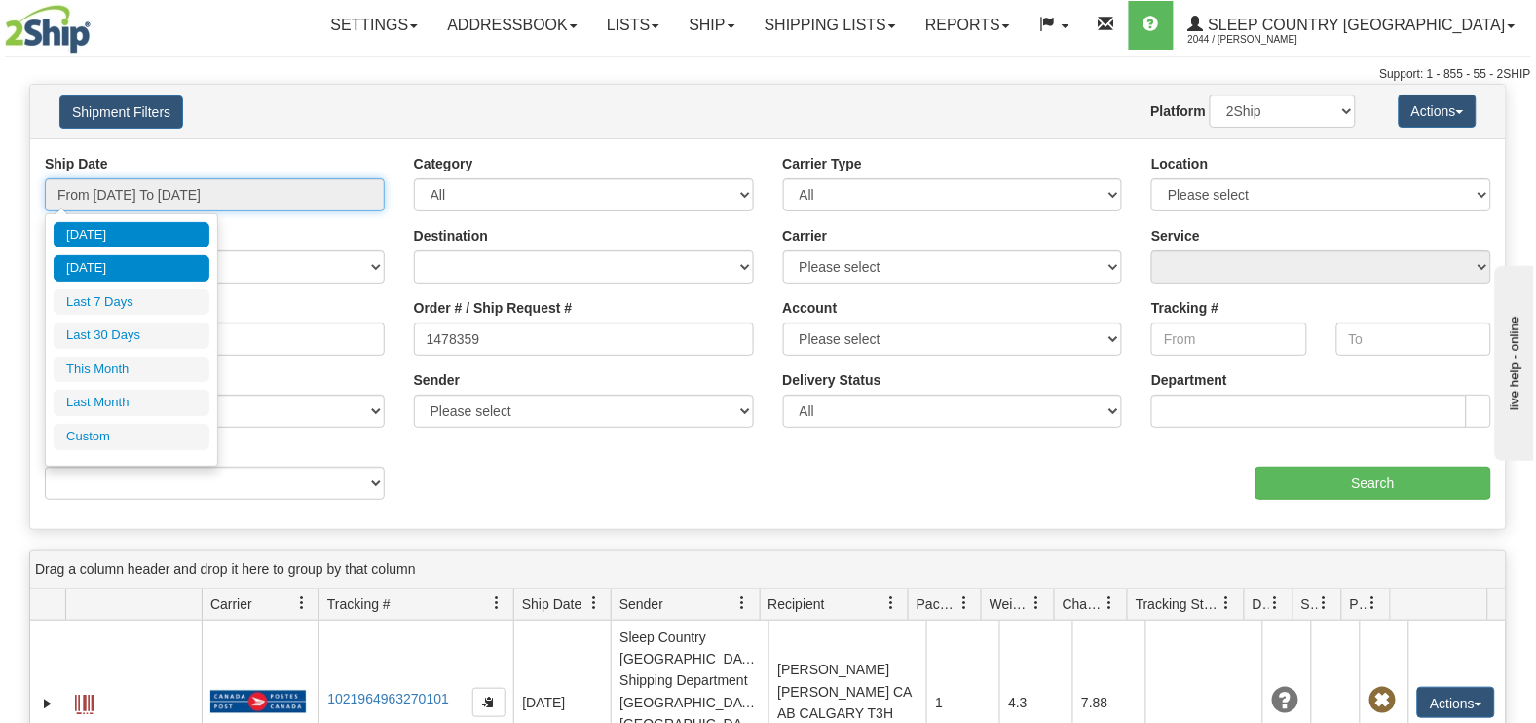
type input "[DATE]"
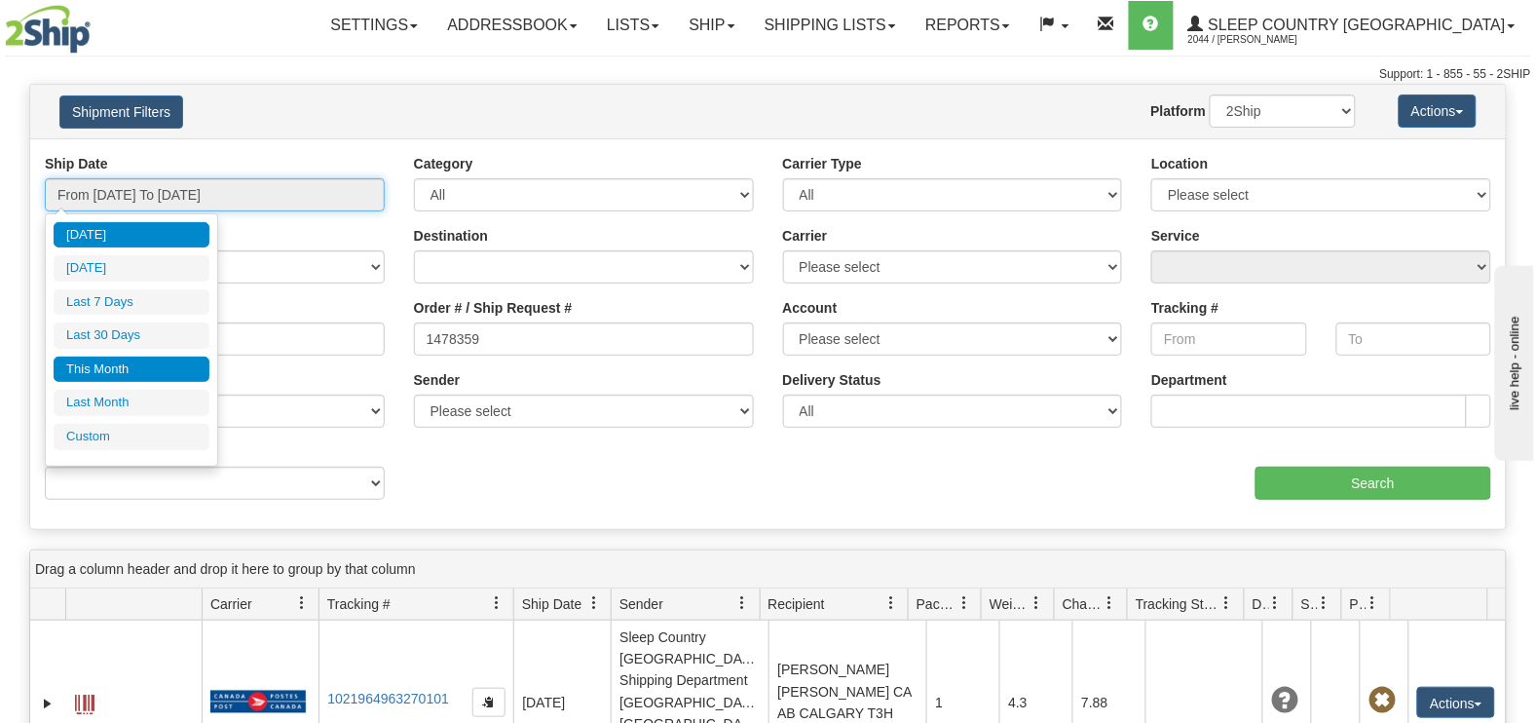
type input "[DATE]"
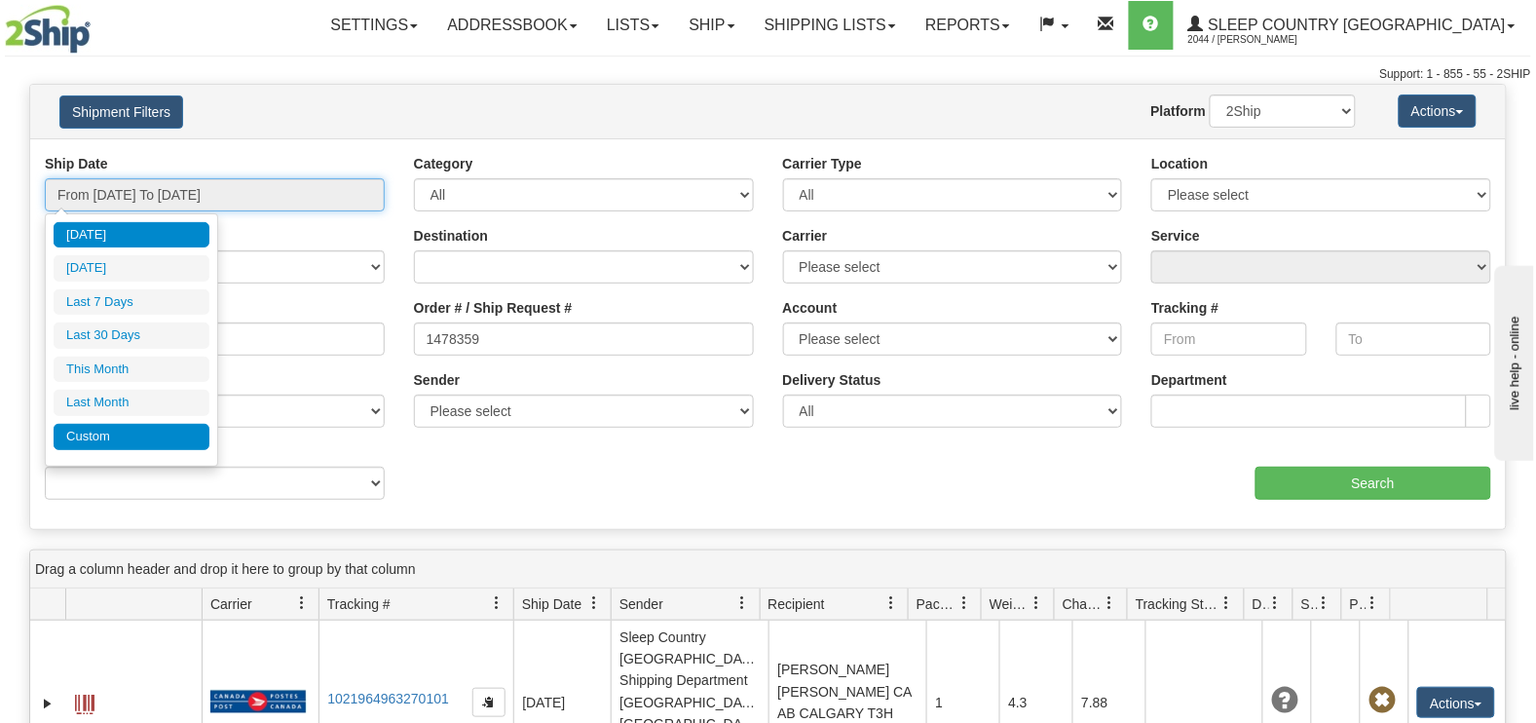
type input "[DATE]"
click at [118, 438] on li "Custom" at bounding box center [132, 437] width 156 height 26
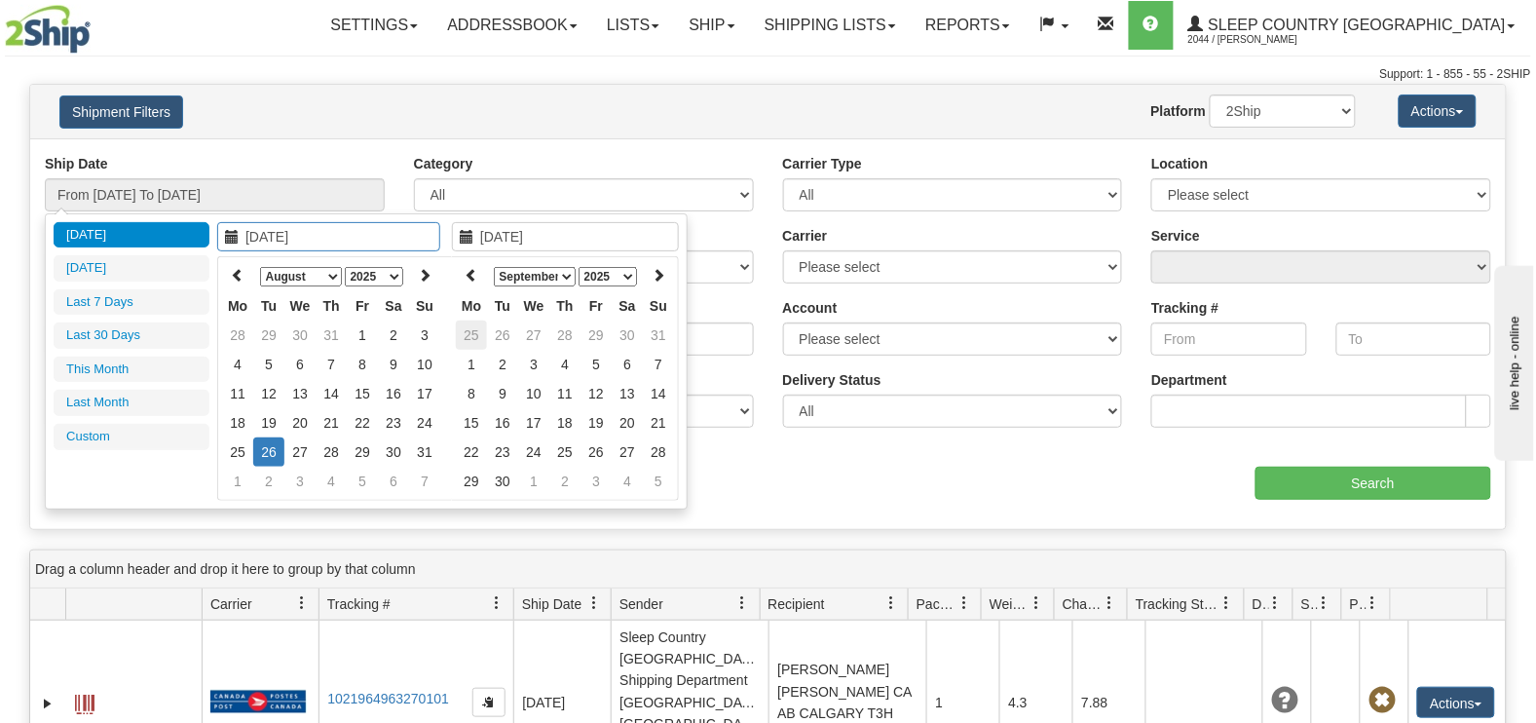
type input "[DATE]"
click at [241, 271] on icon at bounding box center [238, 275] width 14 height 14
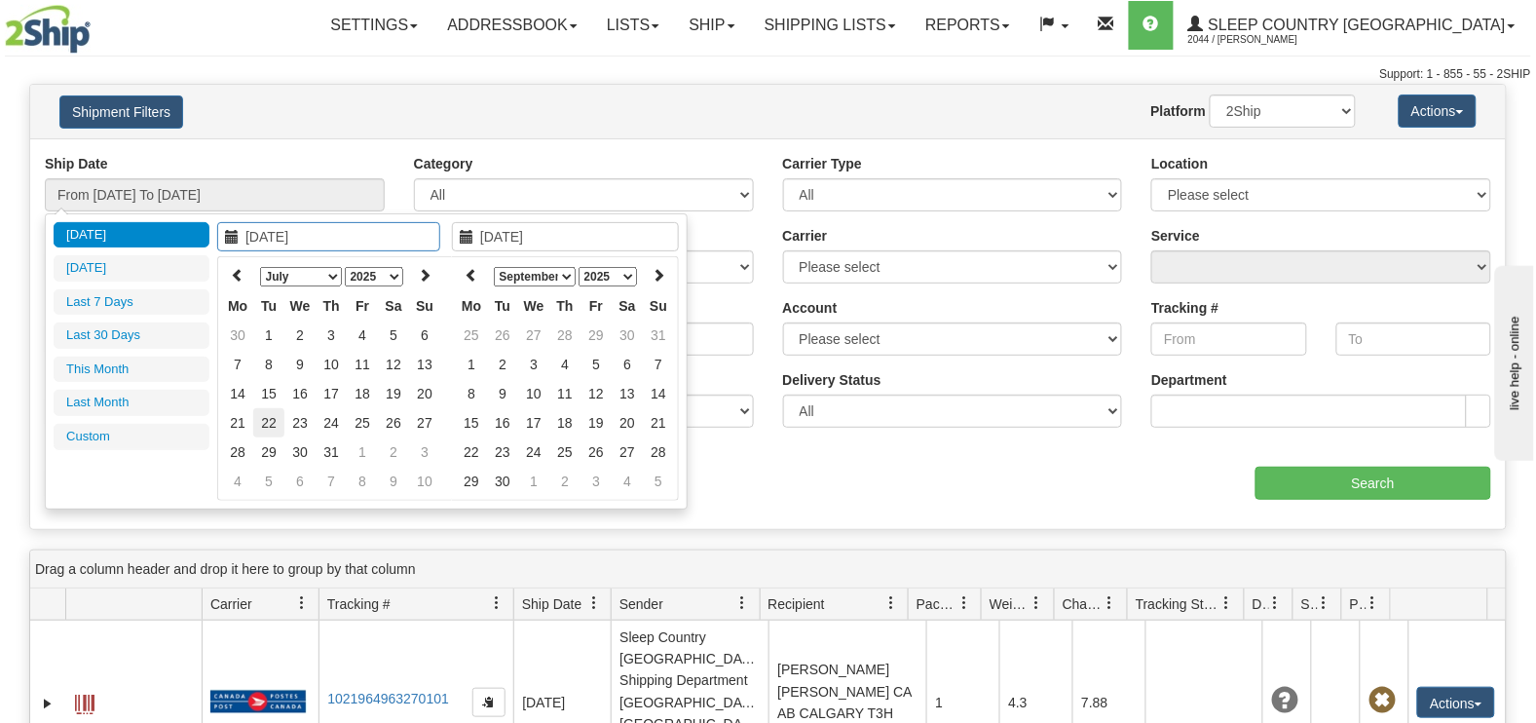
type input "[DATE]"
click at [269, 415] on td "22" at bounding box center [268, 422] width 31 height 29
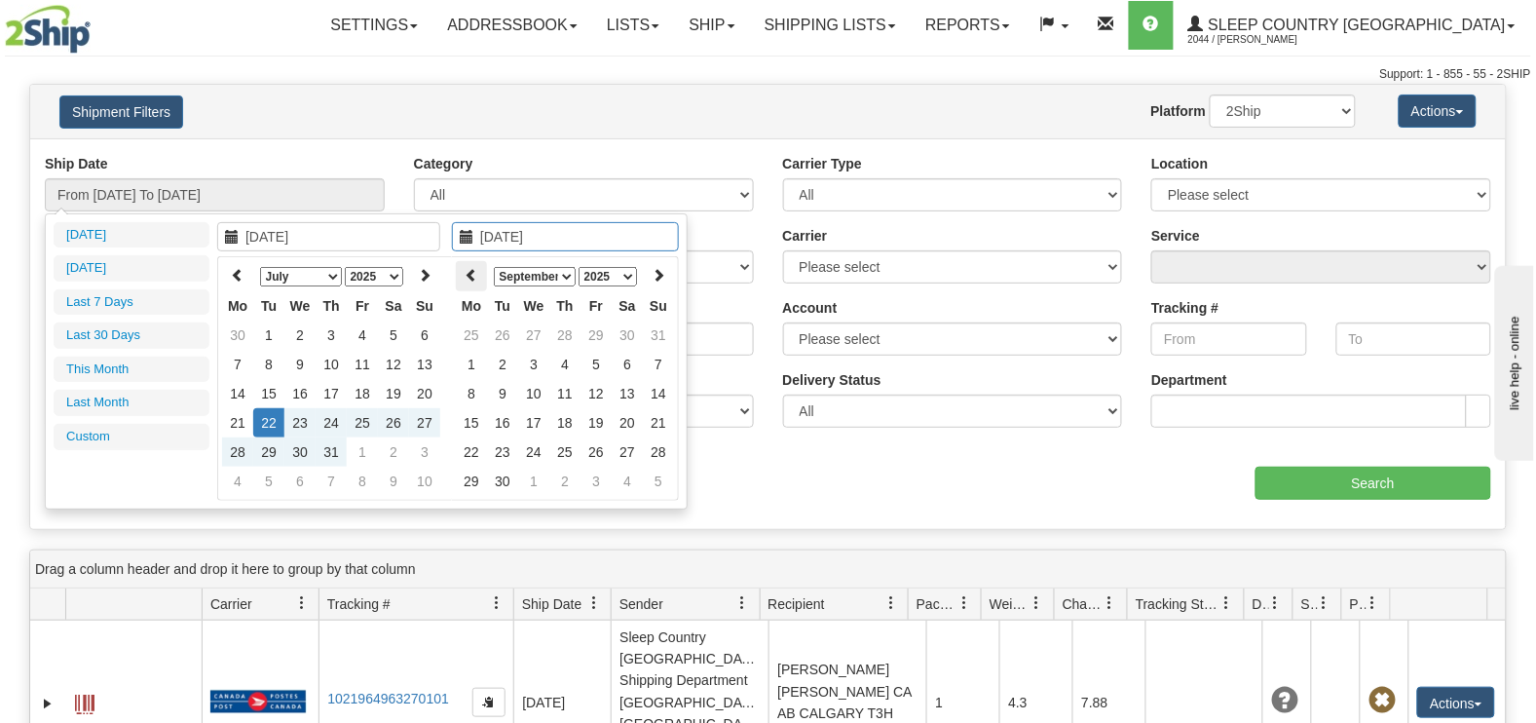
click at [473, 275] on icon at bounding box center [472, 275] width 14 height 14
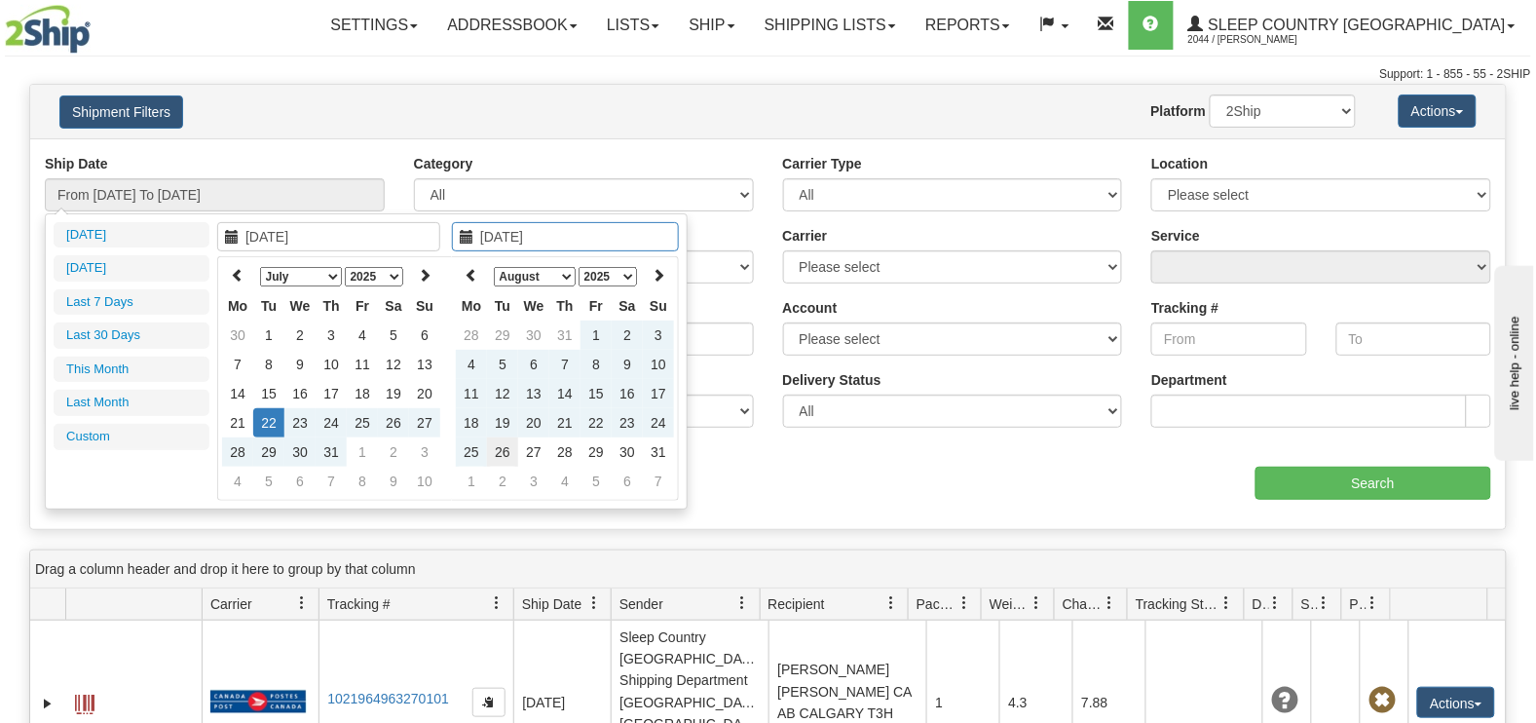
type input "[DATE]"
click at [510, 442] on td "26" at bounding box center [502, 451] width 31 height 29
type input "From [DATE] To [DATE]"
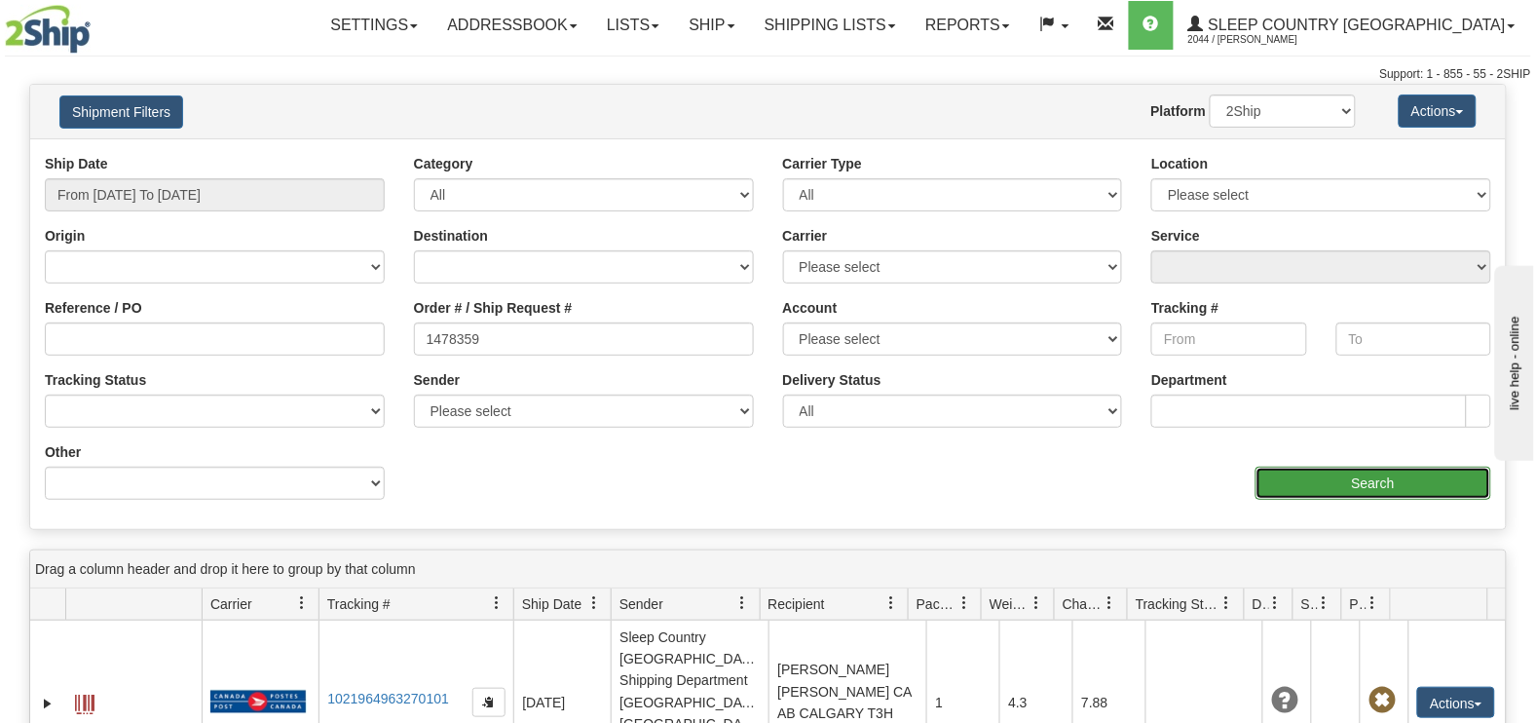
click at [1299, 482] on input "Search" at bounding box center [1374, 483] width 237 height 33
